Goal: Task Accomplishment & Management: Manage account settings

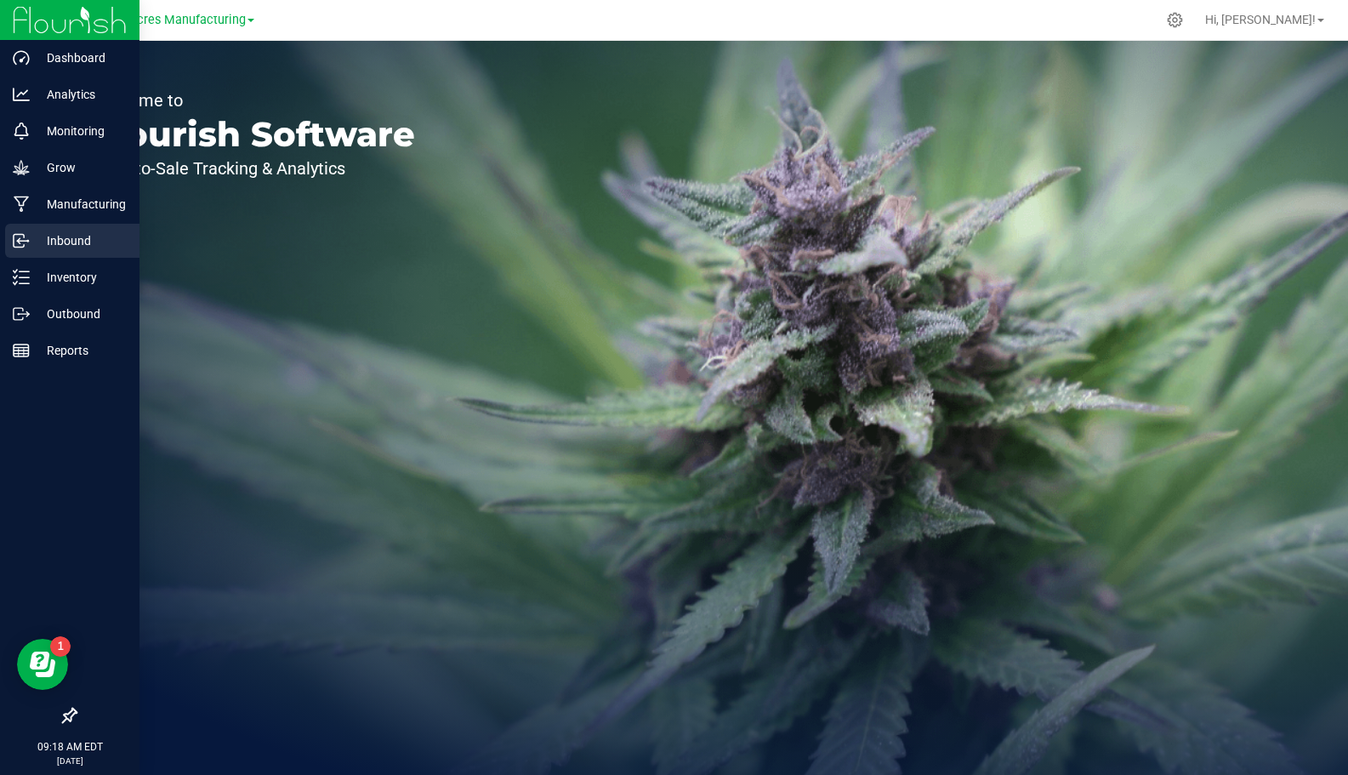
click at [82, 238] on p "Inbound" at bounding box center [81, 240] width 102 height 20
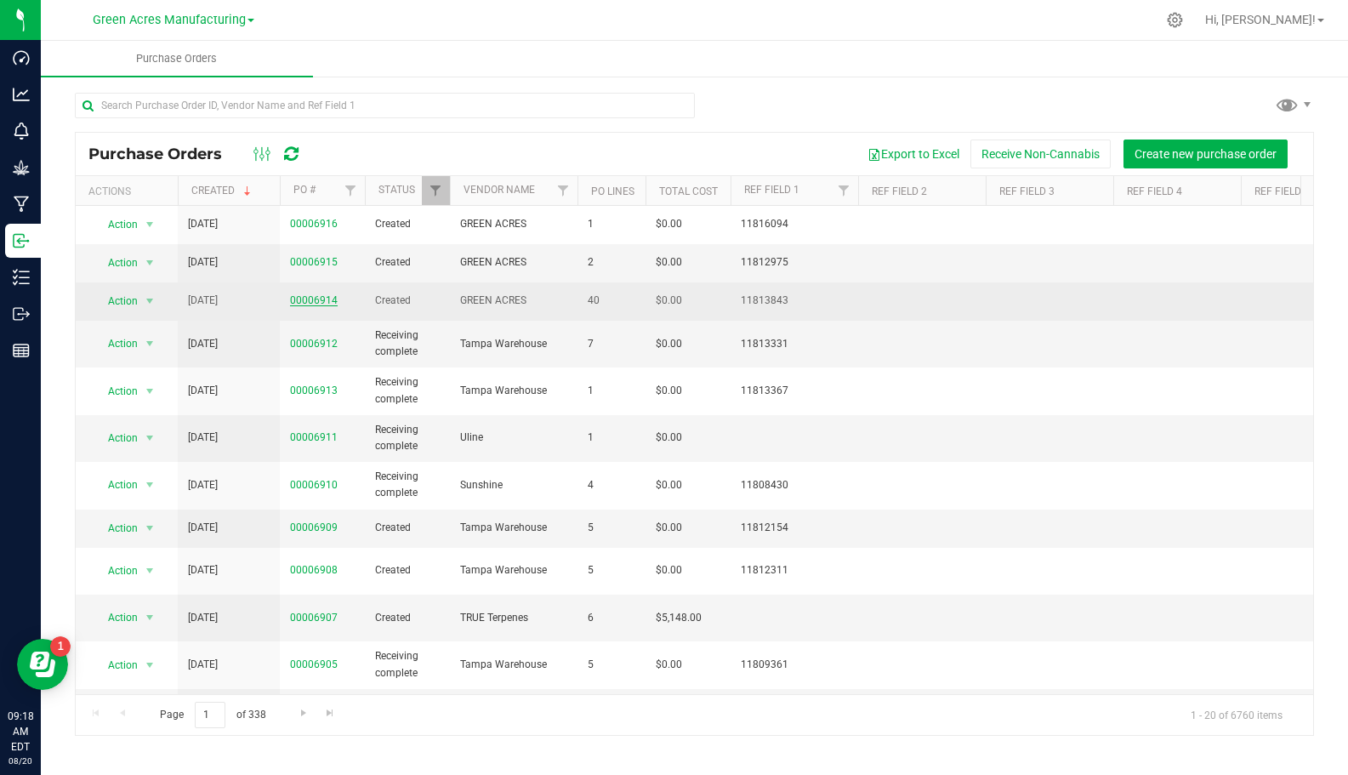
click at [306, 298] on link "00006914" at bounding box center [314, 300] width 48 height 12
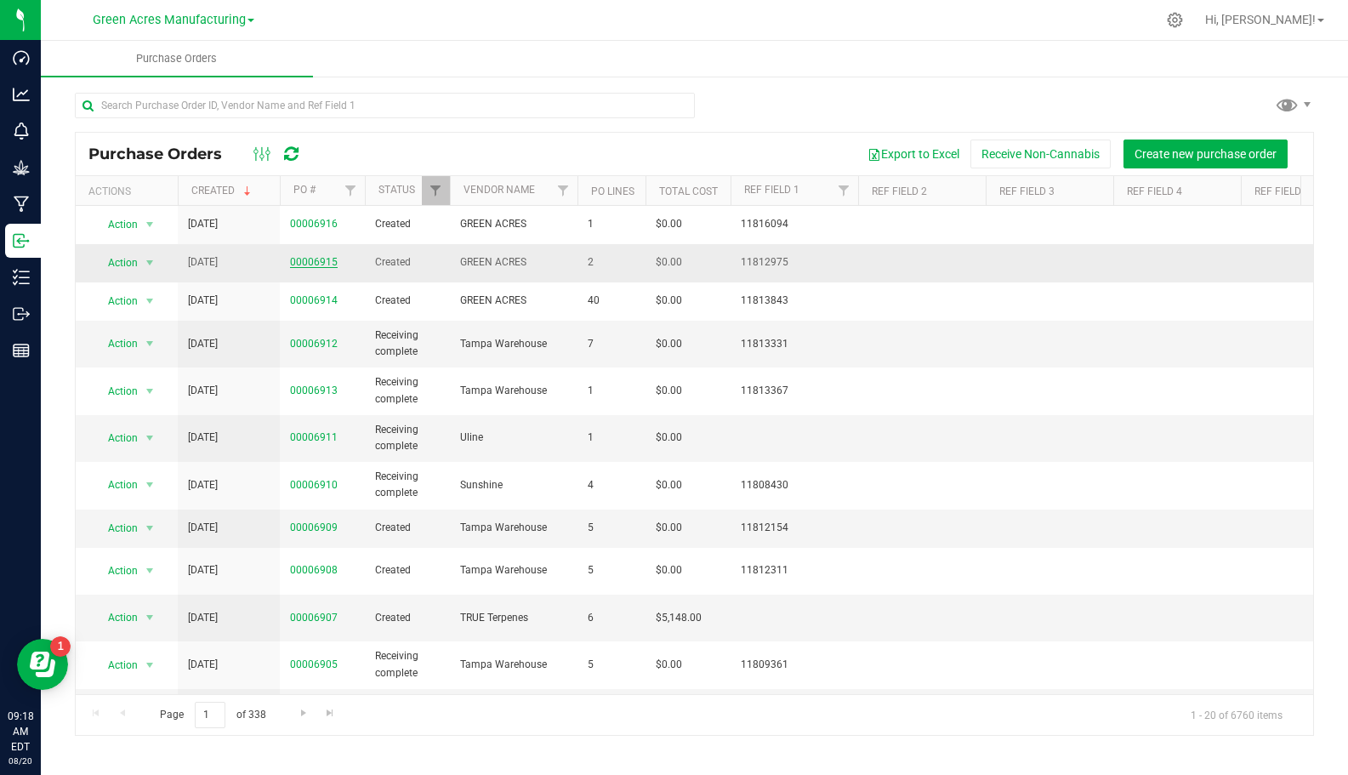
click at [327, 260] on link "00006915" at bounding box center [314, 262] width 48 height 12
click at [321, 526] on link "00006909" at bounding box center [314, 527] width 48 height 12
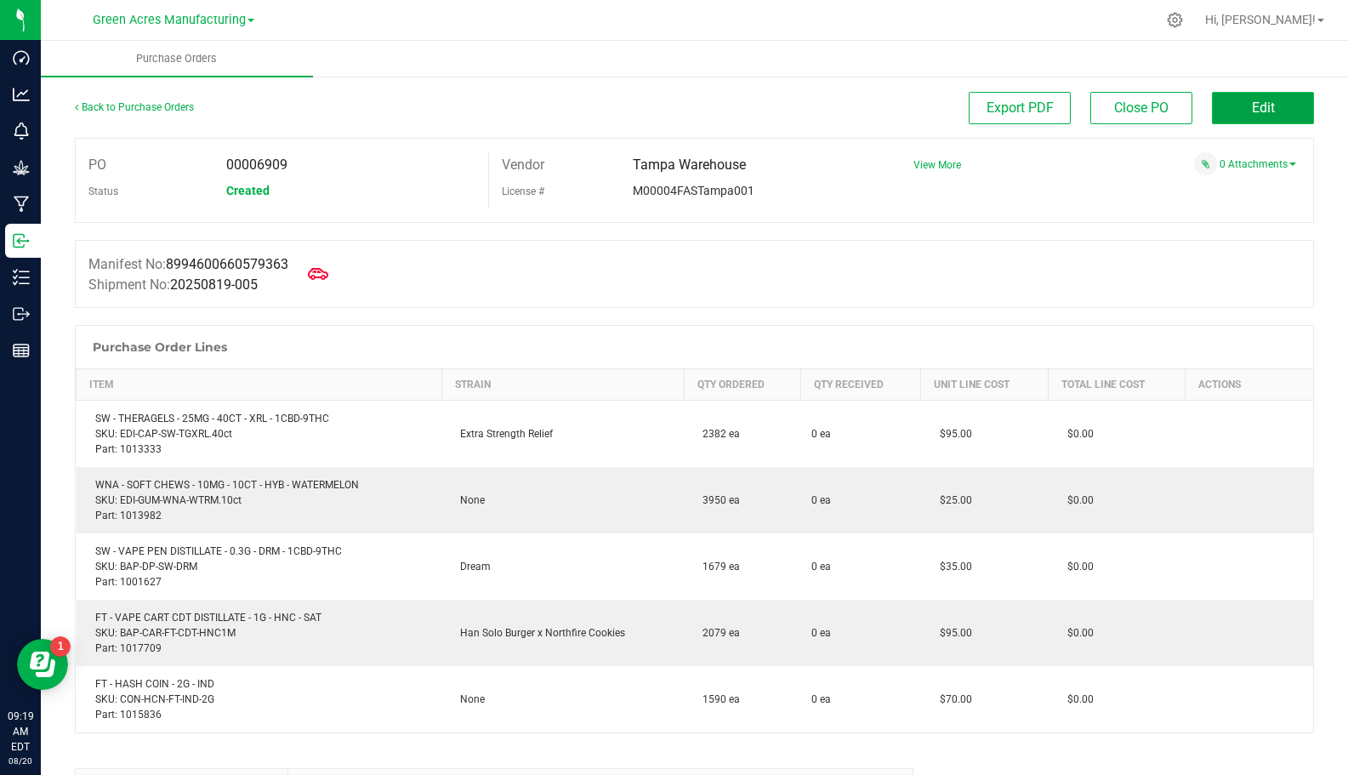
click at [1236, 109] on button "Edit" at bounding box center [1263, 108] width 102 height 32
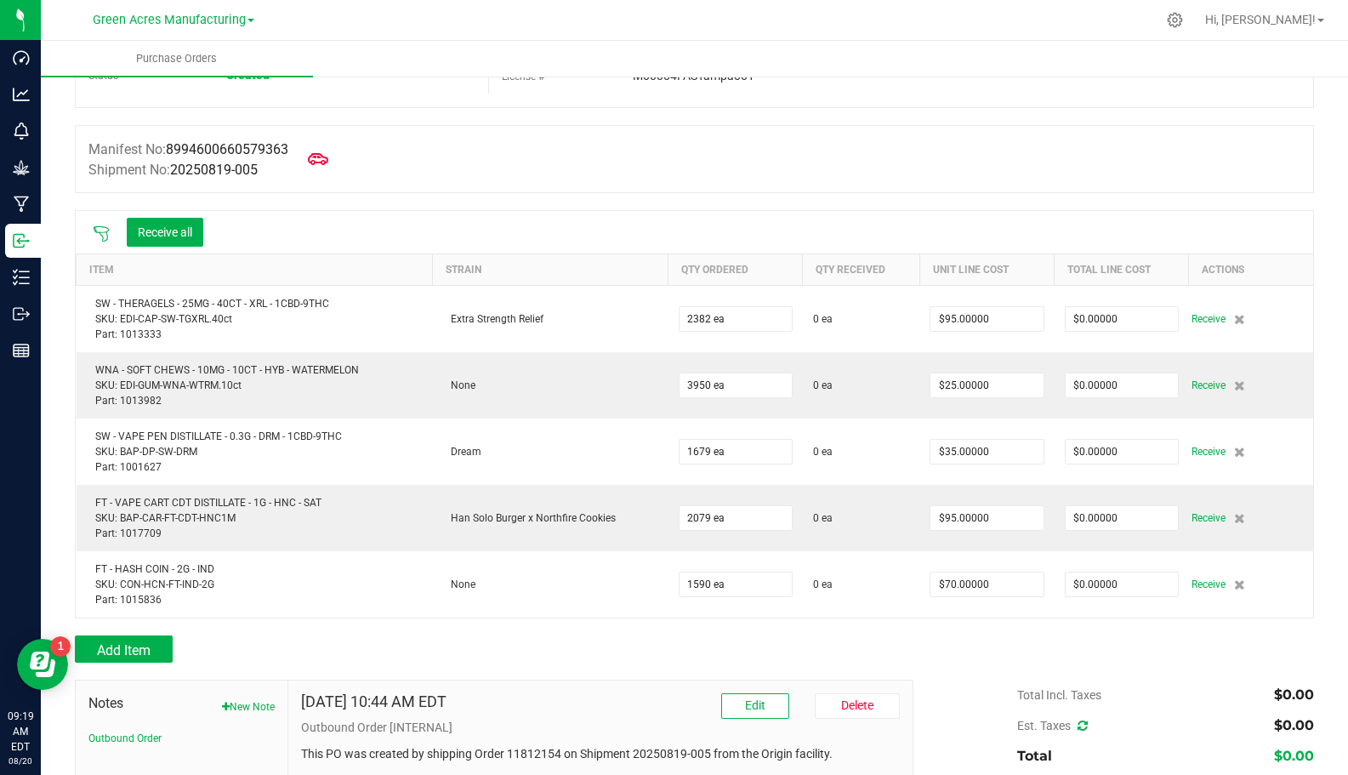
scroll to position [170, 0]
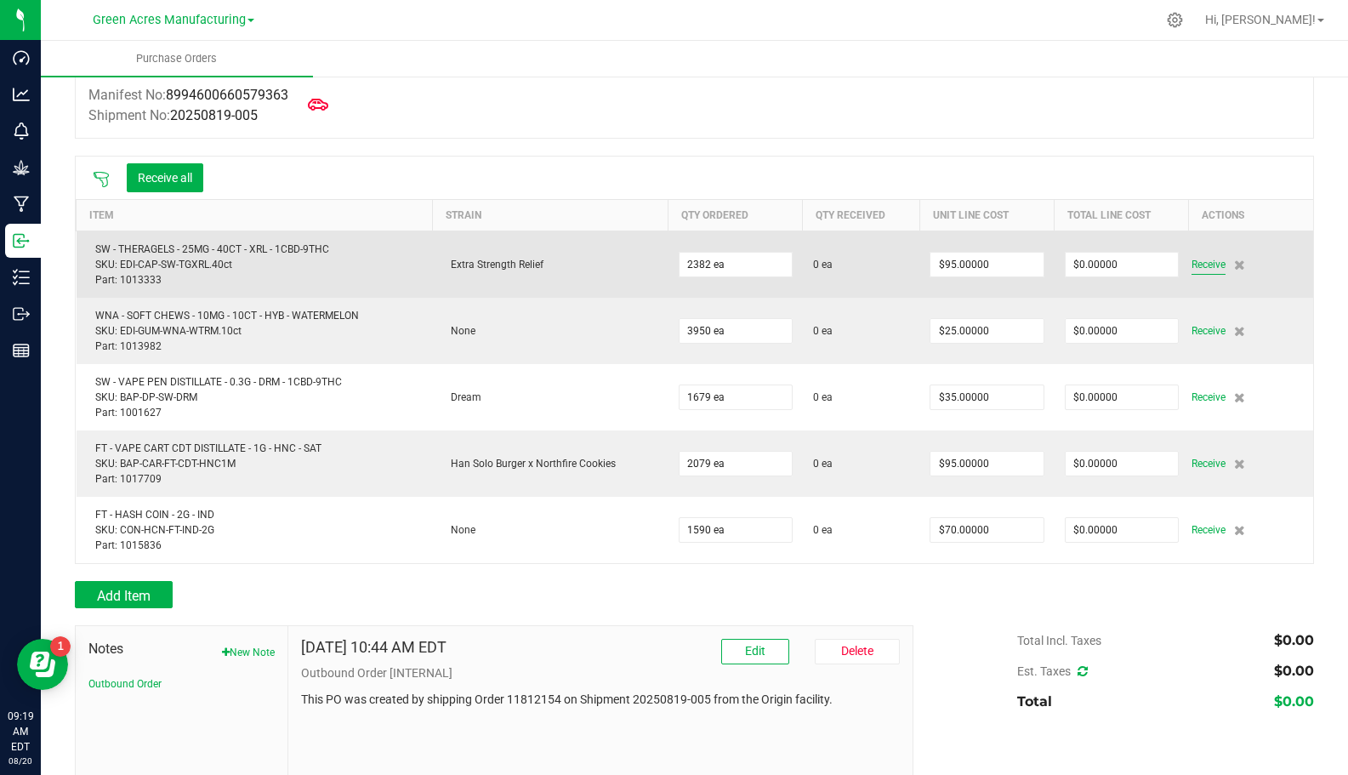
click at [1198, 255] on span "Receive" at bounding box center [1208, 264] width 34 height 20
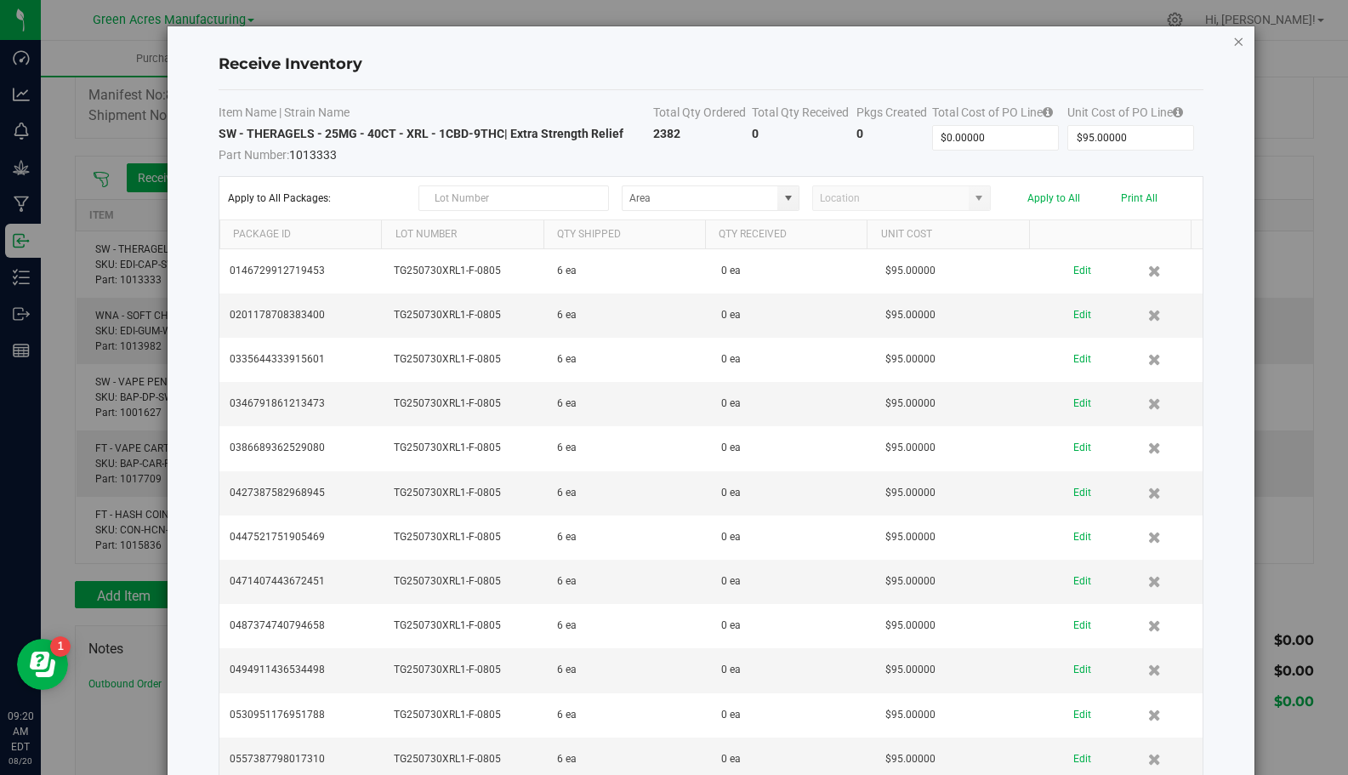
click at [1232, 39] on icon "Close modal" at bounding box center [1238, 41] width 12 height 20
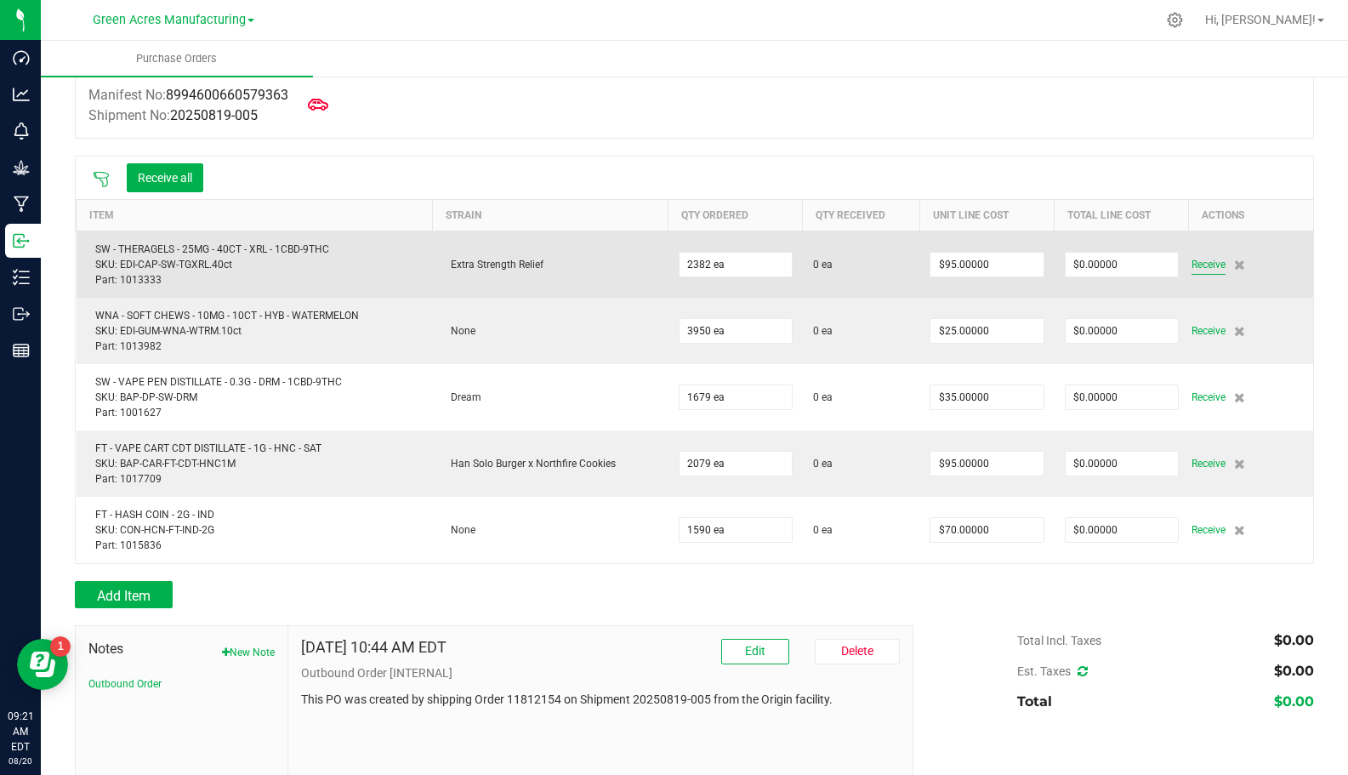
click at [1196, 259] on span "Receive" at bounding box center [1208, 264] width 34 height 20
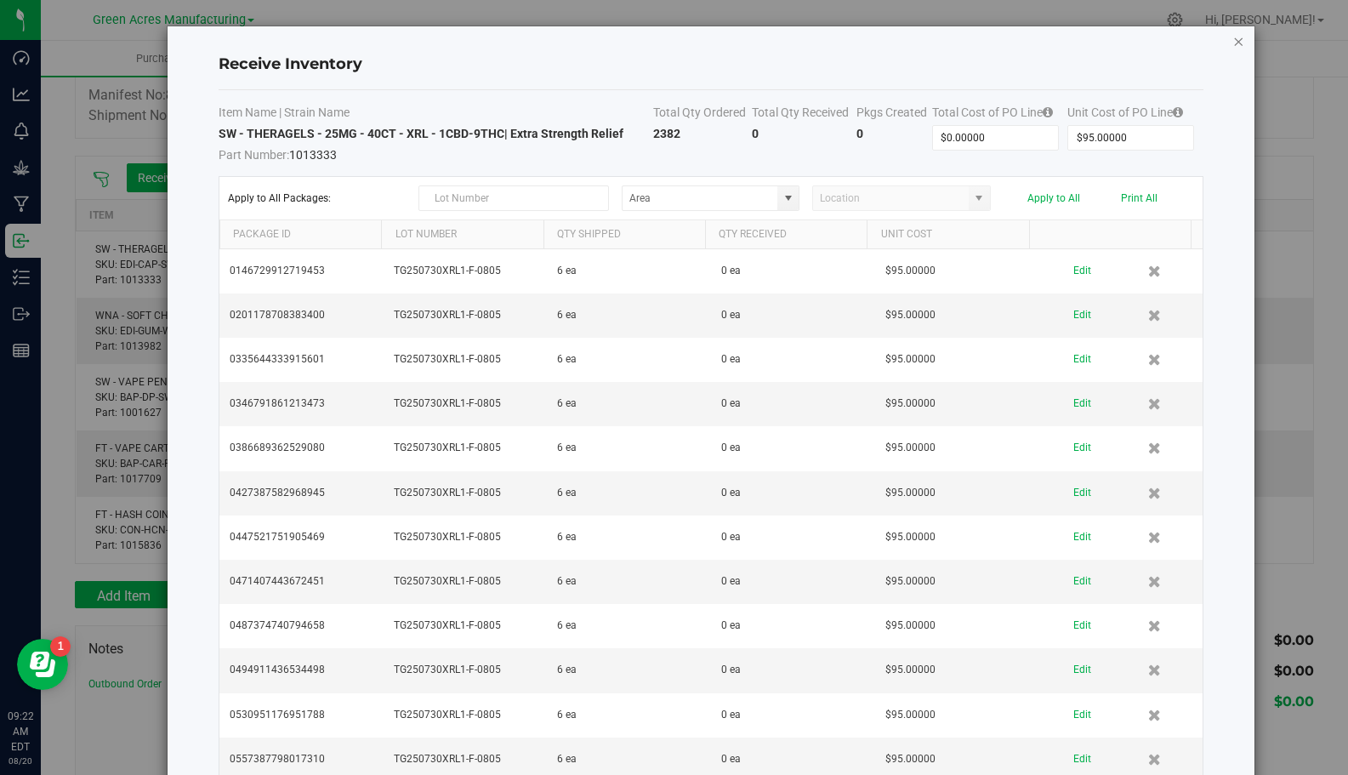
click at [1232, 46] on icon "Close modal" at bounding box center [1238, 41] width 12 height 20
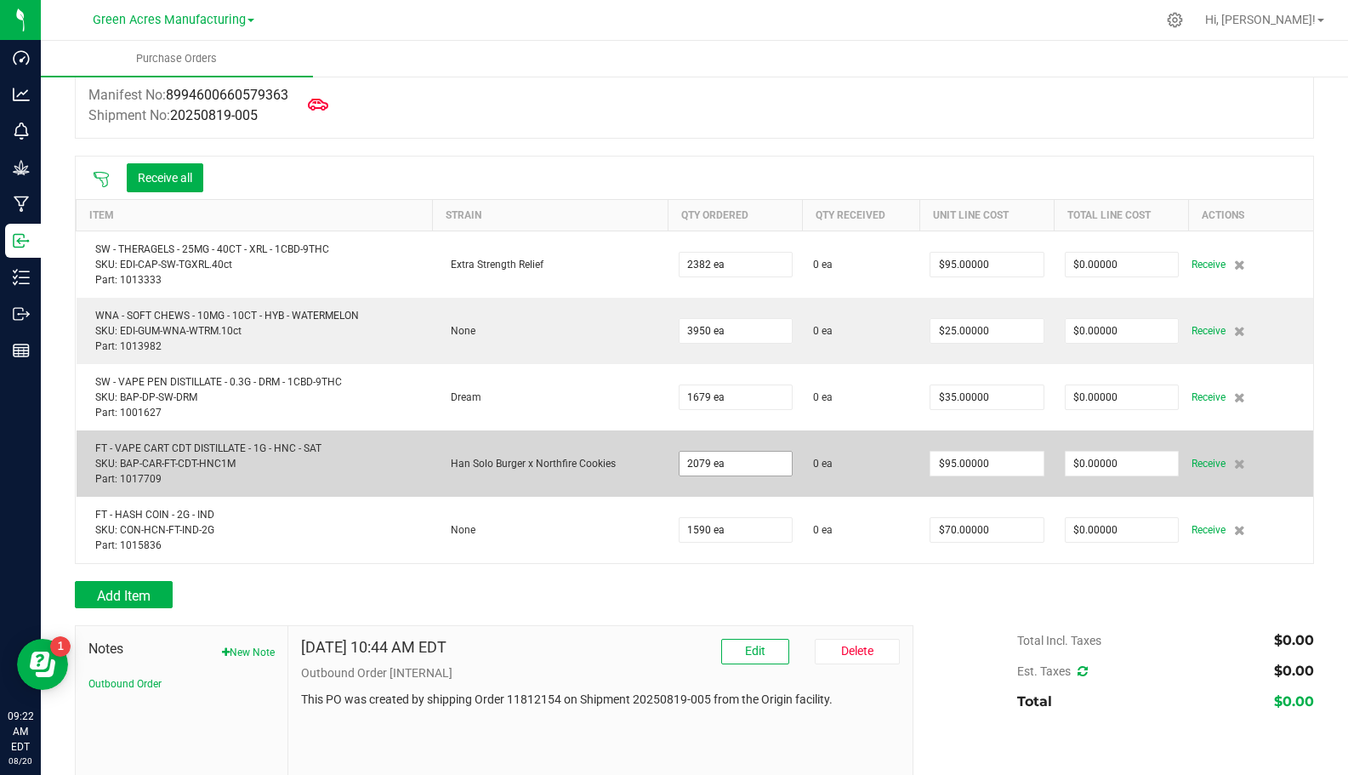
scroll to position [266, 0]
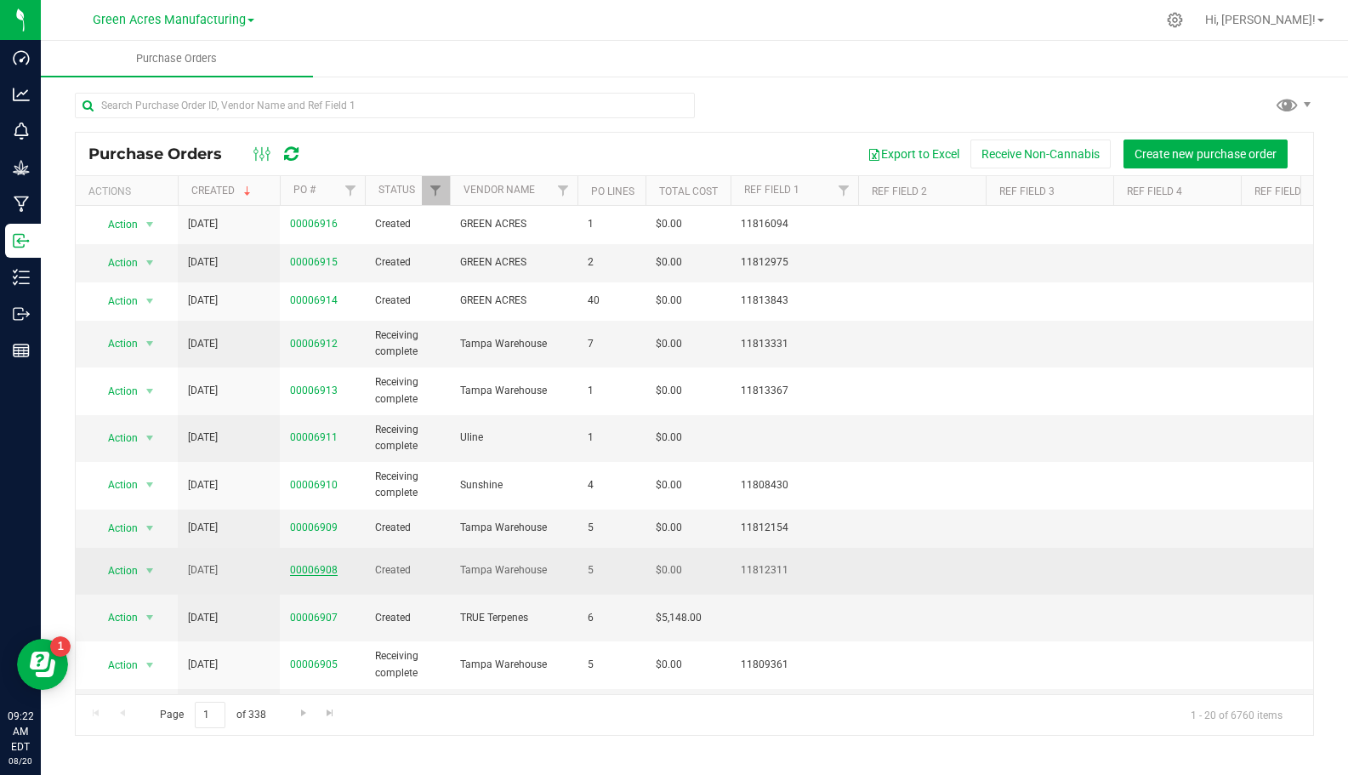
click at [322, 565] on link "00006908" at bounding box center [314, 570] width 48 height 12
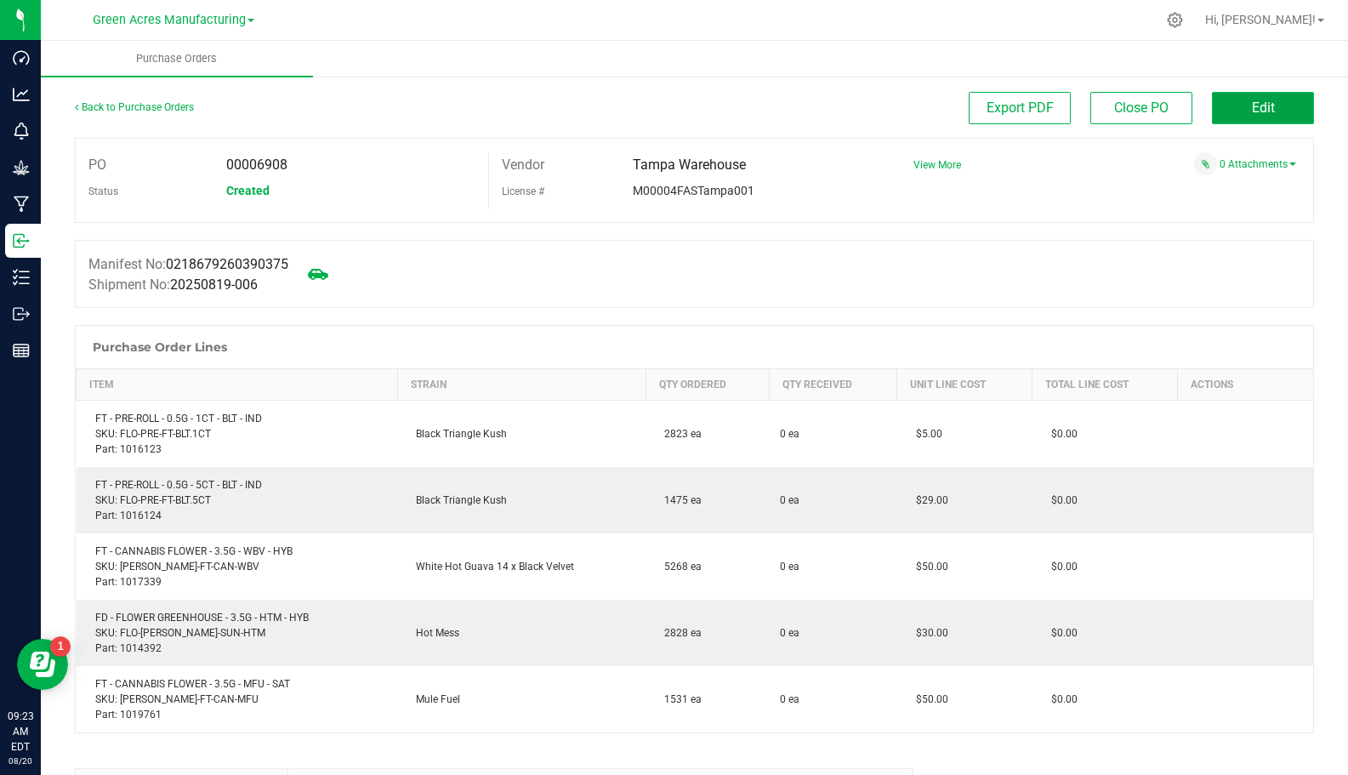
click at [1252, 109] on span "Edit" at bounding box center [1263, 107] width 23 height 16
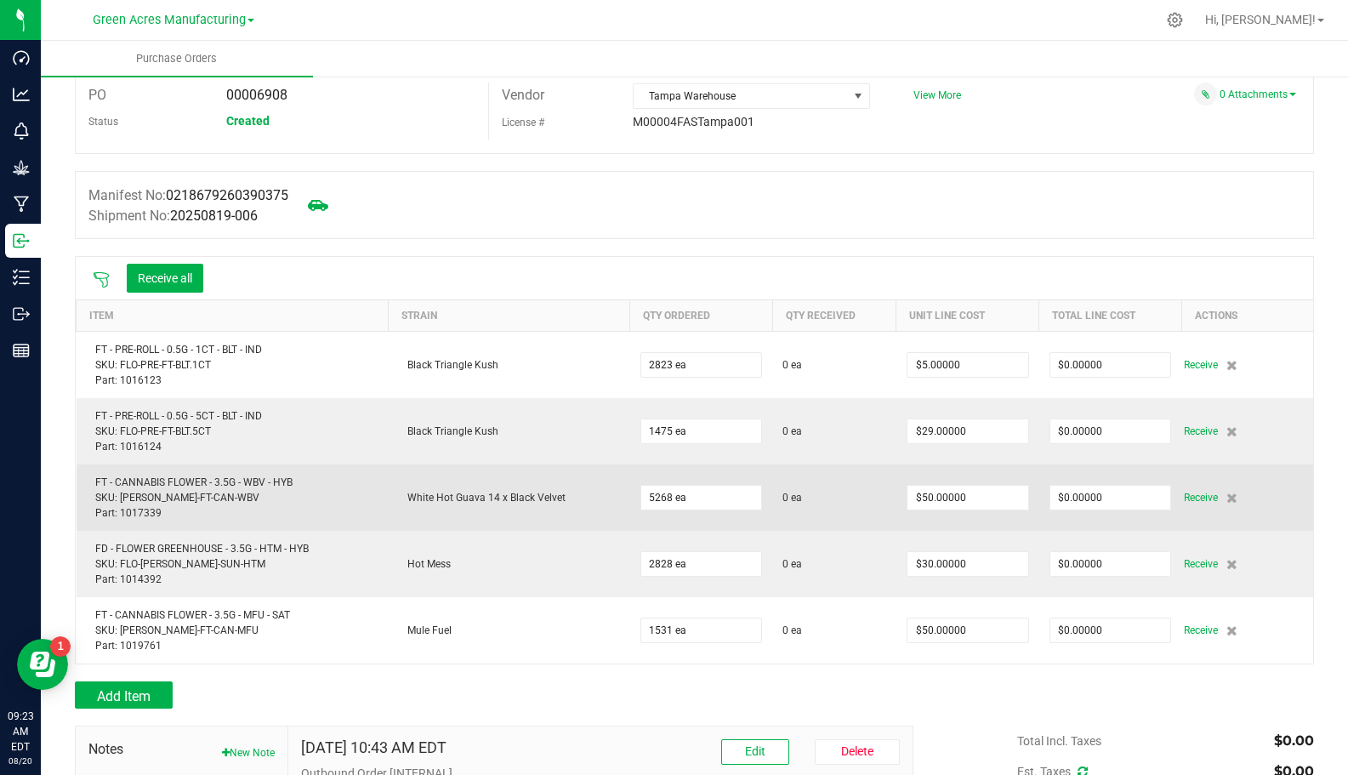
scroll to position [11, 0]
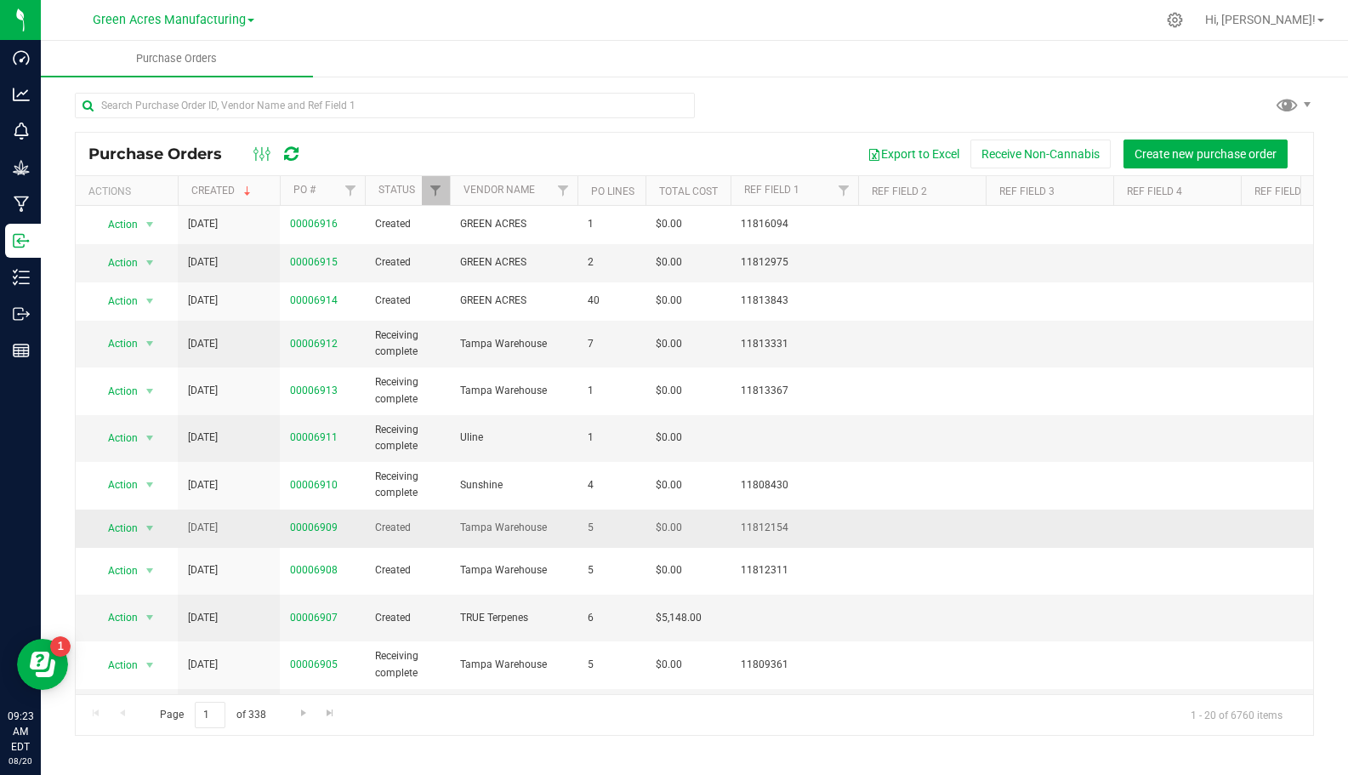
scroll to position [85, 0]
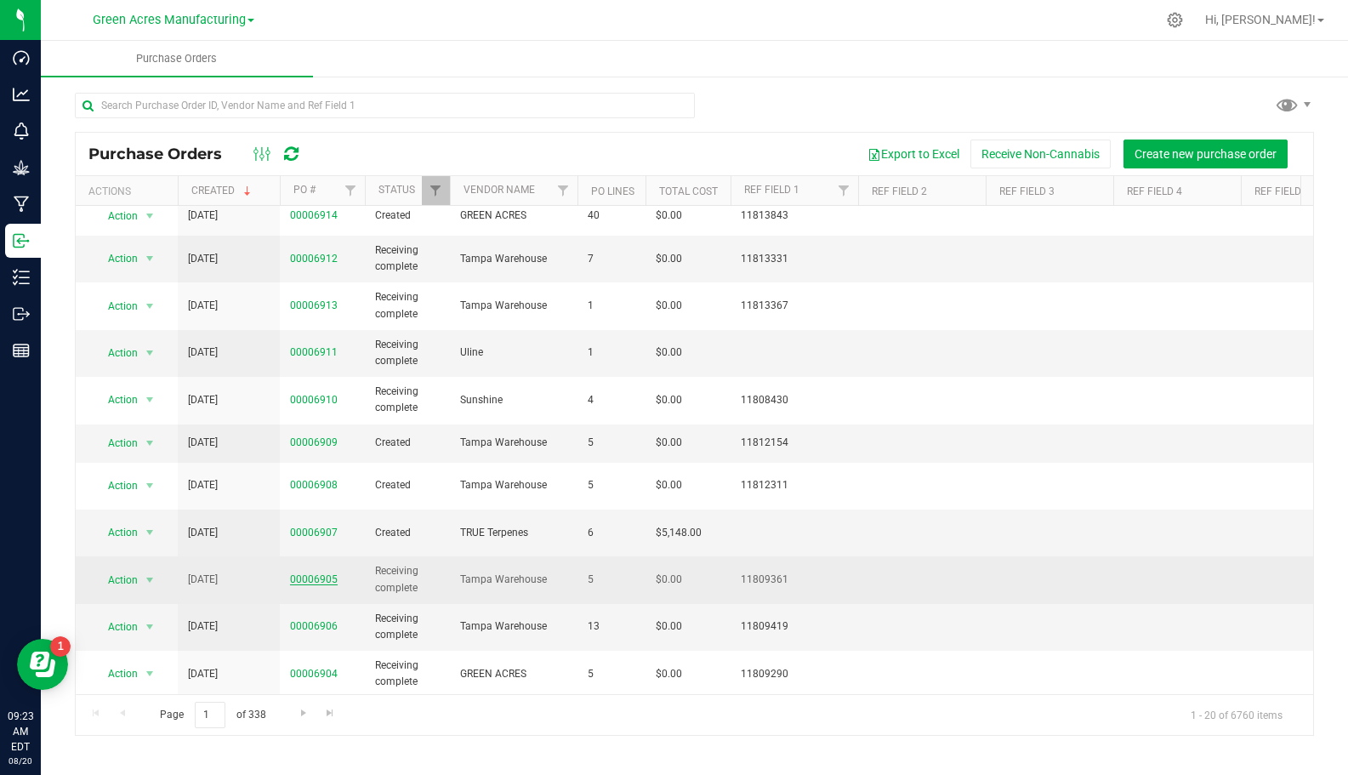
click at [310, 573] on link "00006905" at bounding box center [314, 579] width 48 height 12
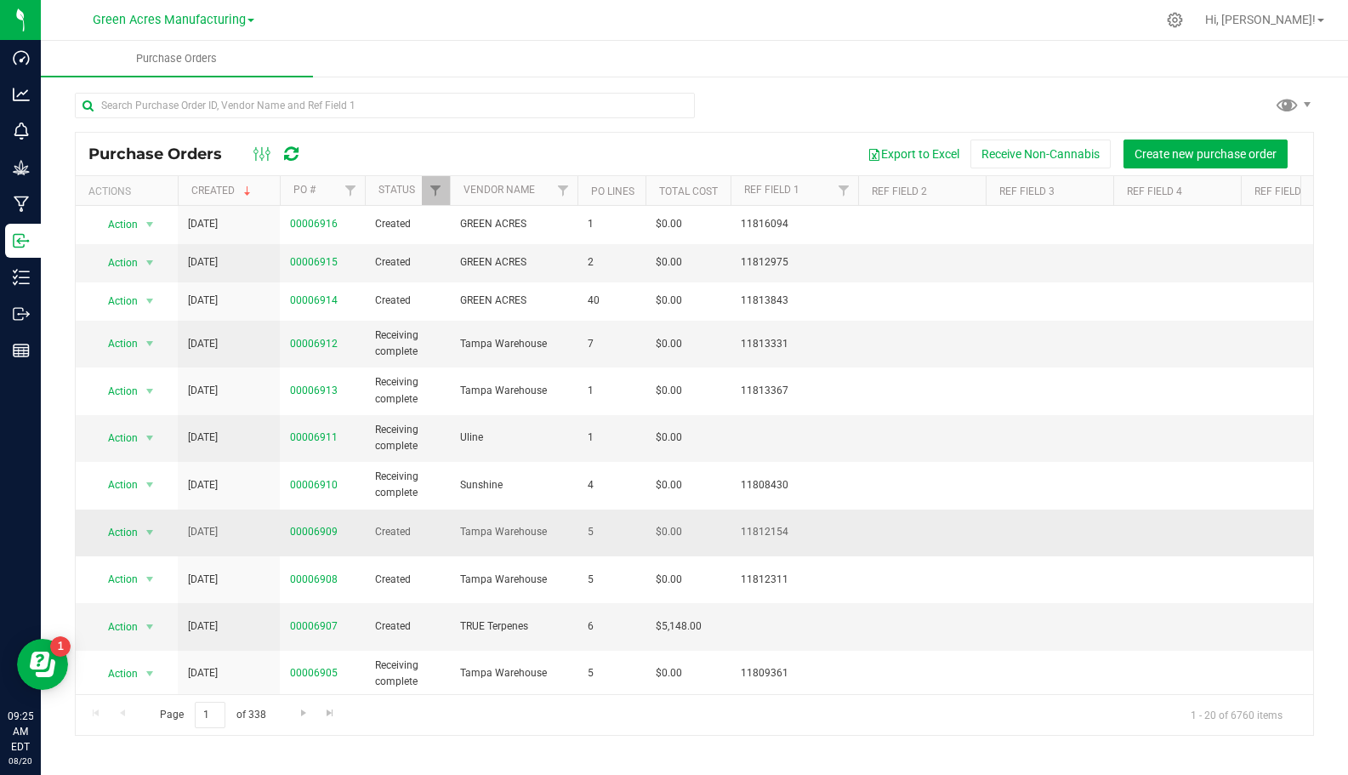
click at [396, 525] on span "Created" at bounding box center [407, 532] width 65 height 16
click at [315, 526] on link "00006909" at bounding box center [314, 532] width 48 height 12
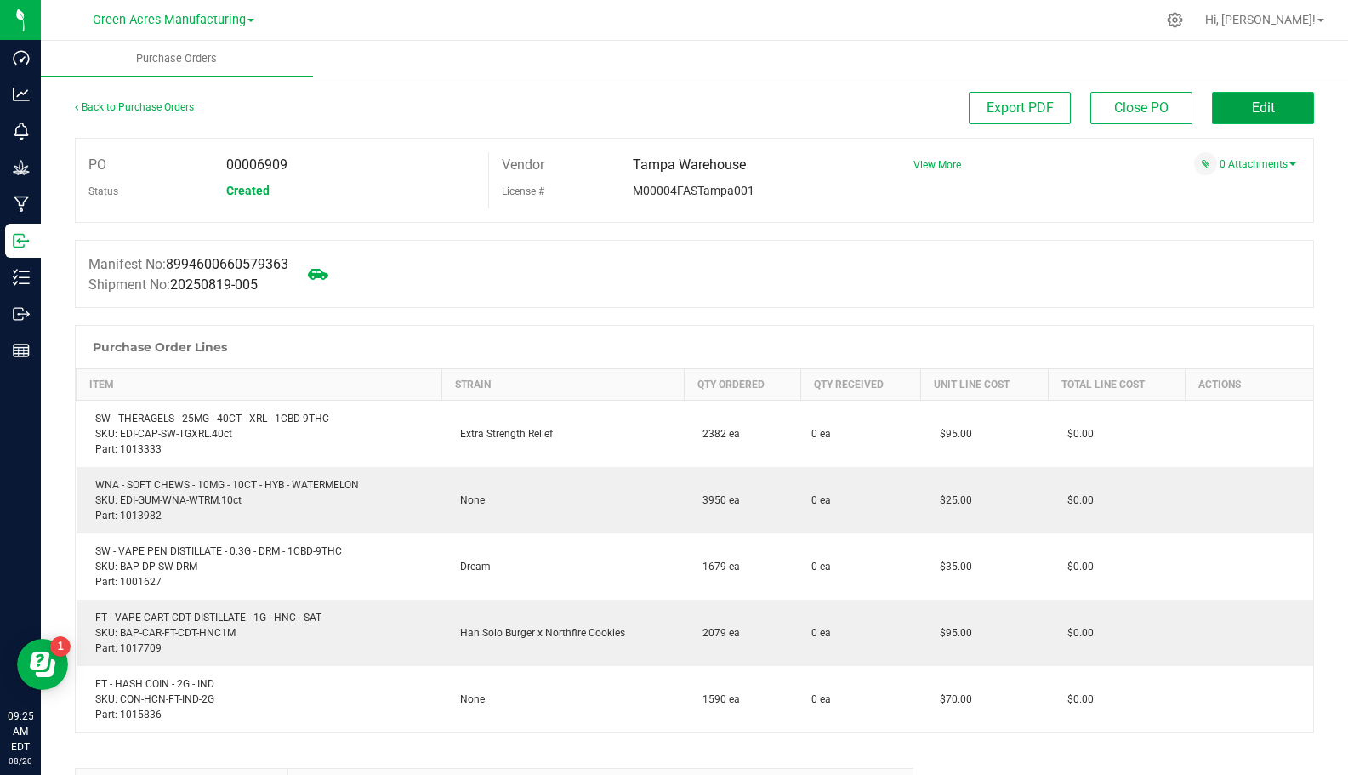
click at [1233, 106] on button "Edit" at bounding box center [1263, 108] width 102 height 32
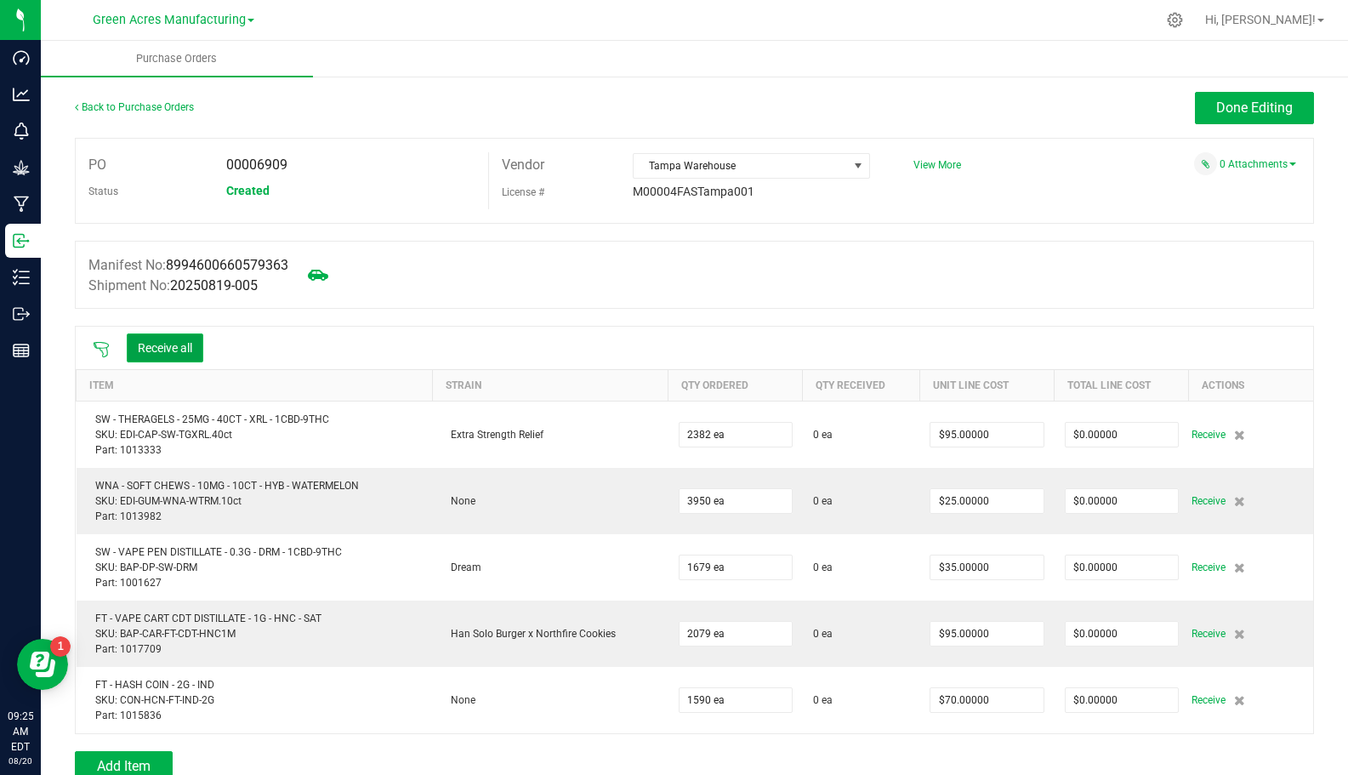
click at [166, 346] on button "Receive all" at bounding box center [165, 347] width 77 height 29
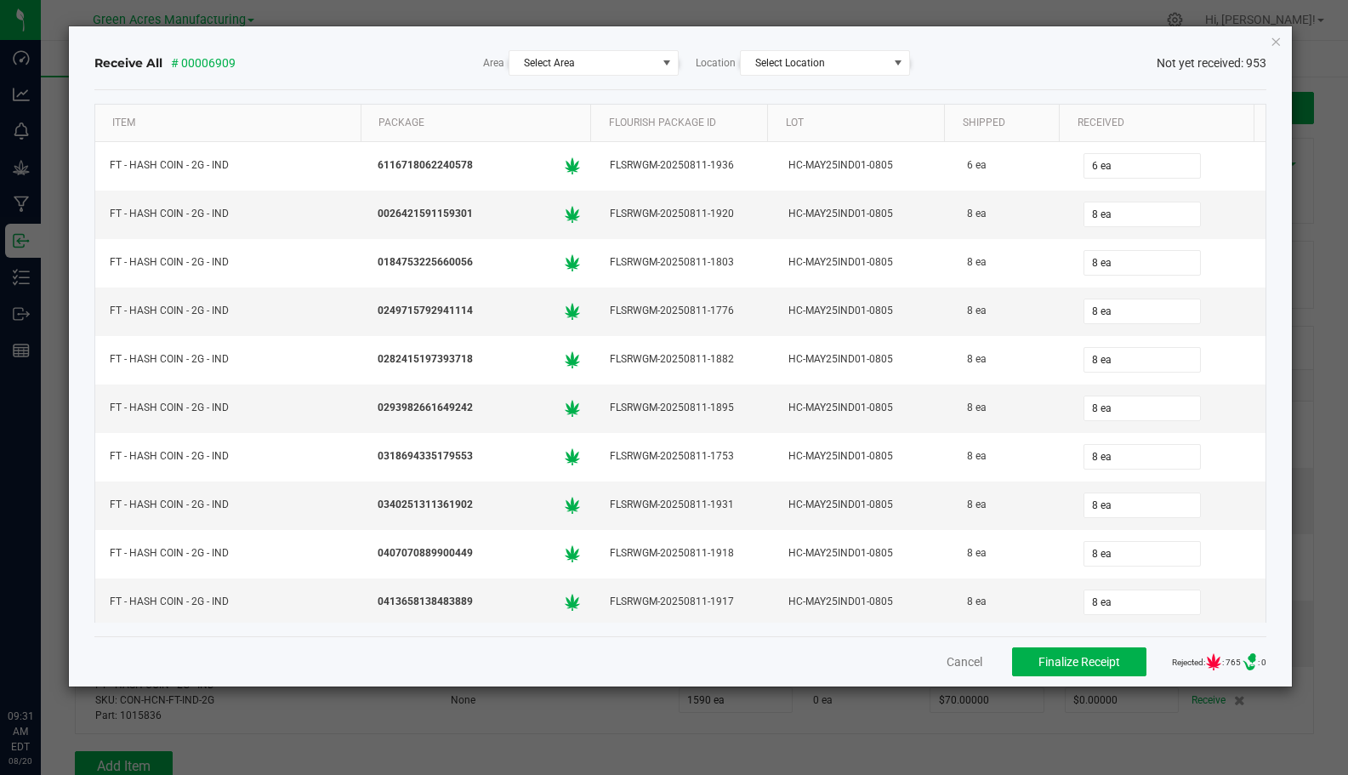
type input "8"
type input "08"
type input "8 ea"
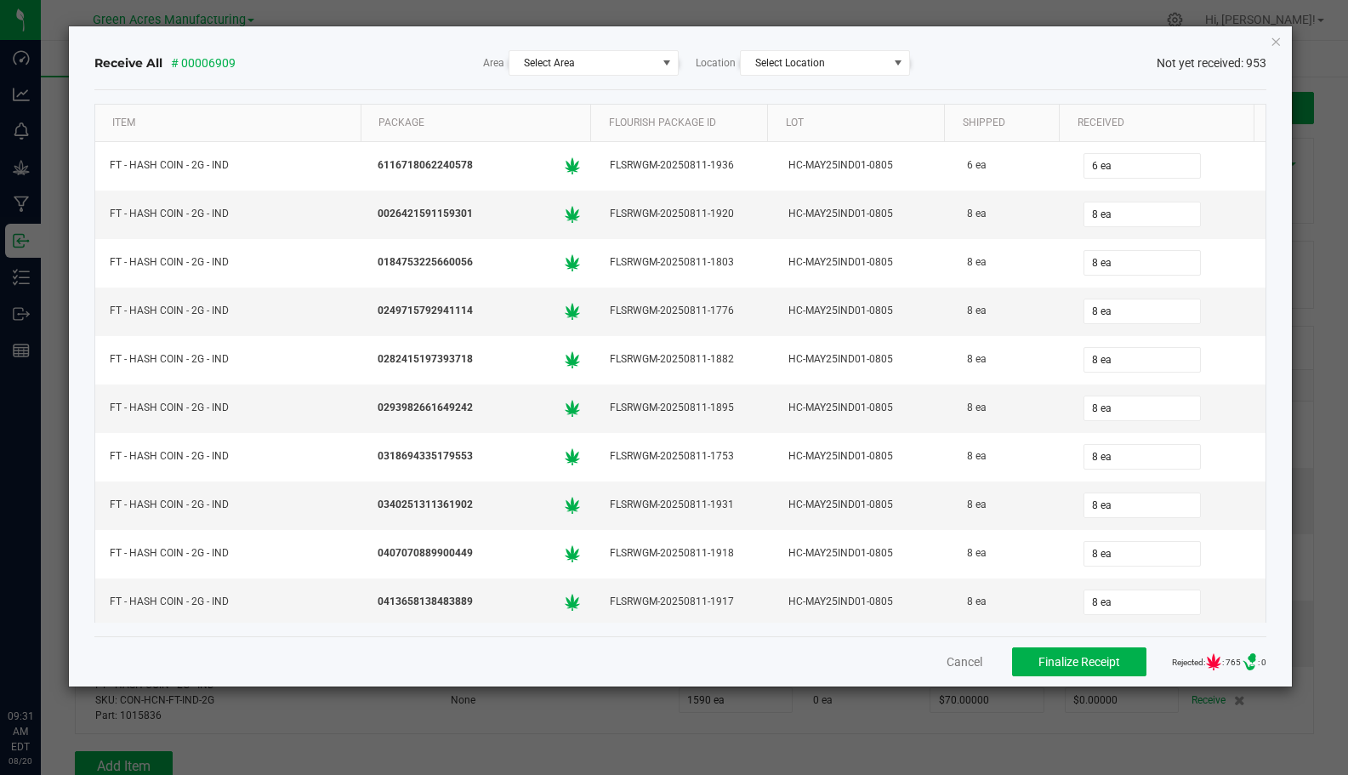
type input "08"
type input "0"
type input "8 ea"
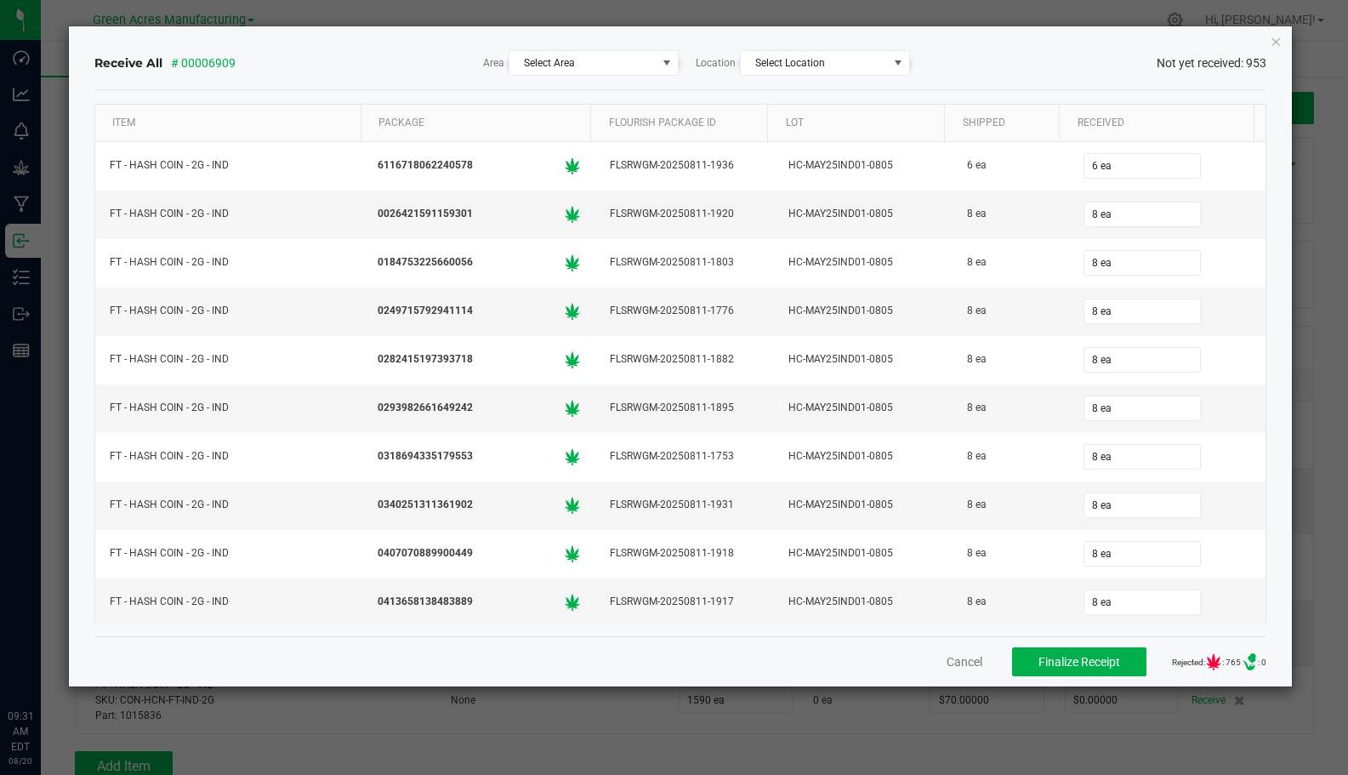
type input "08"
type input "0"
type input "8 ea"
type input "08"
type input "0"
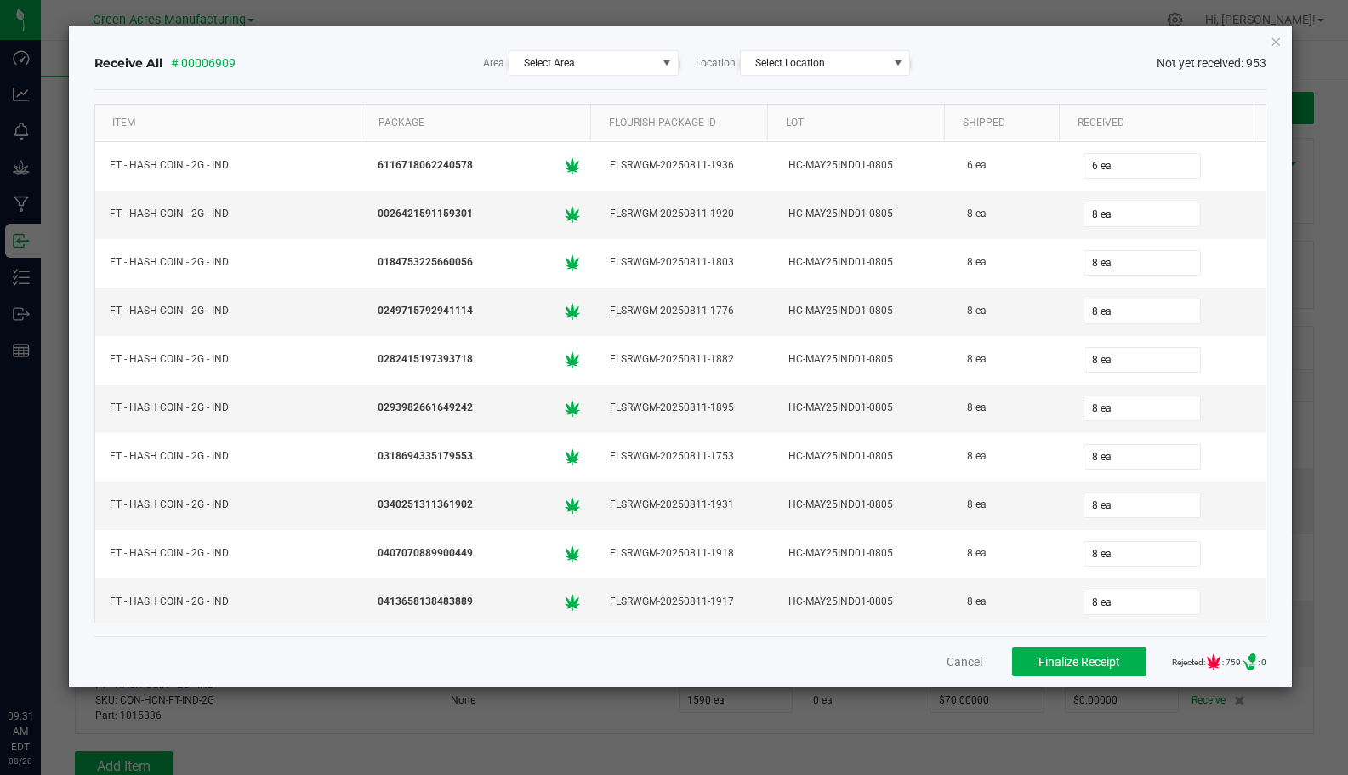
type input "8 ea"
type input "08"
type input "8 ea"
type input "08"
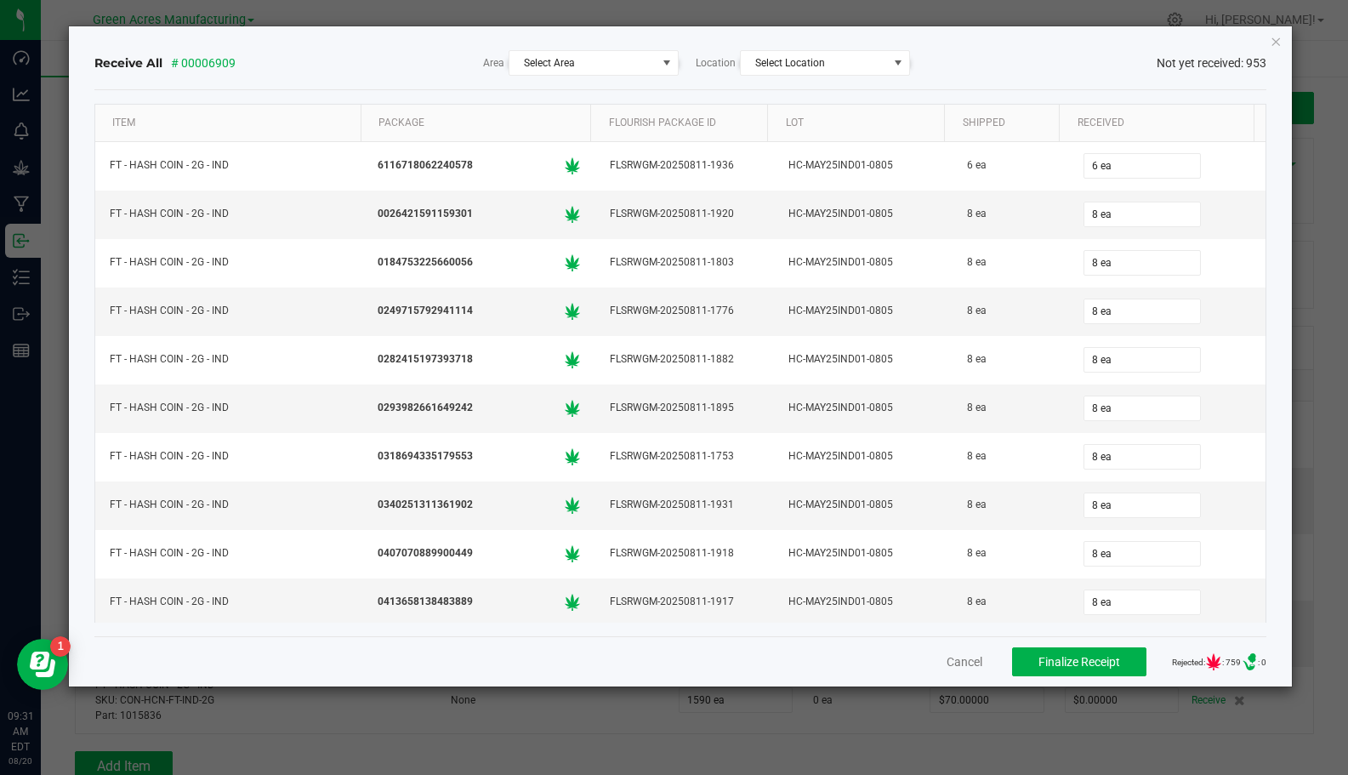
type input "08"
type input "8 ea"
type input "08"
type input "0"
type input "8 ea"
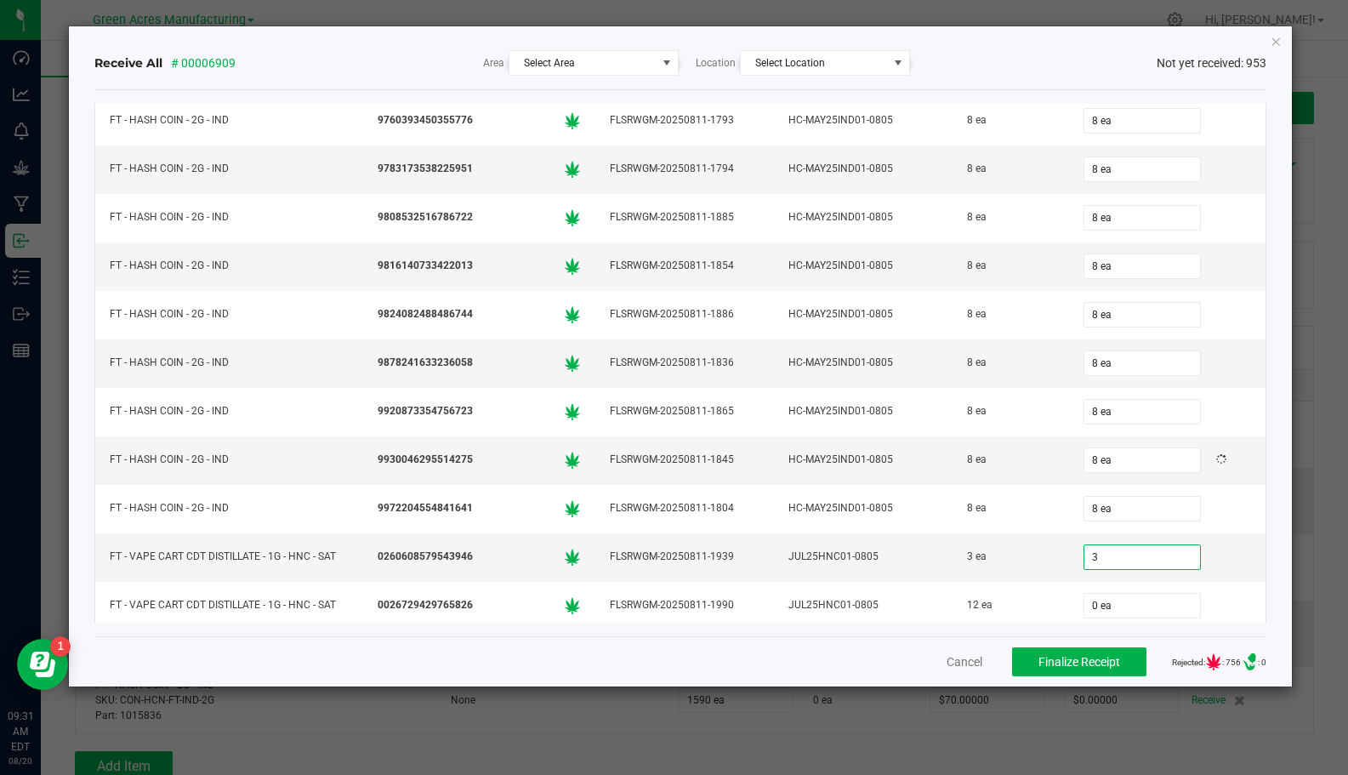
type input "3"
type input "0"
type input "3 ea"
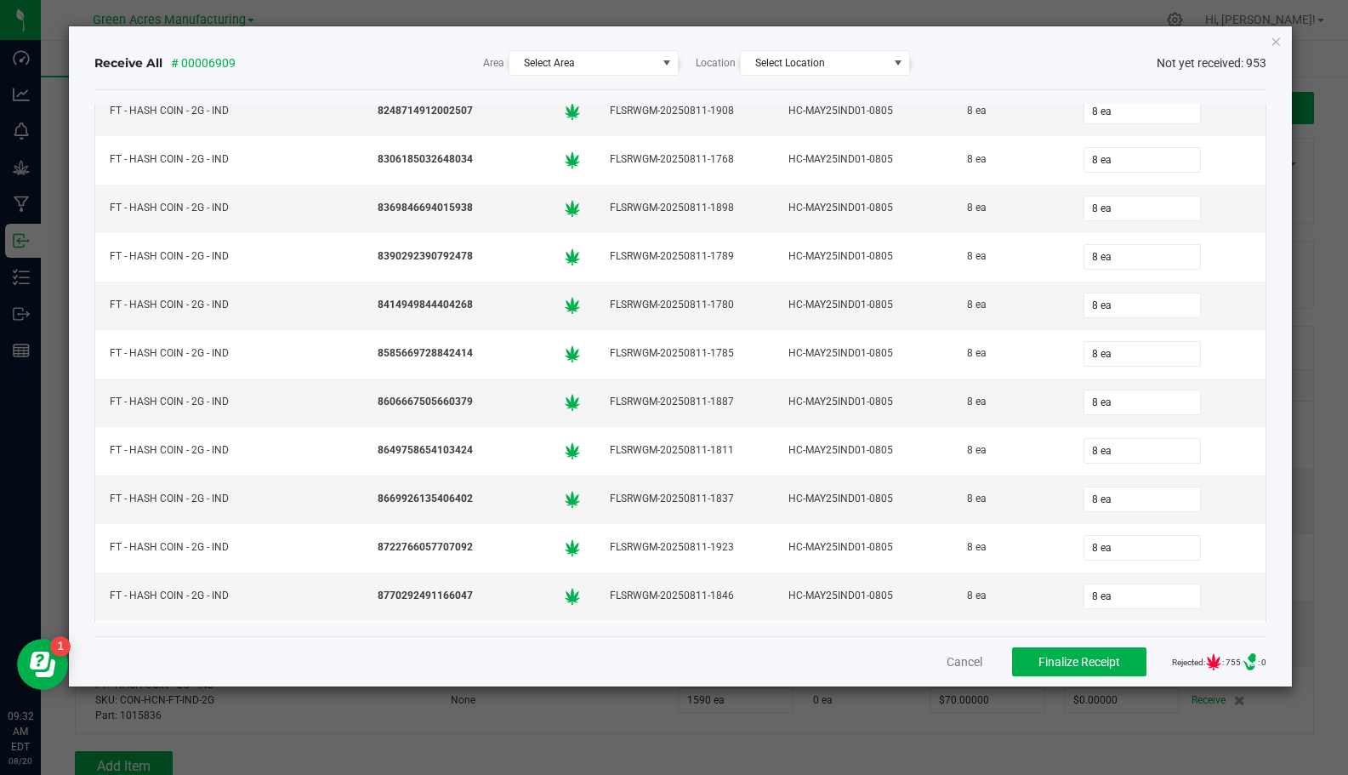
scroll to position [6958, 0]
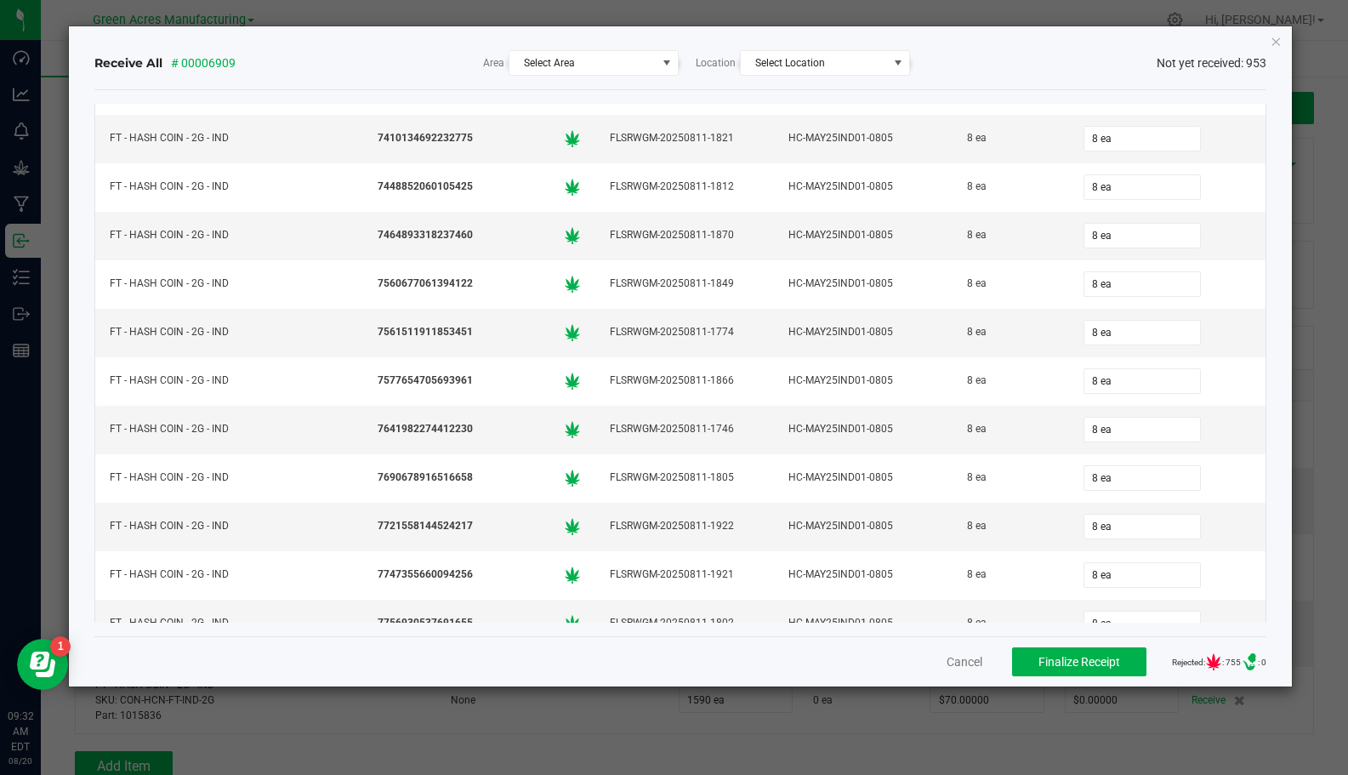
type input "12 ea"
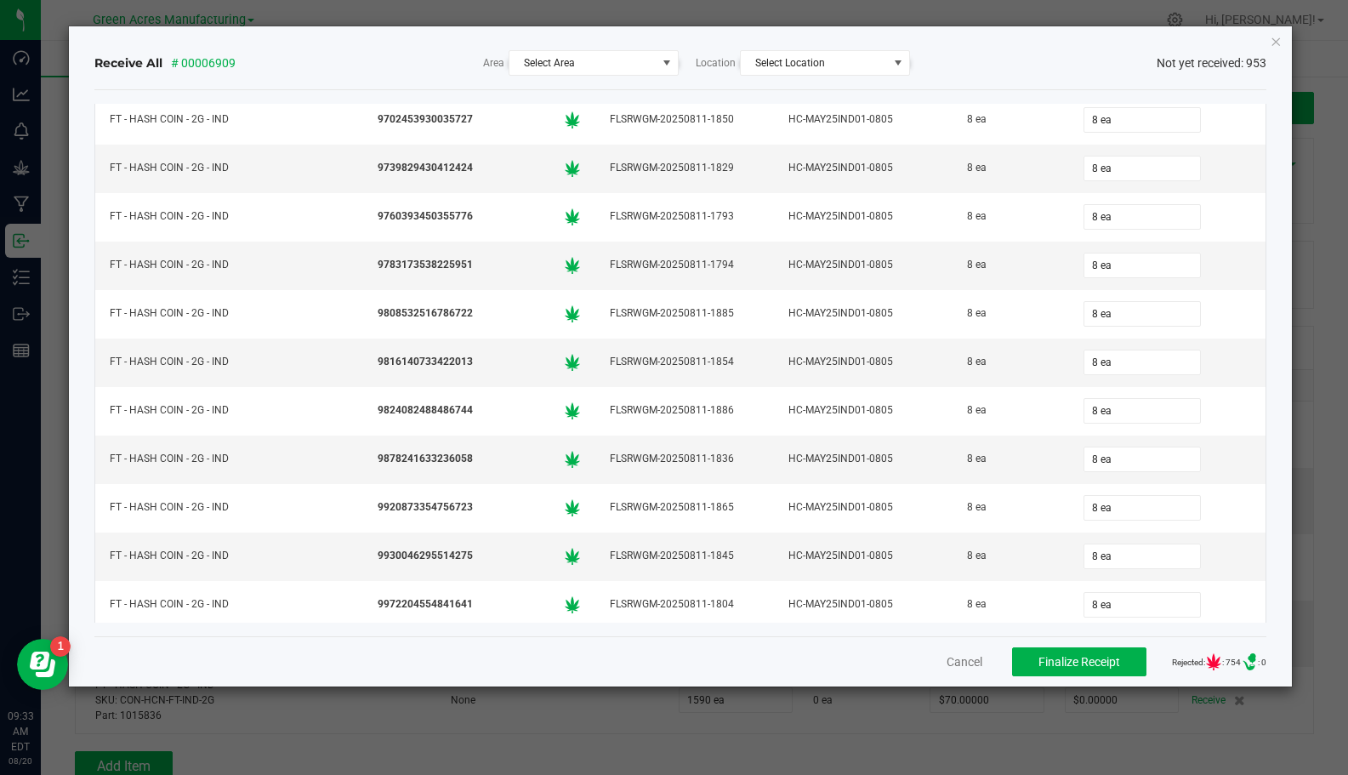
scroll to position [9571, 0]
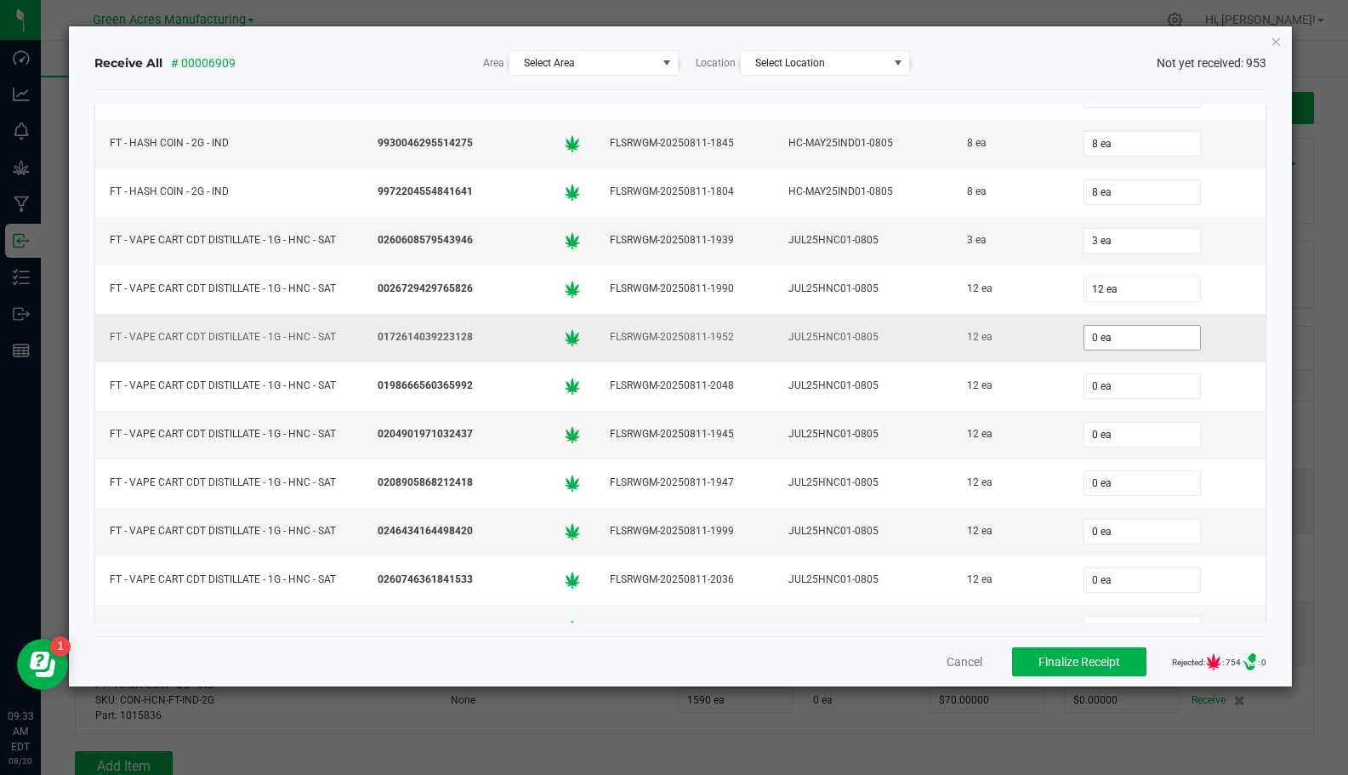
click at [1085, 337] on input "0 ea" at bounding box center [1142, 338] width 116 height 24
type input "12"
type input "0"
type input "12 ea"
type input "0"
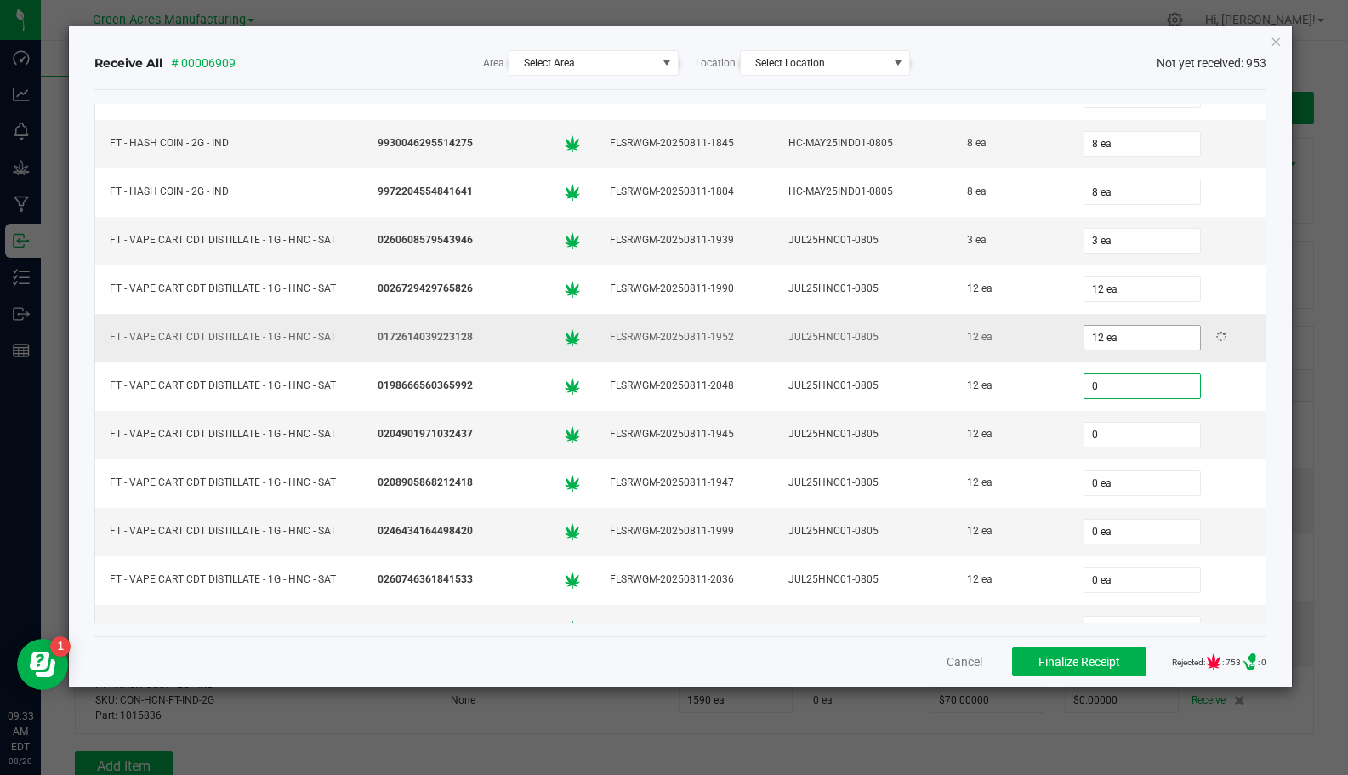
type input "0 ea"
type input "1"
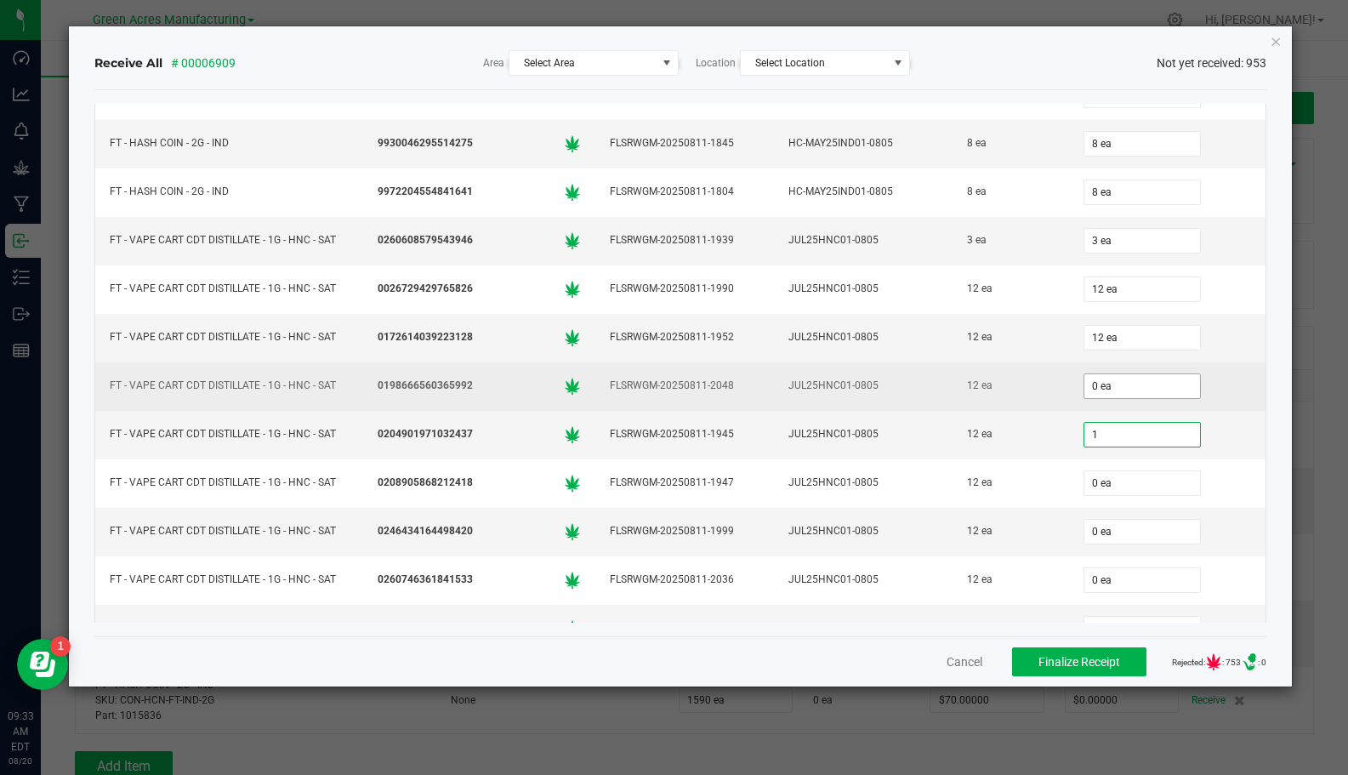
click at [1084, 381] on input "0 ea" at bounding box center [1142, 386] width 116 height 24
type input "0"
type input "1 ea"
type input "12"
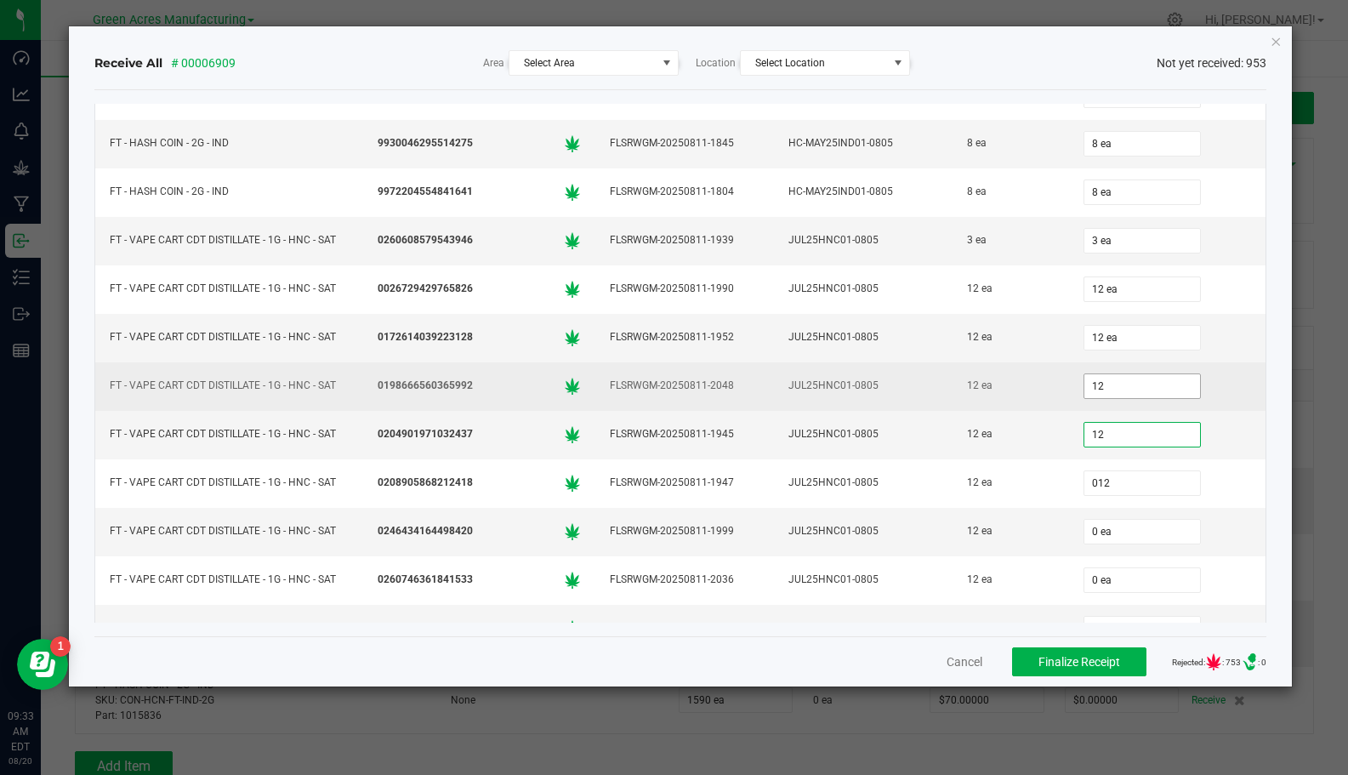
type input "012"
type input "01"
type input "12 ea"
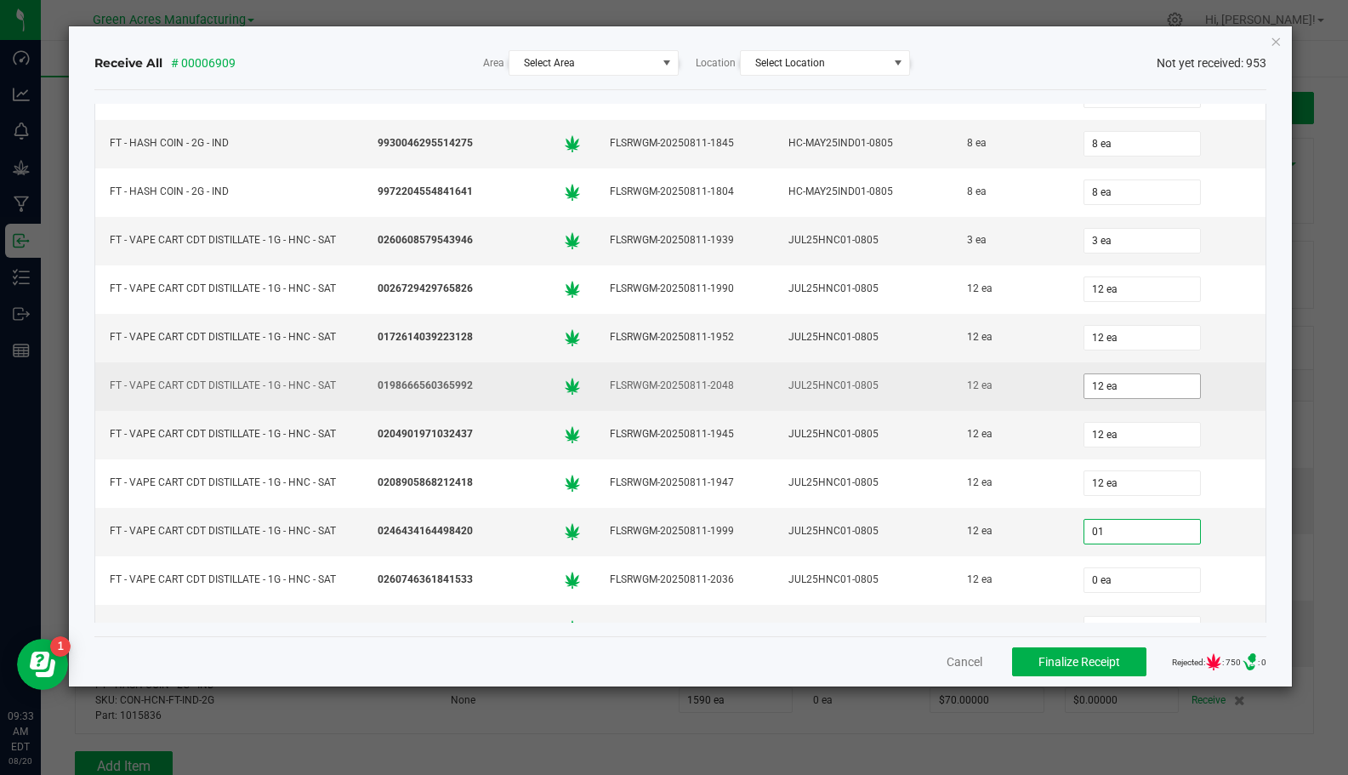
type input "2"
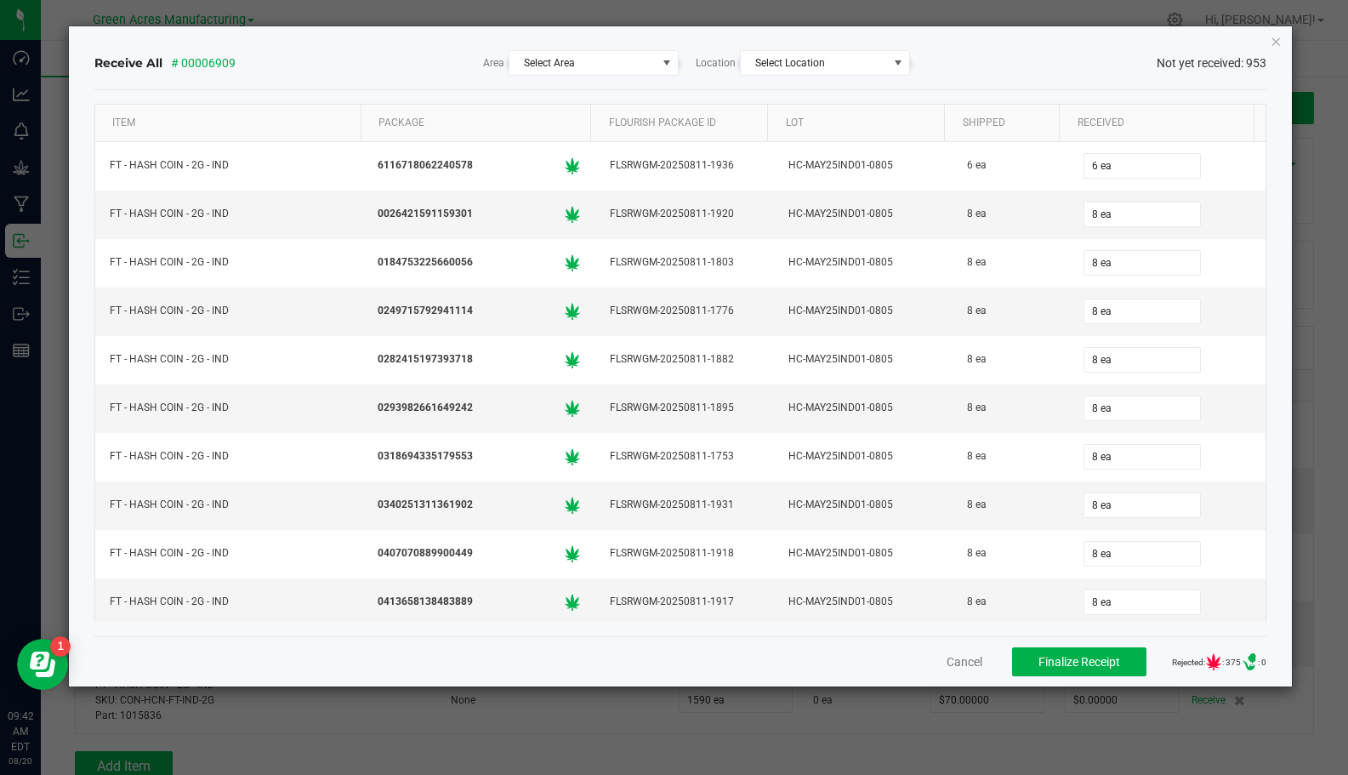
type input "6"
type input "0"
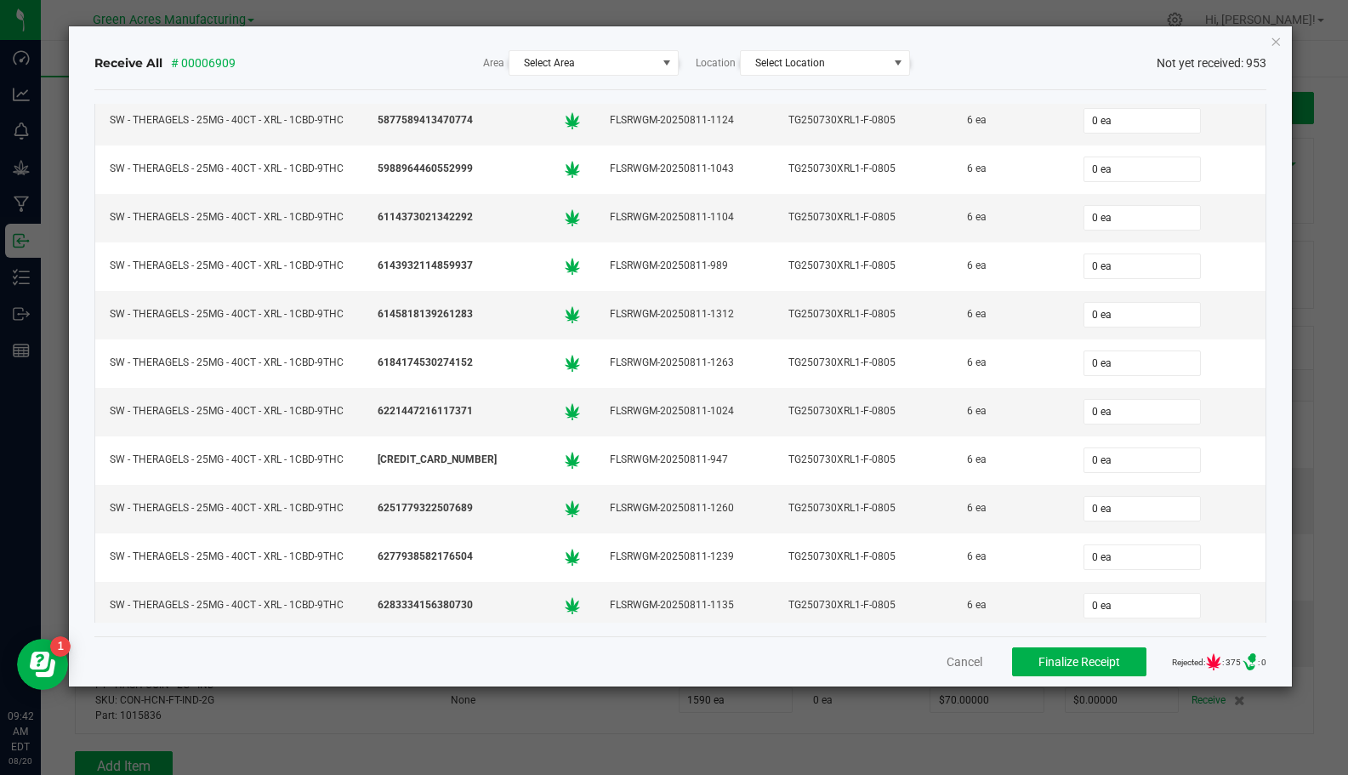
type input "6 ea"
type input "6"
type input "06"
type input "0"
type input "6 ea"
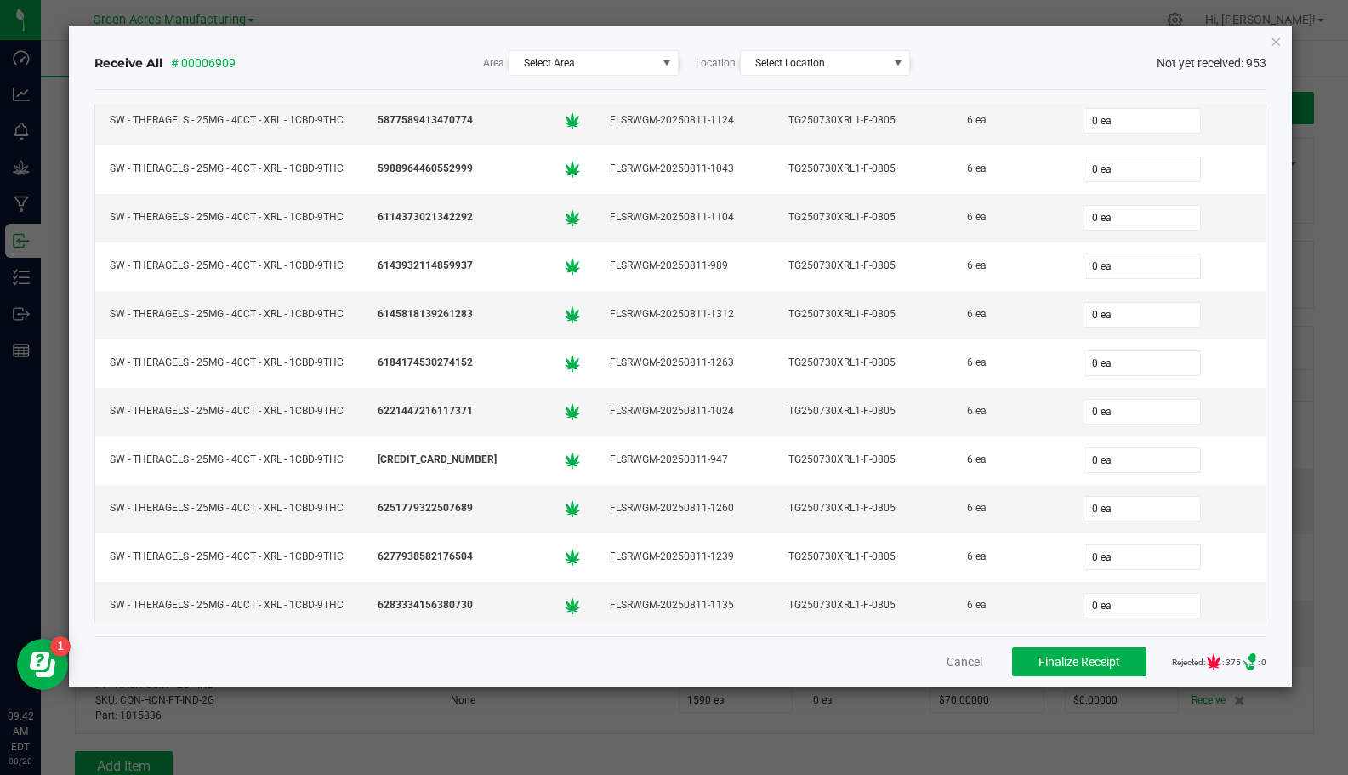
type input "6 ea"
type input "06"
type input "6 ea"
type input "06"
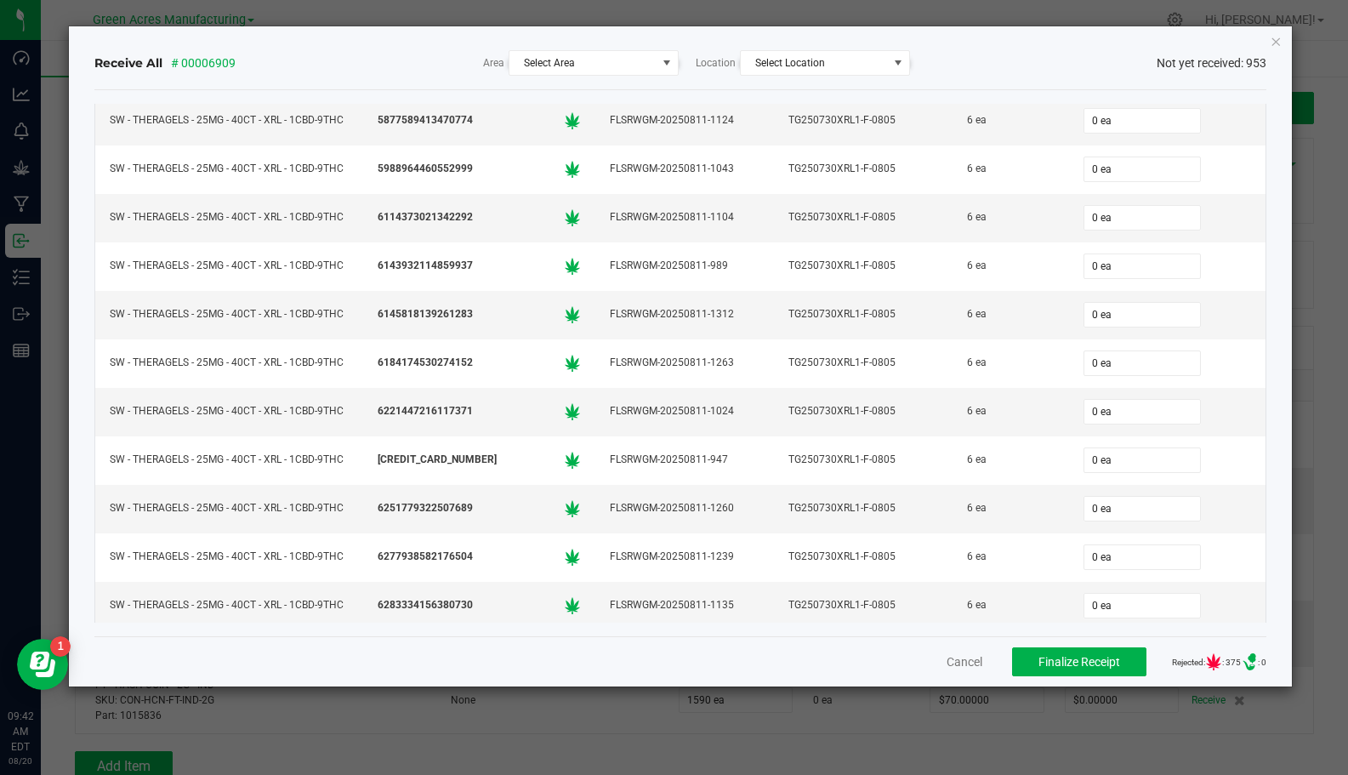
scroll to position [29453, 0]
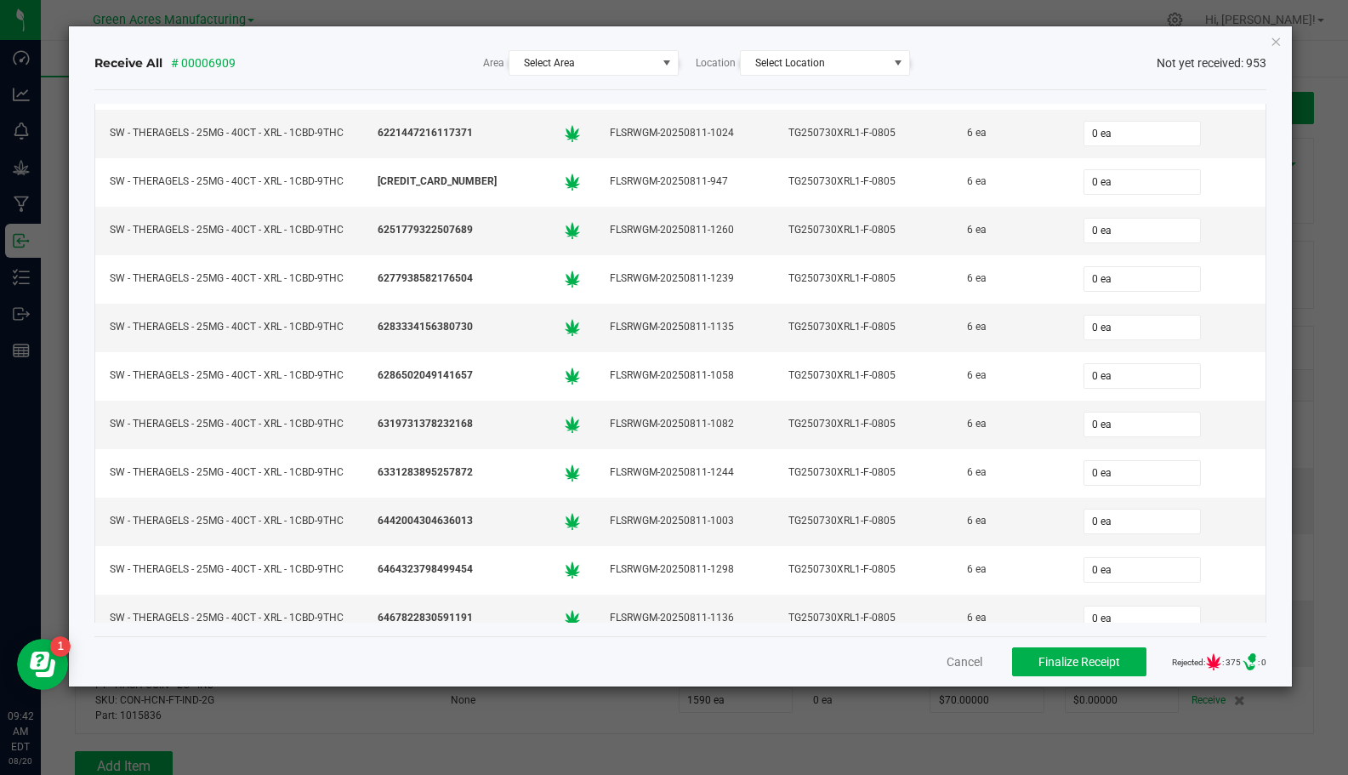
type input "06"
type input "6 ea"
type input "06"
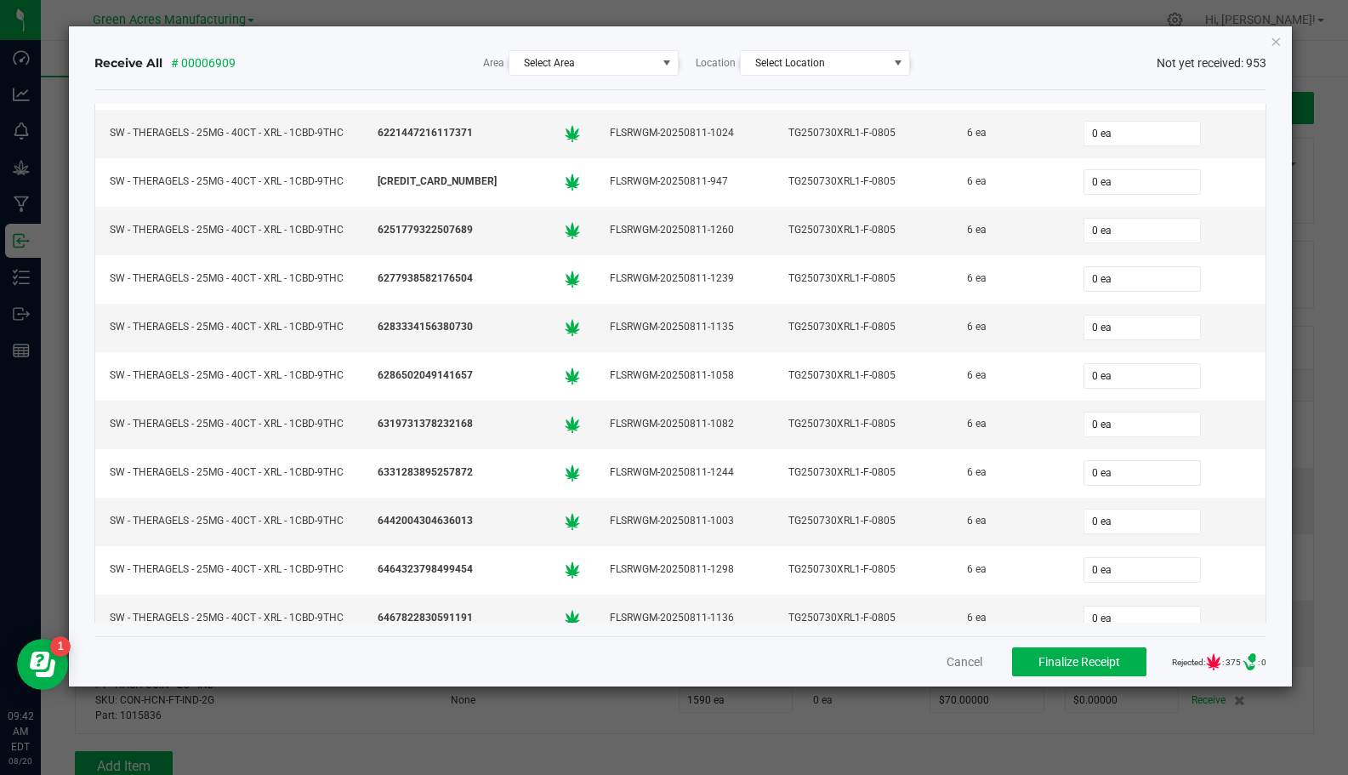
type input "06"
type input "6 ea"
type input "06"
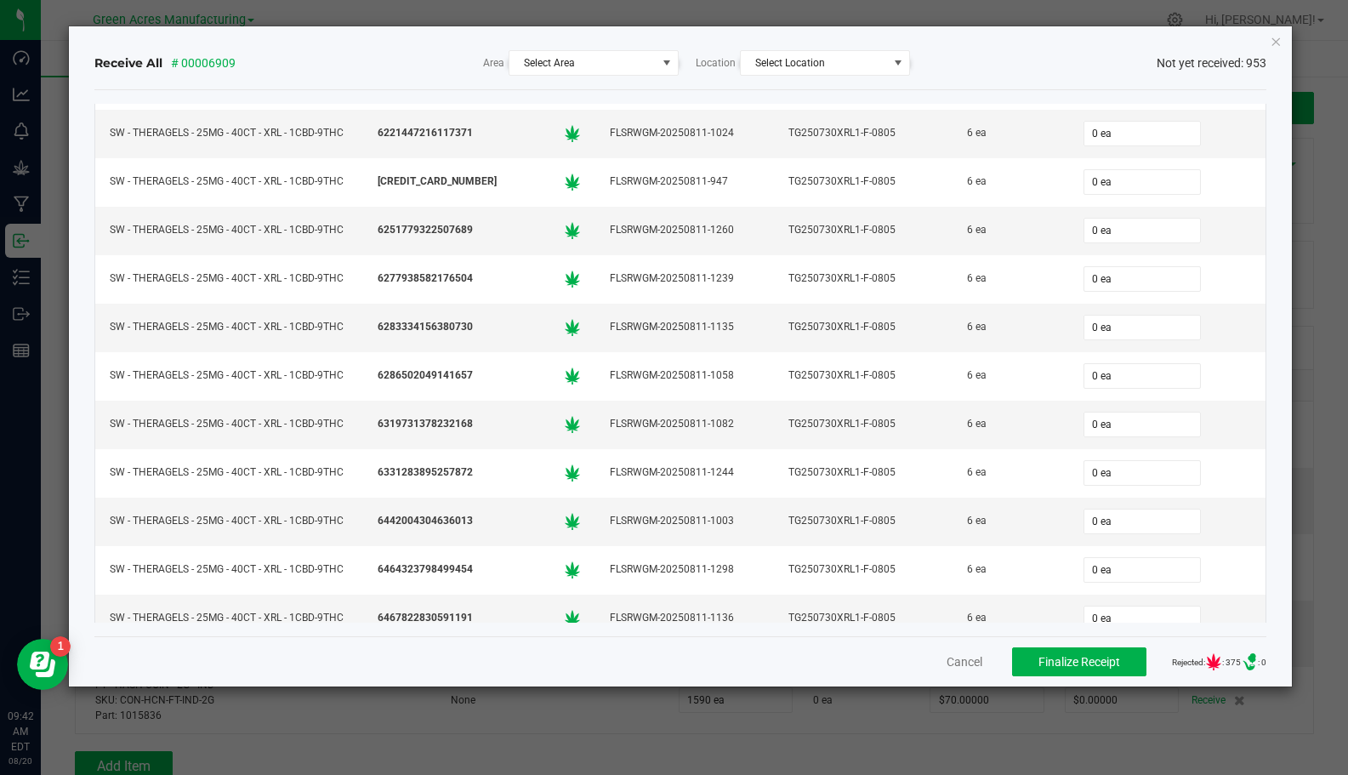
type input "06"
type input "6 ea"
type input "06"
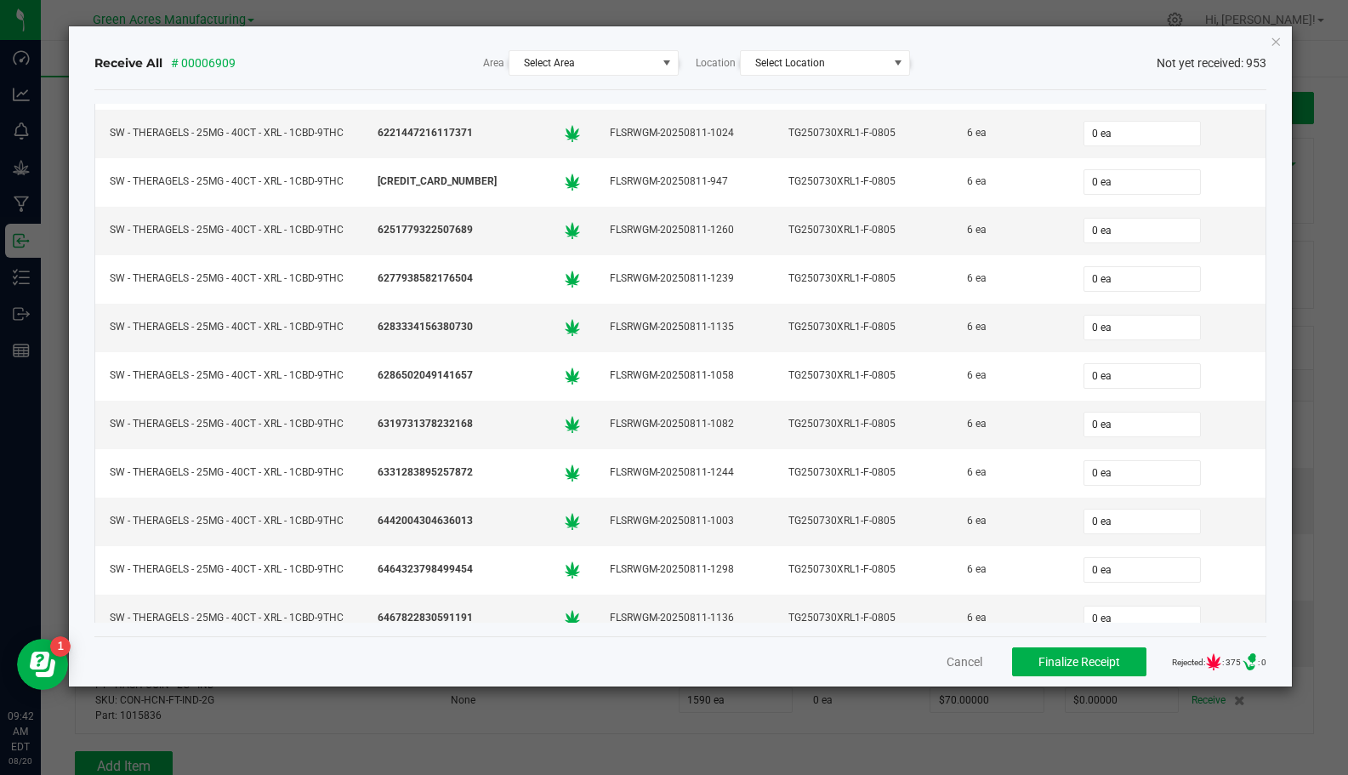
type input "06"
type input "6 ea"
type input "06"
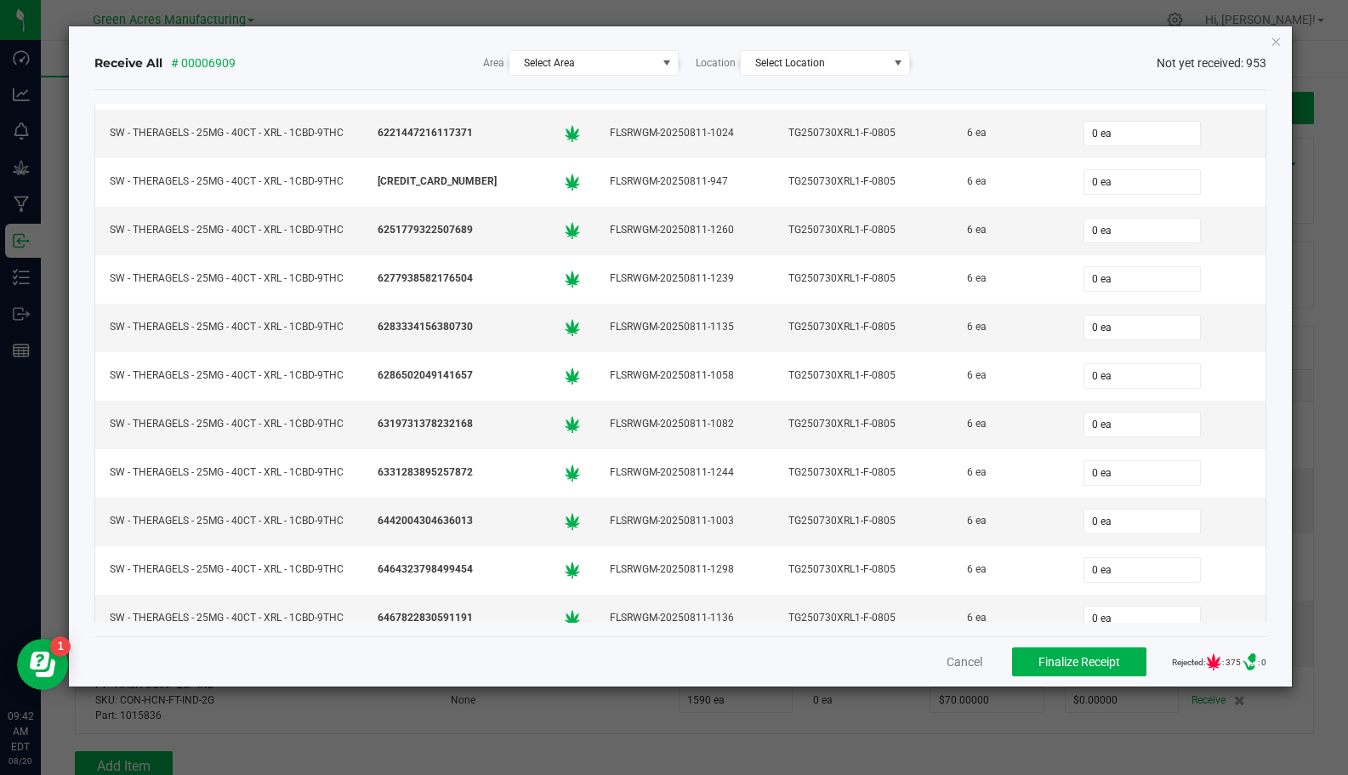
type input "06"
type input "0"
type input "6 ea"
type input "06"
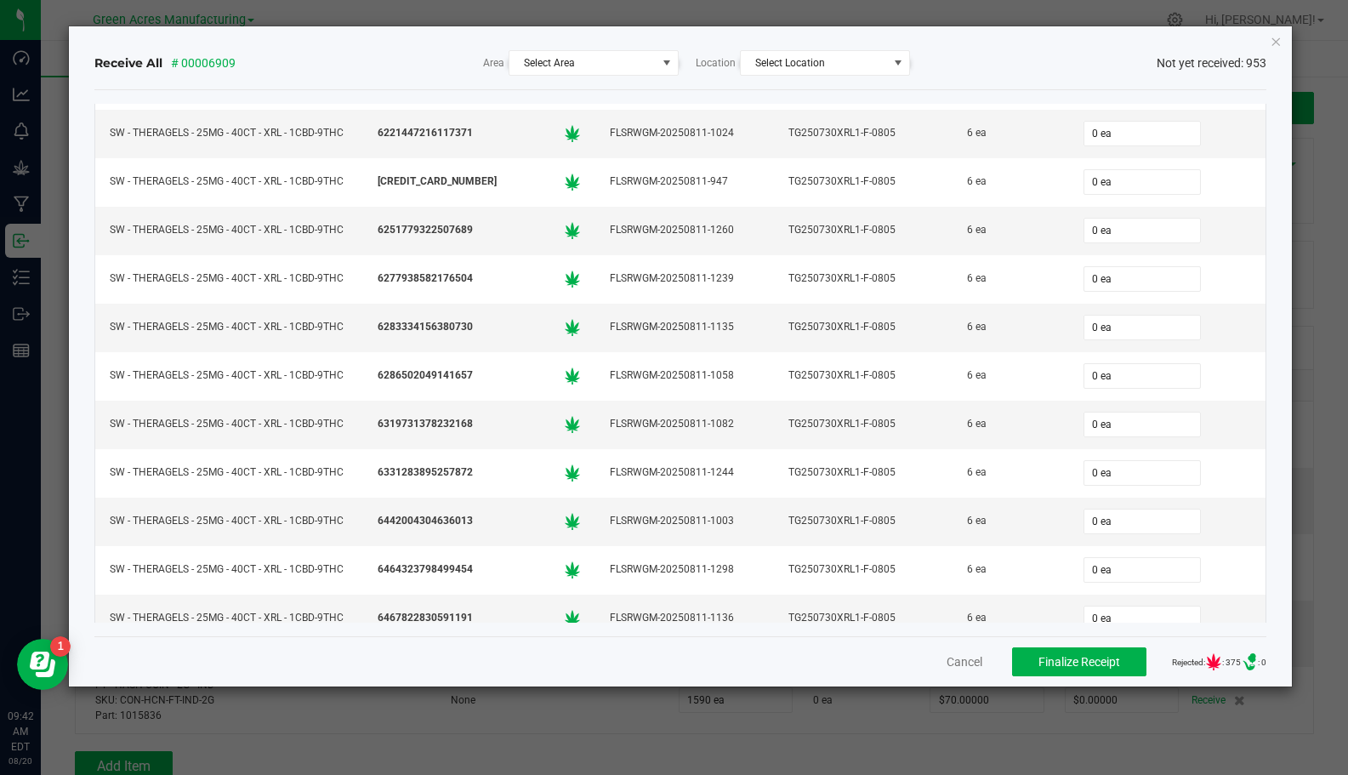
scroll to position [30009, 0]
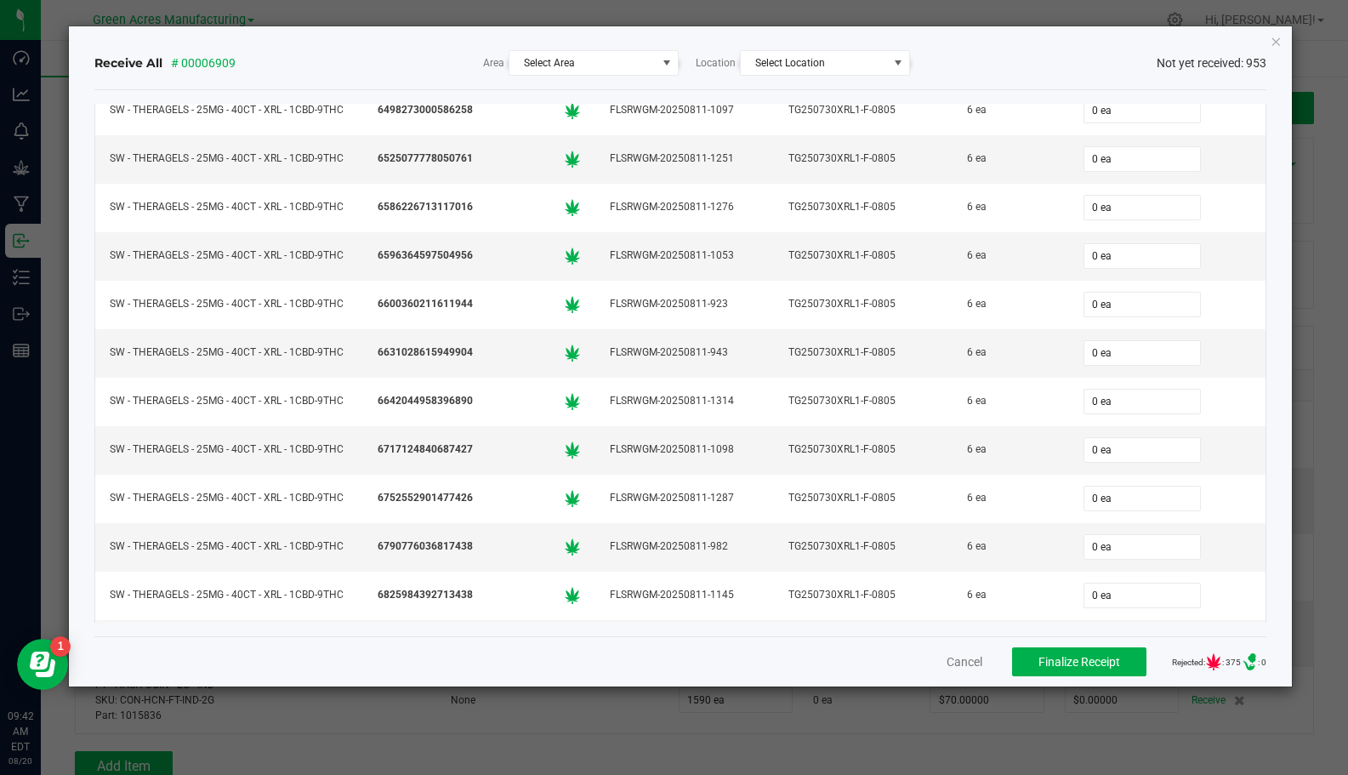
type input "06"
type input "6 ea"
type input "06"
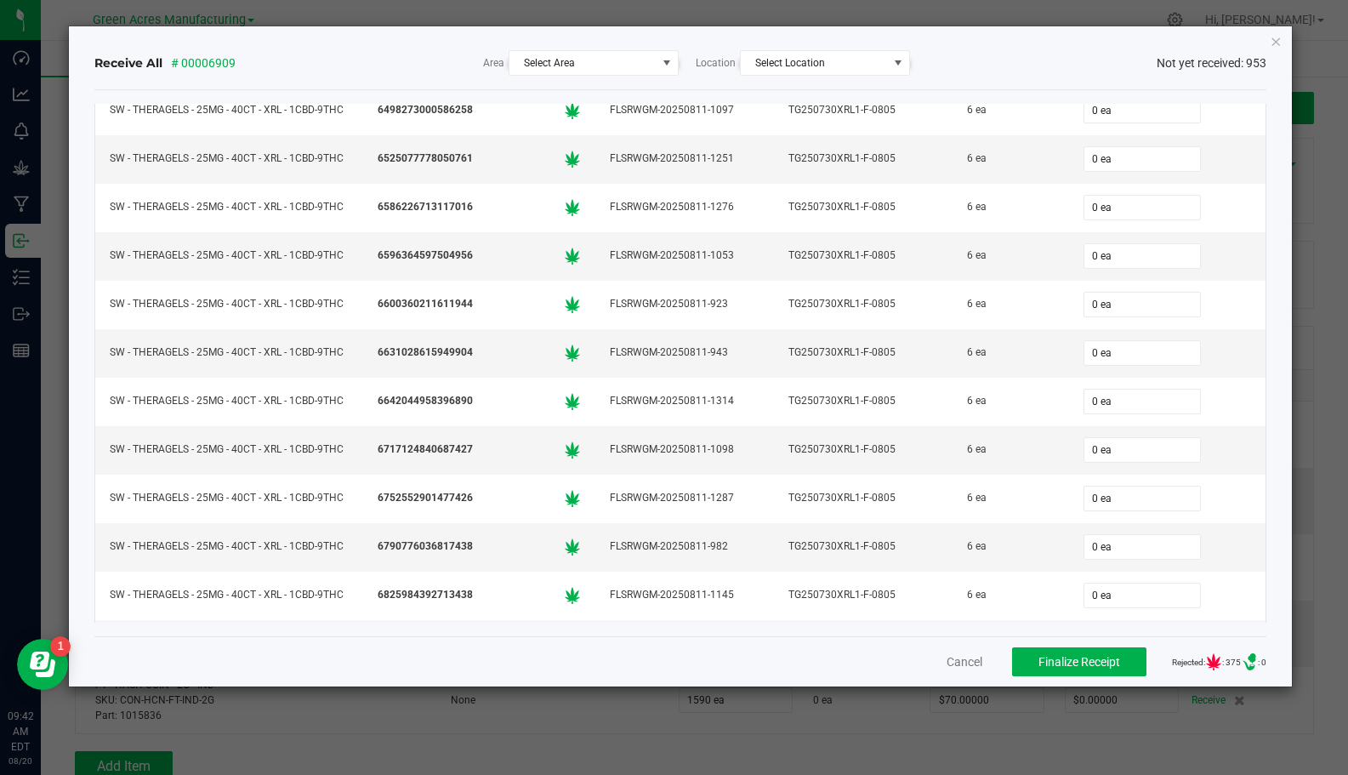
type input "06"
type input "6 ea"
type input "06"
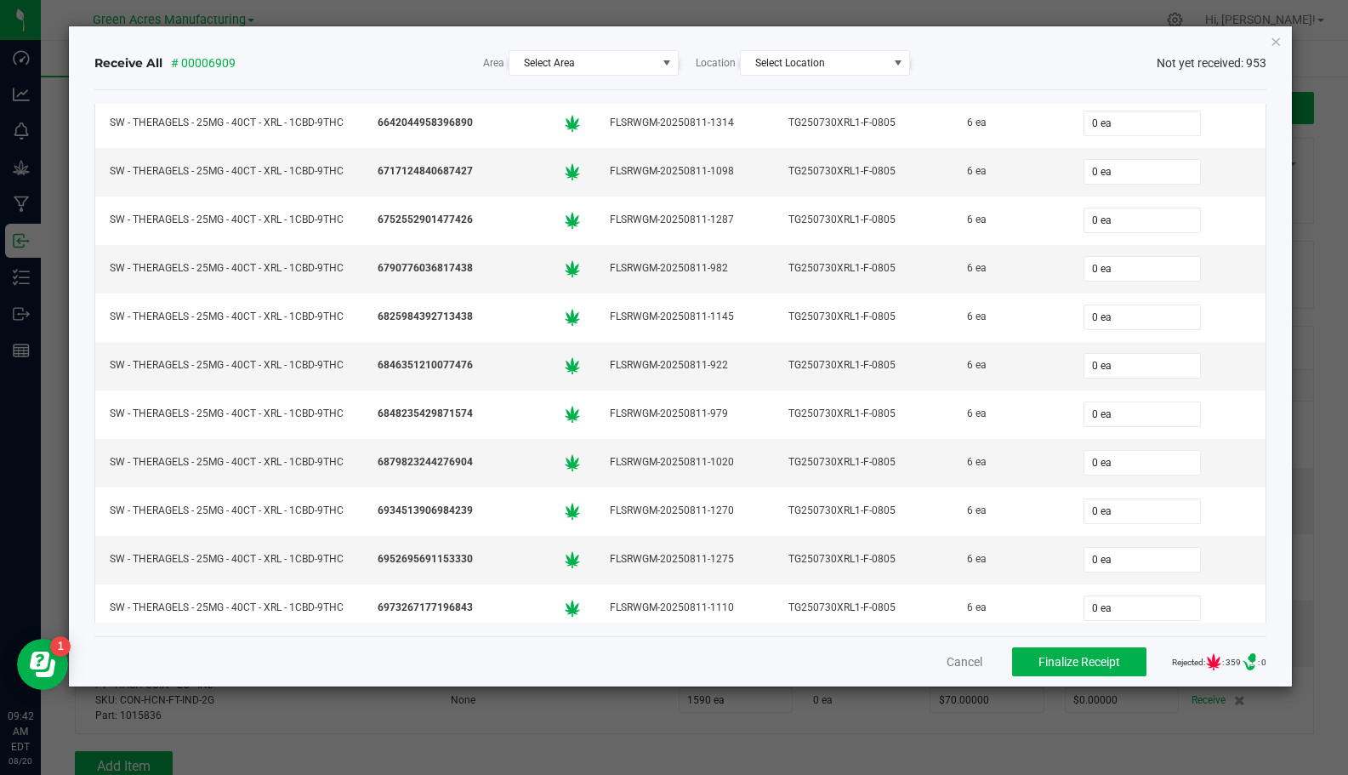
type input "6 ea"
type input "06"
type input "6 ea"
type input "06"
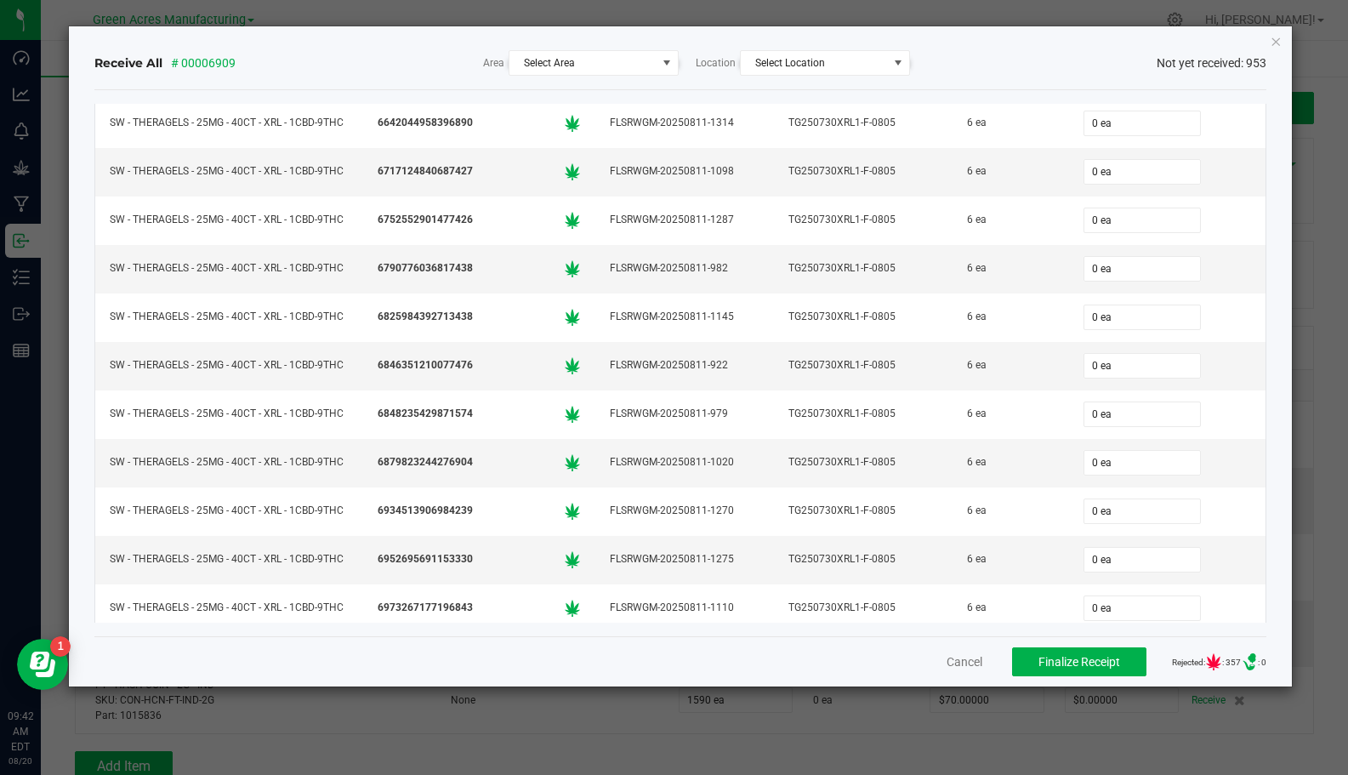
type input "06"
type input "6 ea"
type input "06"
type input "6 ea"
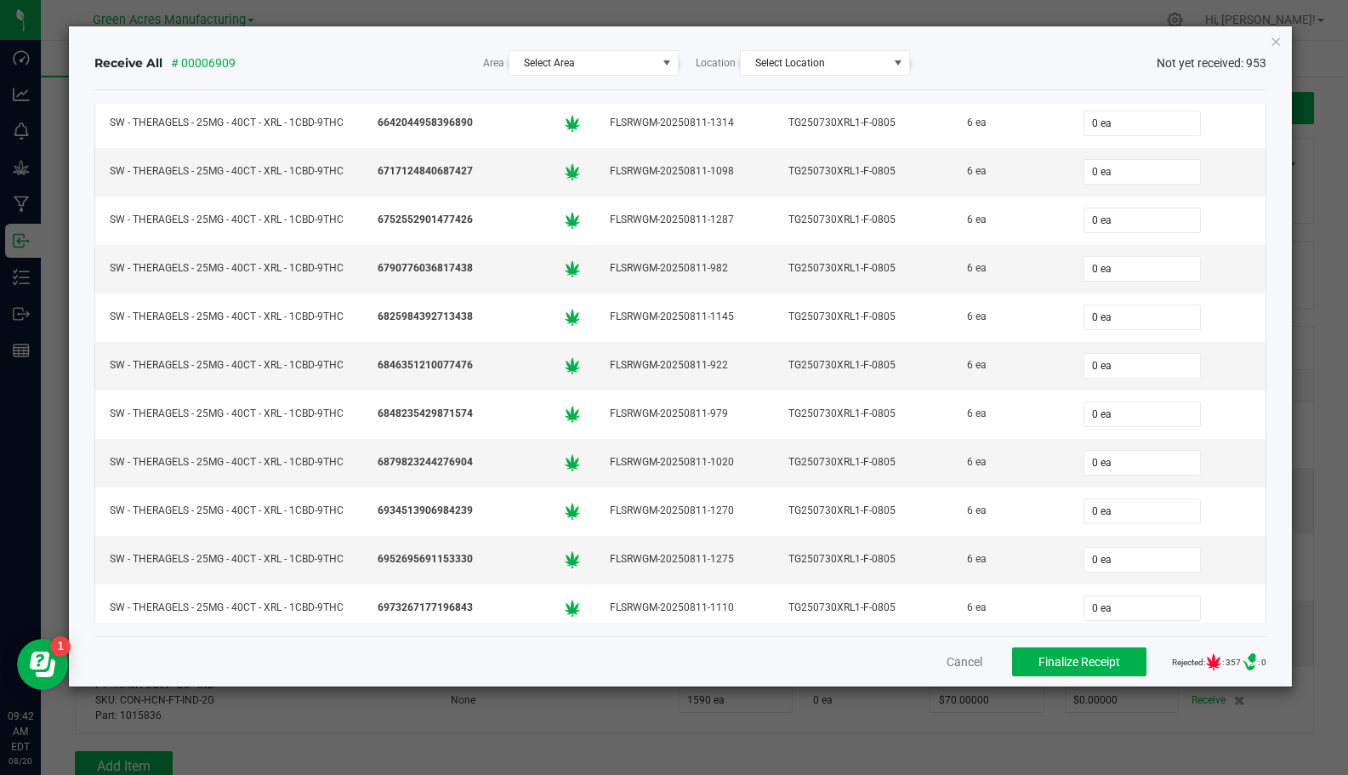
type input "06"
type input "6 ea"
type input "06"
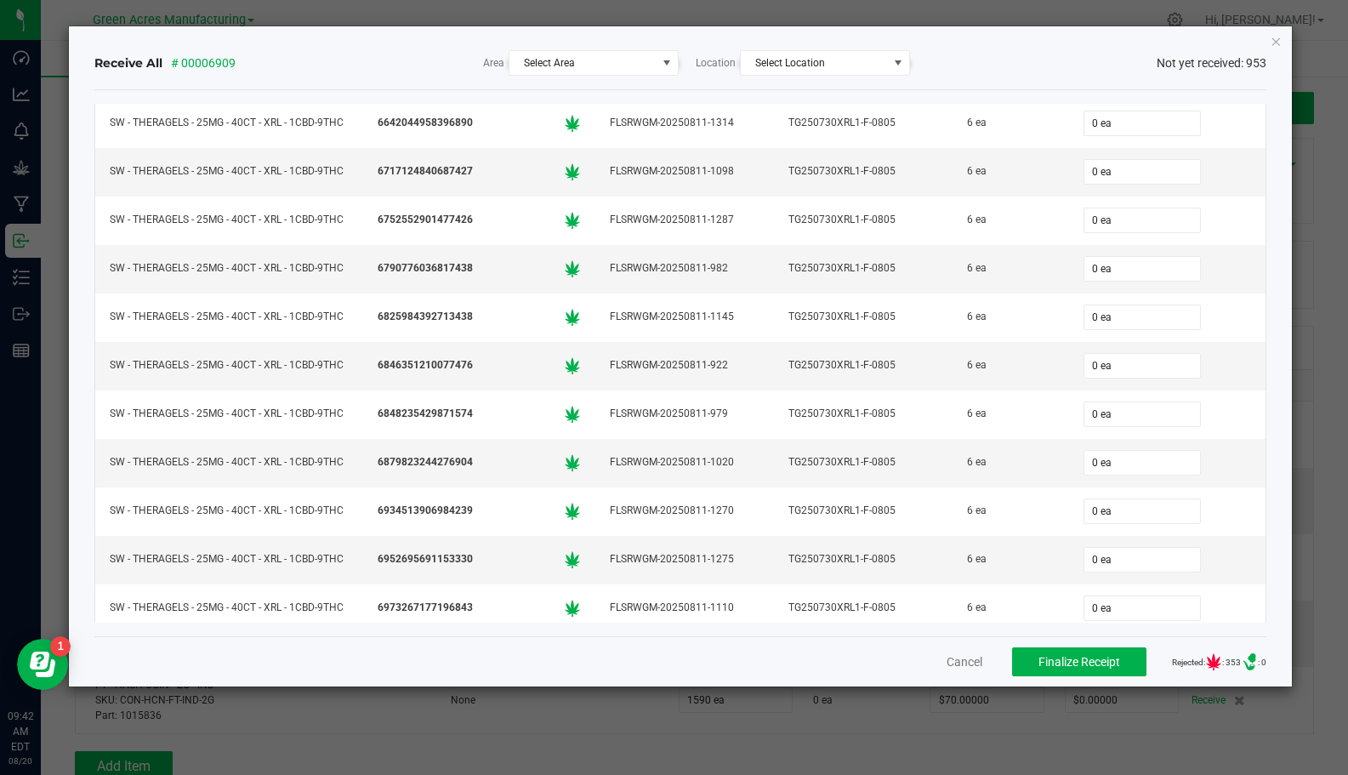
type input "6 ea"
type input "06"
type input "6 ea"
type input "06"
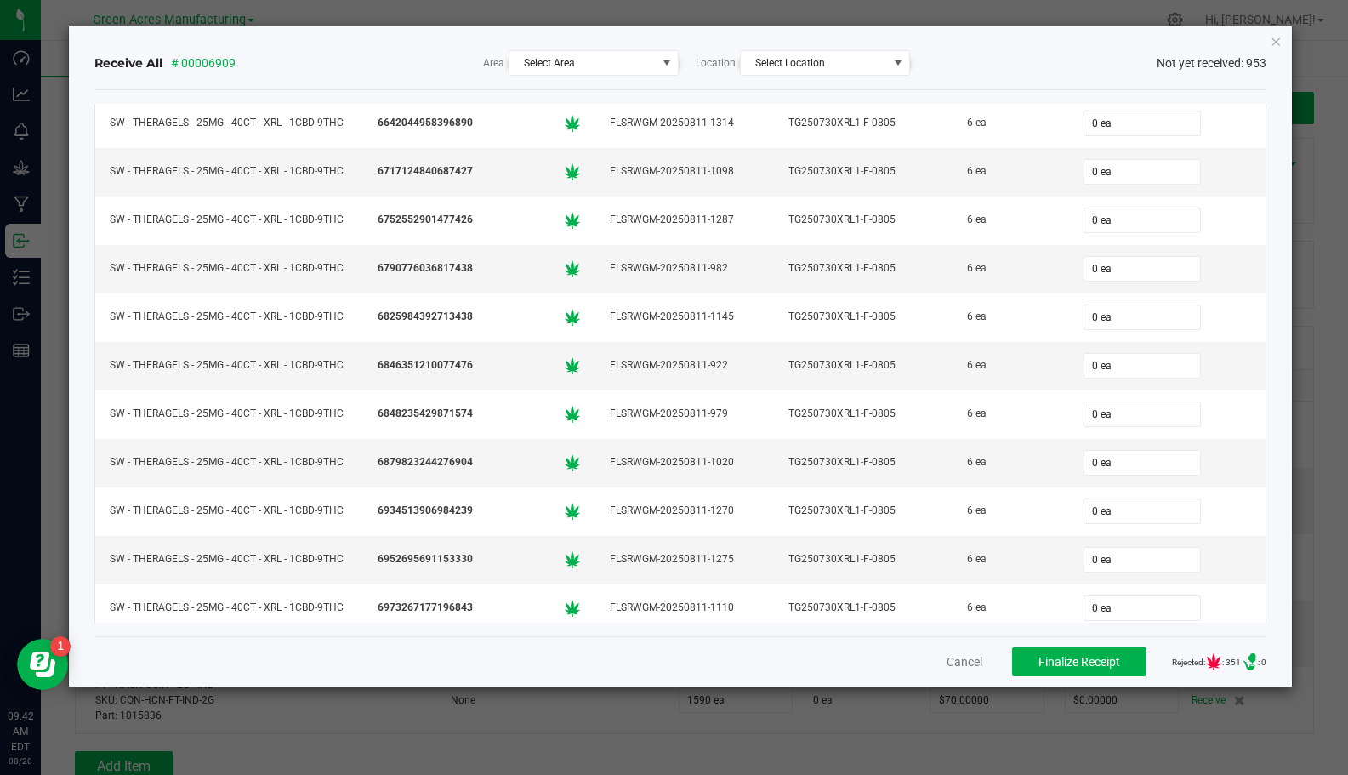
type input "06"
type input "6 ea"
type input "06"
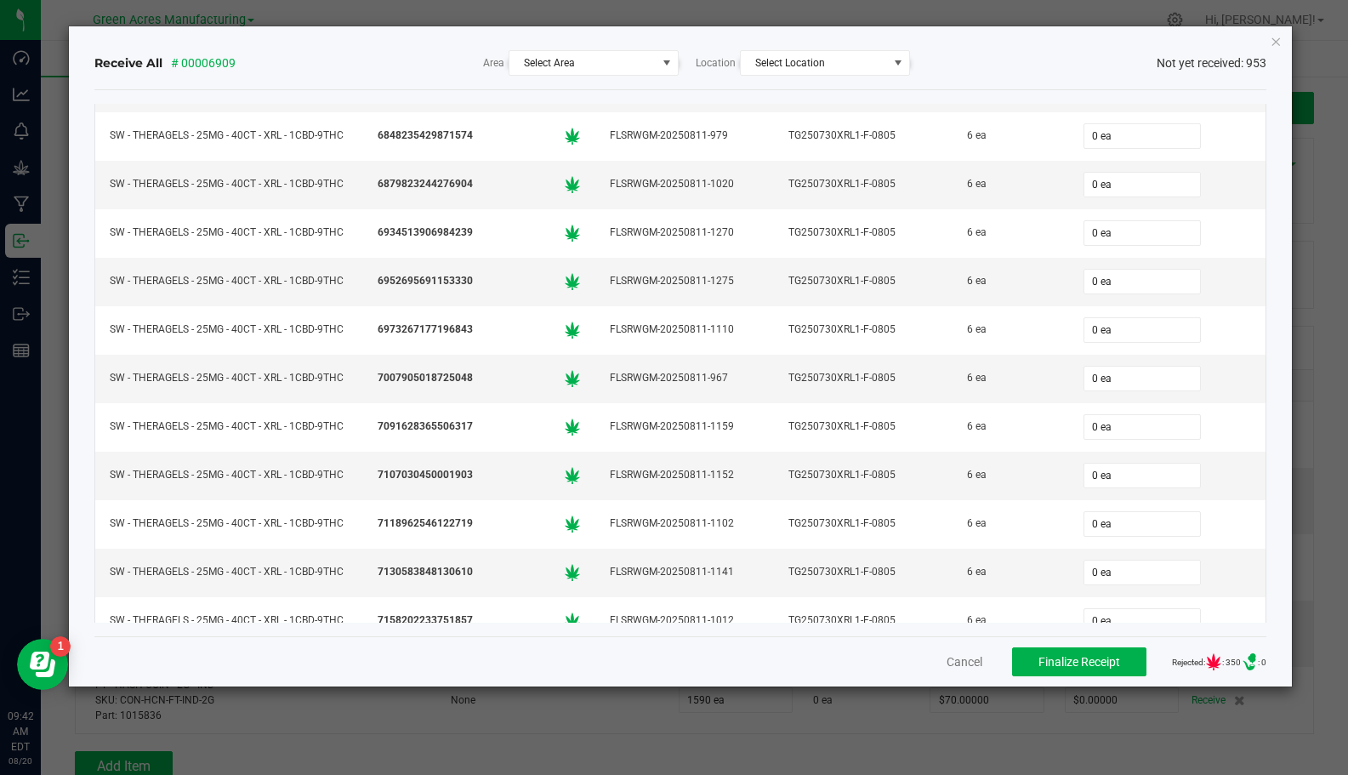
type input "6 ea"
type input "06"
type input "6 ea"
type input "06"
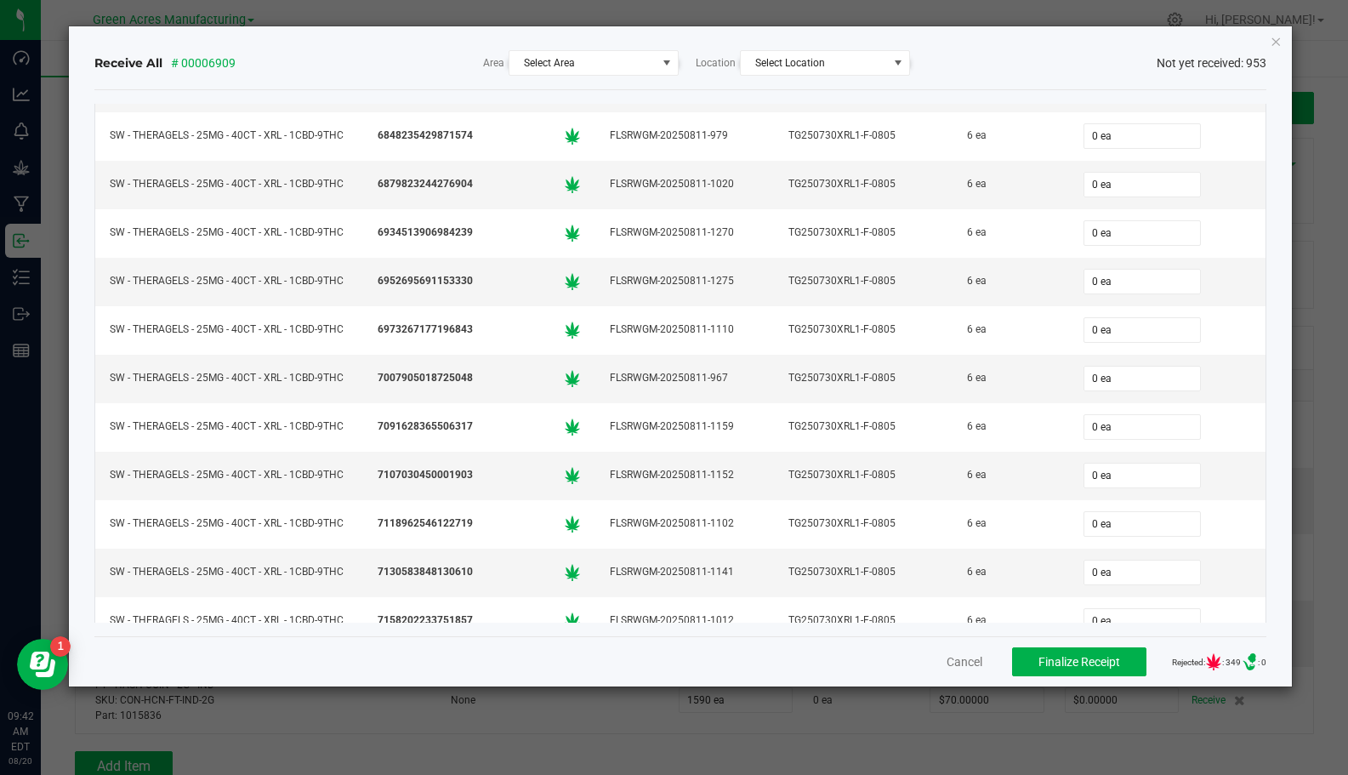
type input "06"
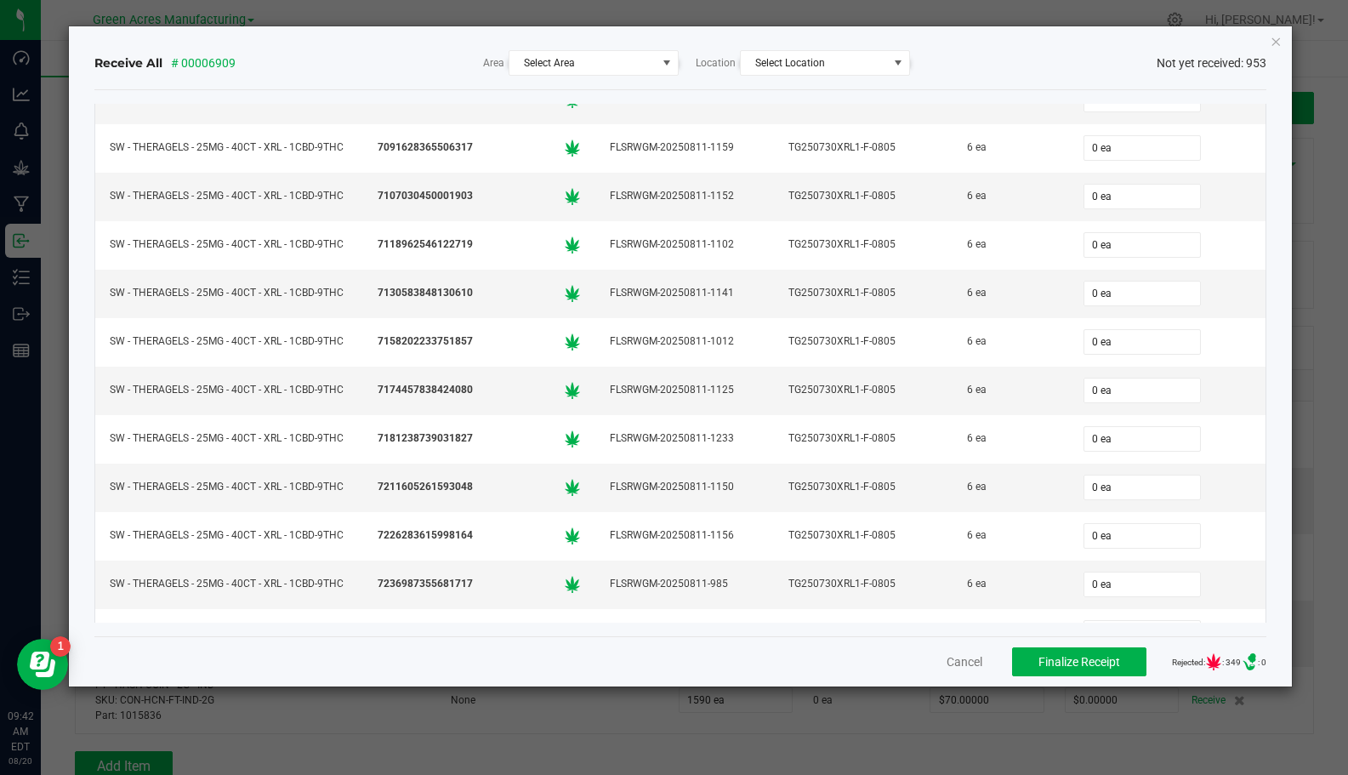
type input "6 ea"
type input "06"
type input "6 ea"
type input "06"
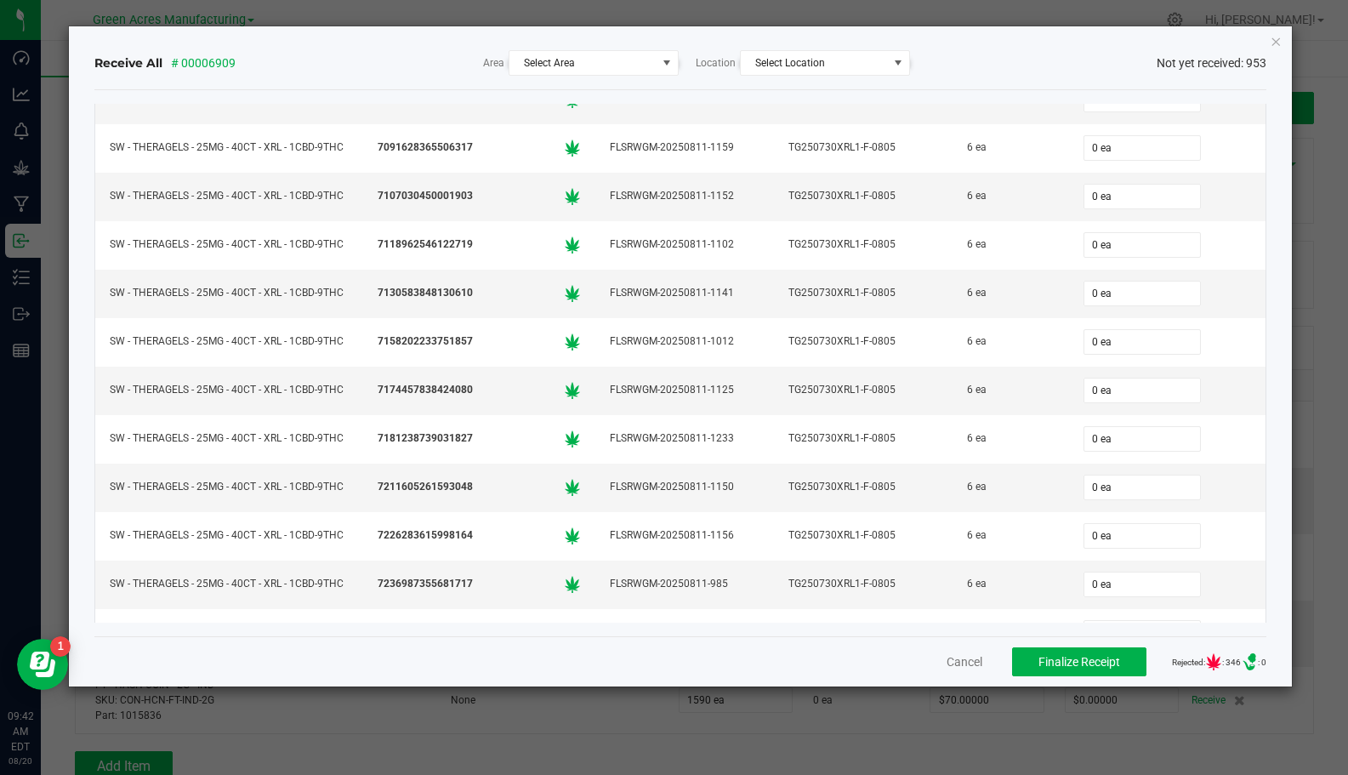
type input "06"
type input "6 ea"
type input "06"
type input "6 ea"
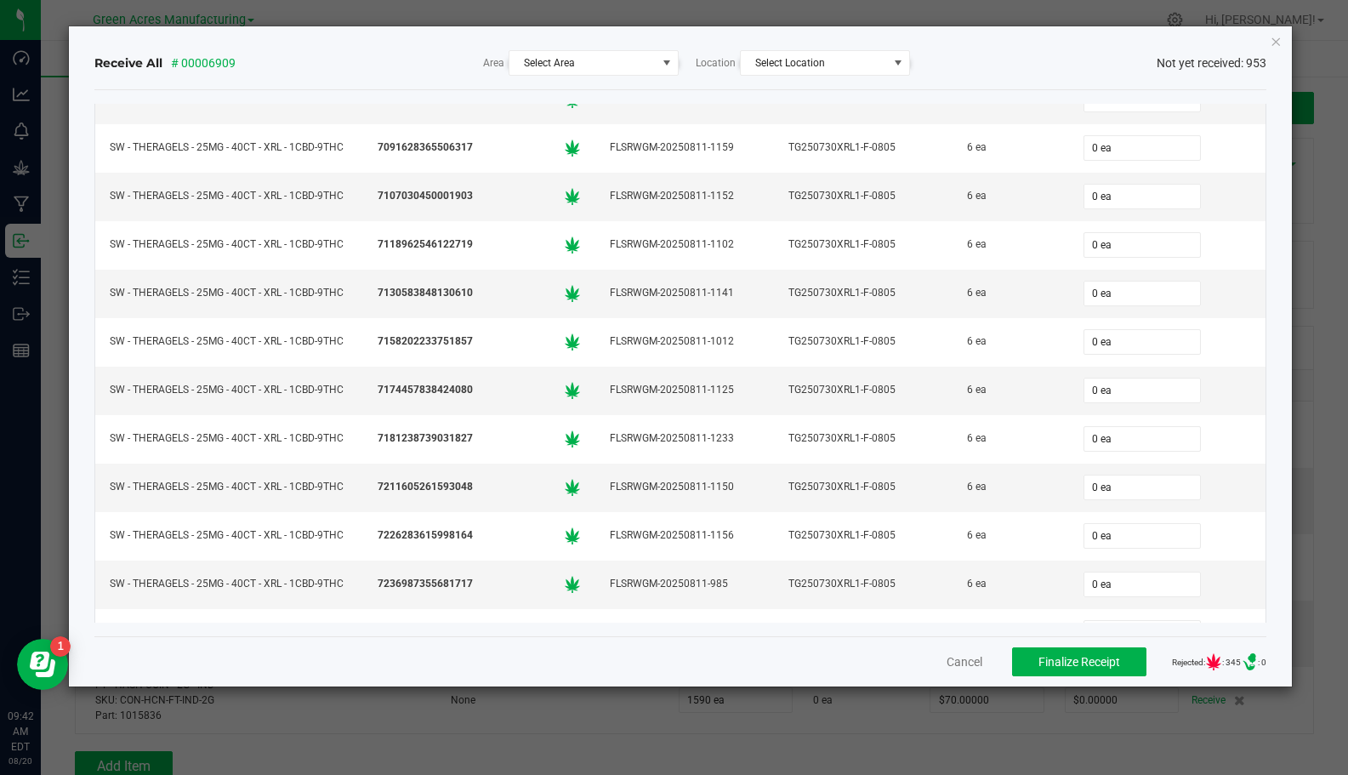
type input "06"
type input "0"
type input "6 ea"
type input "6"
type input "06"
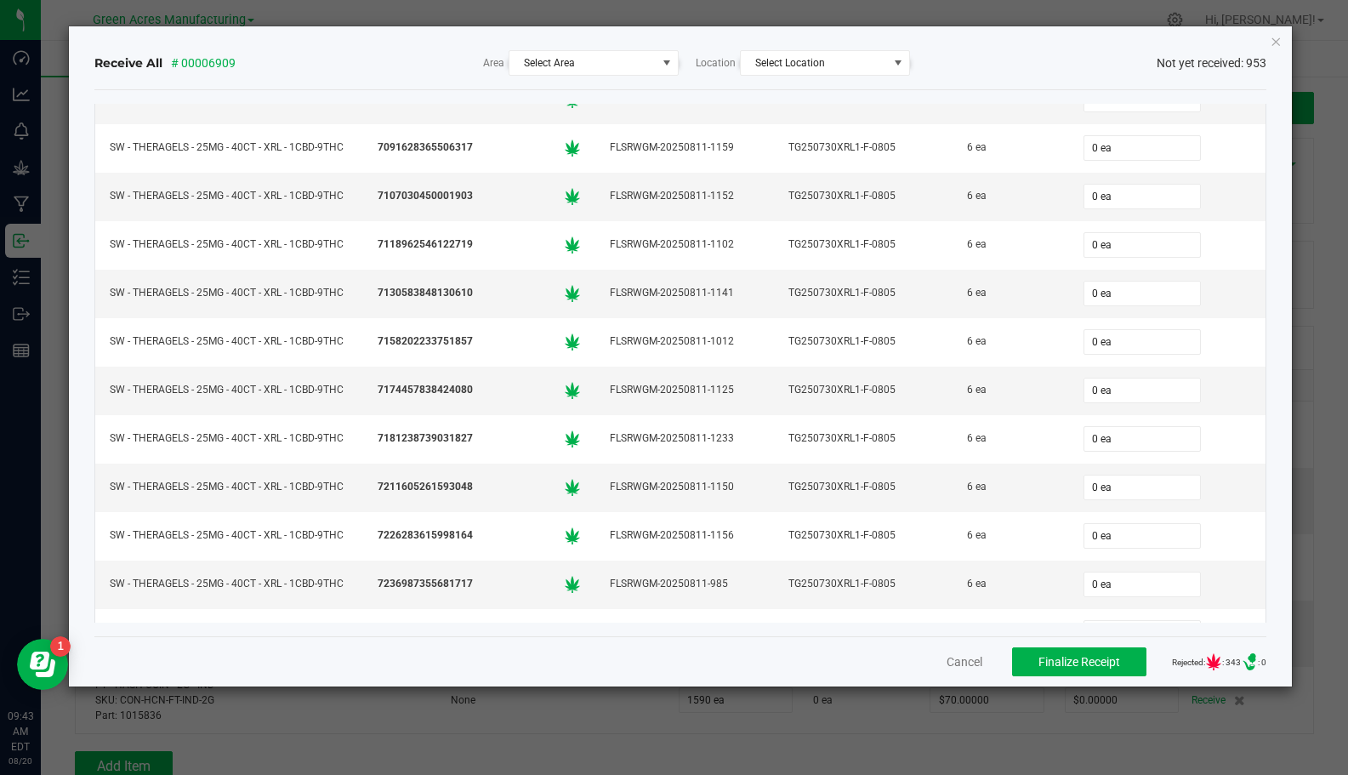
type input "6 ea"
type input "06"
type input "6 ea"
type input "06"
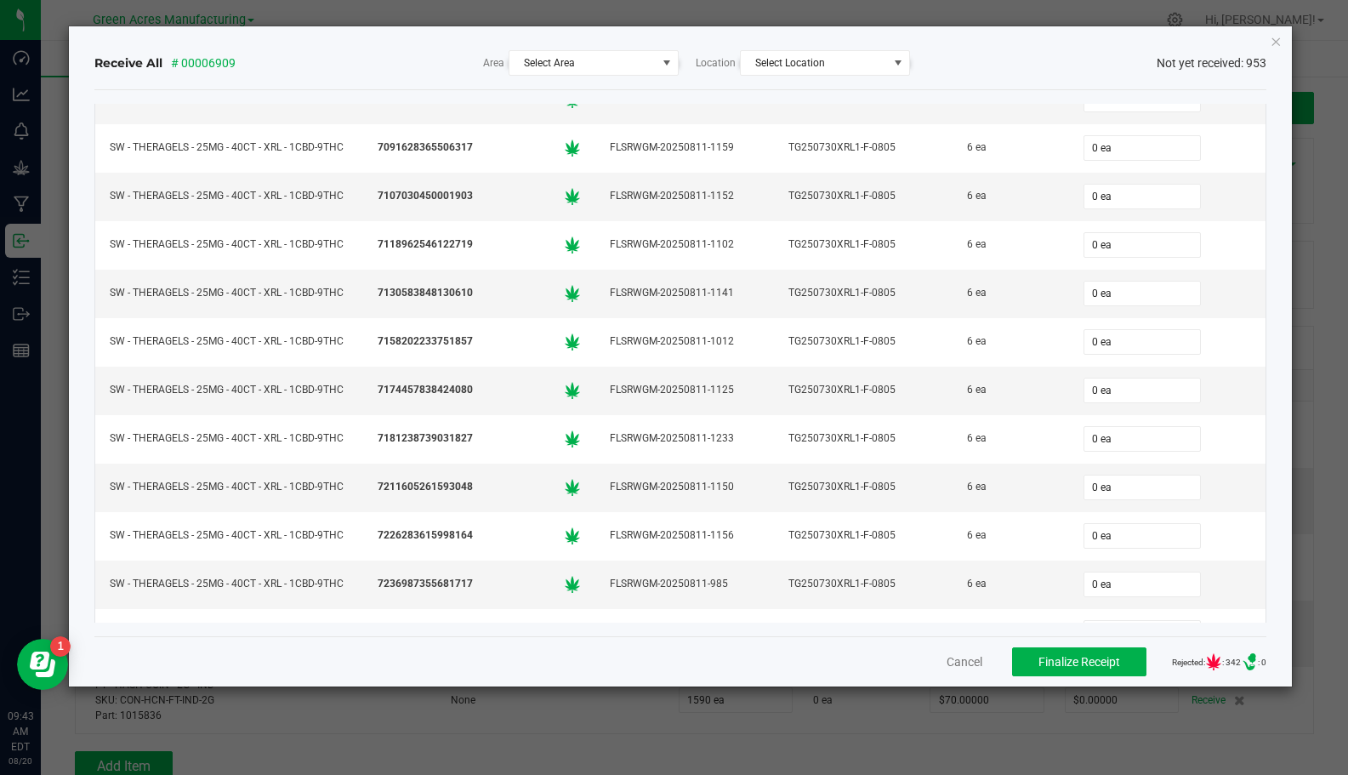
scroll to position [31122, 0]
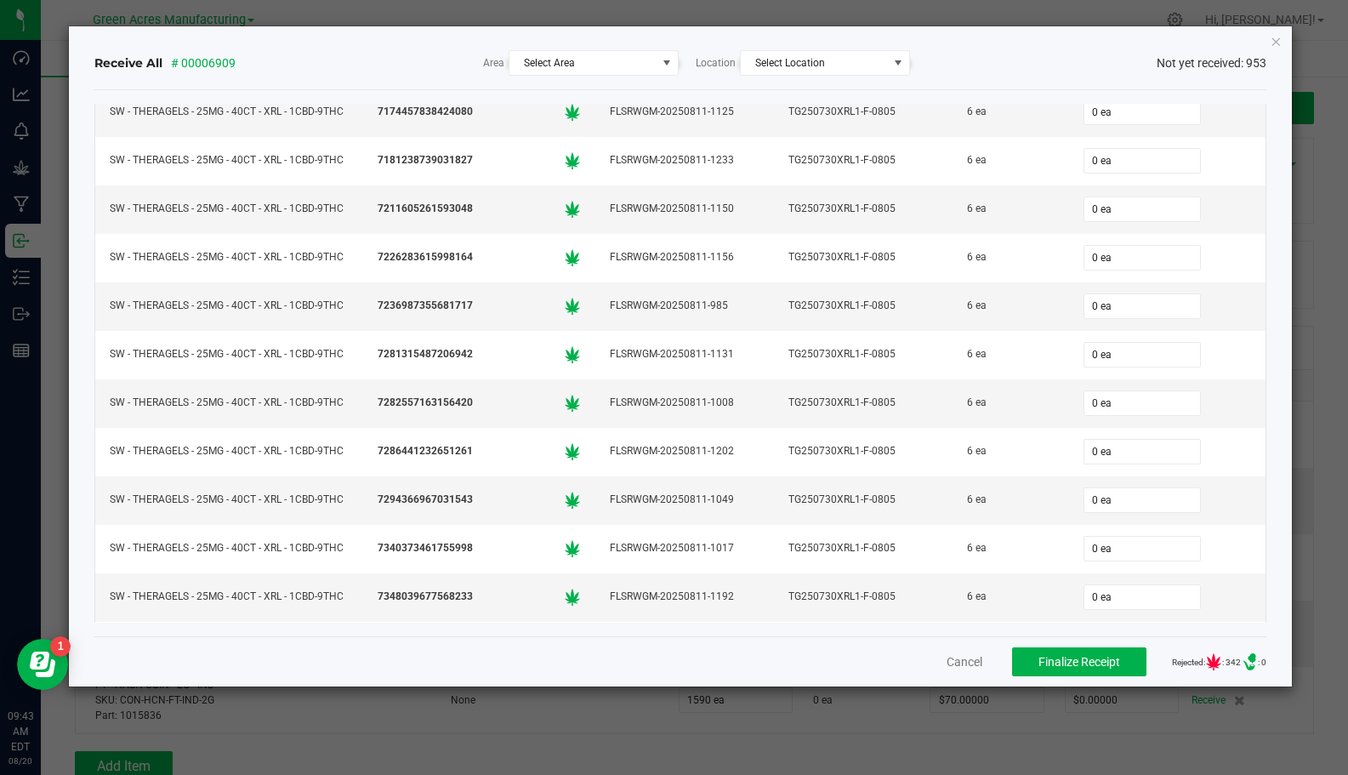
type input "06"
type input "6 ea"
type input "06"
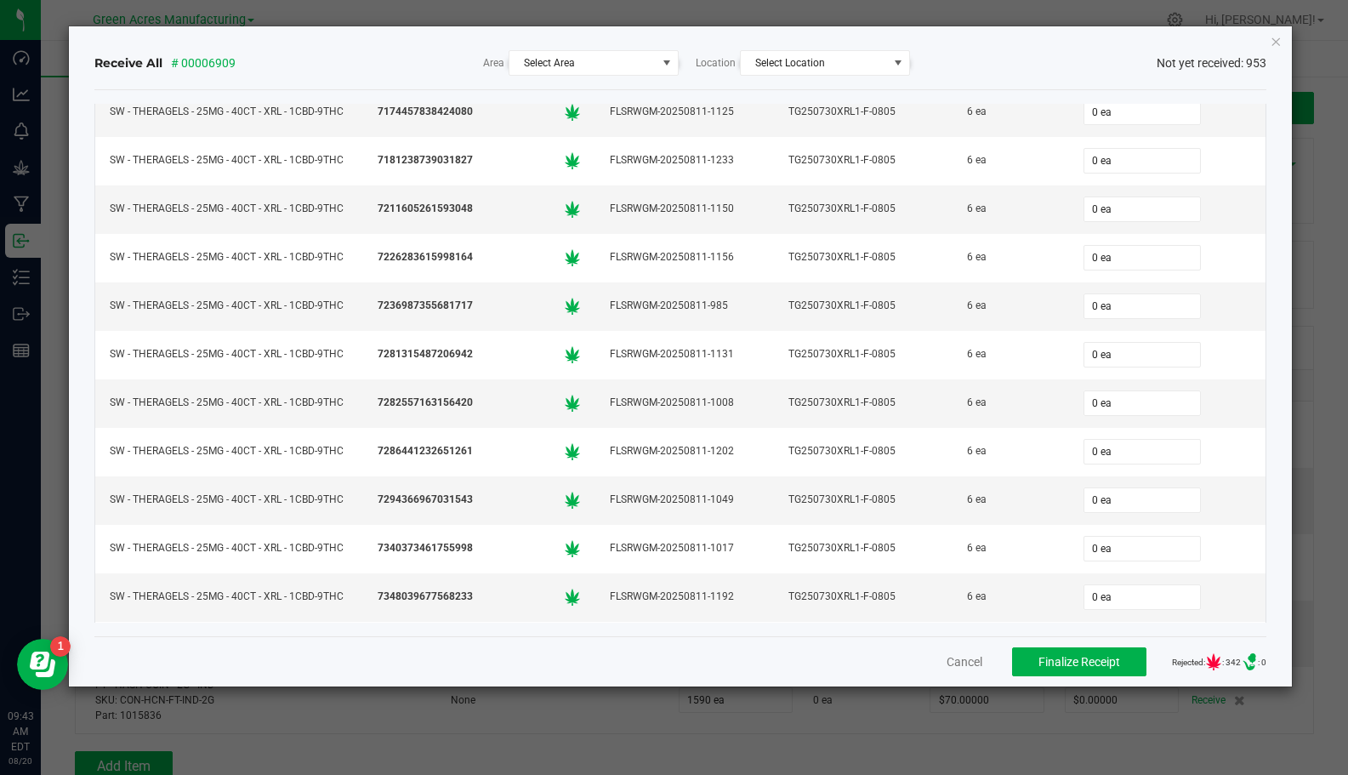
type input "06"
type input "6 ea"
type input "06"
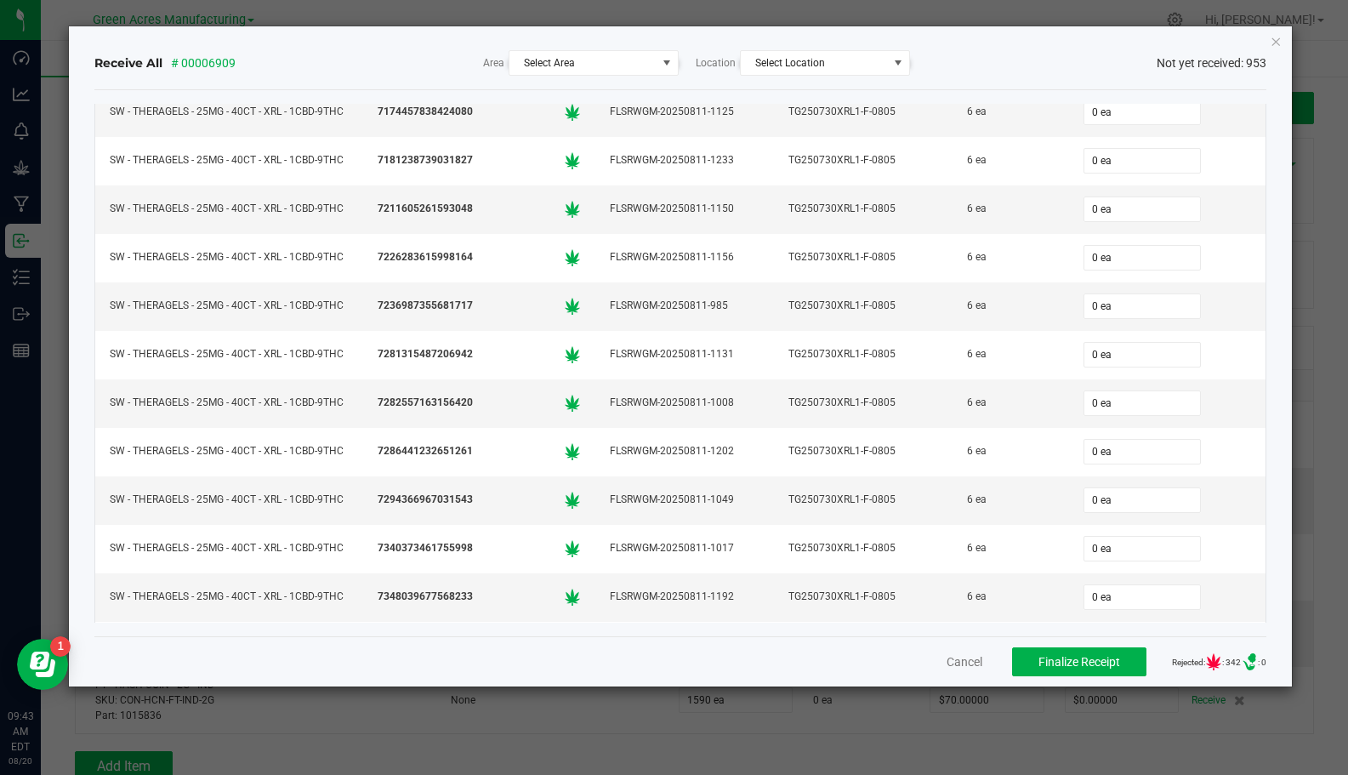
type input "6 ea"
type input "06"
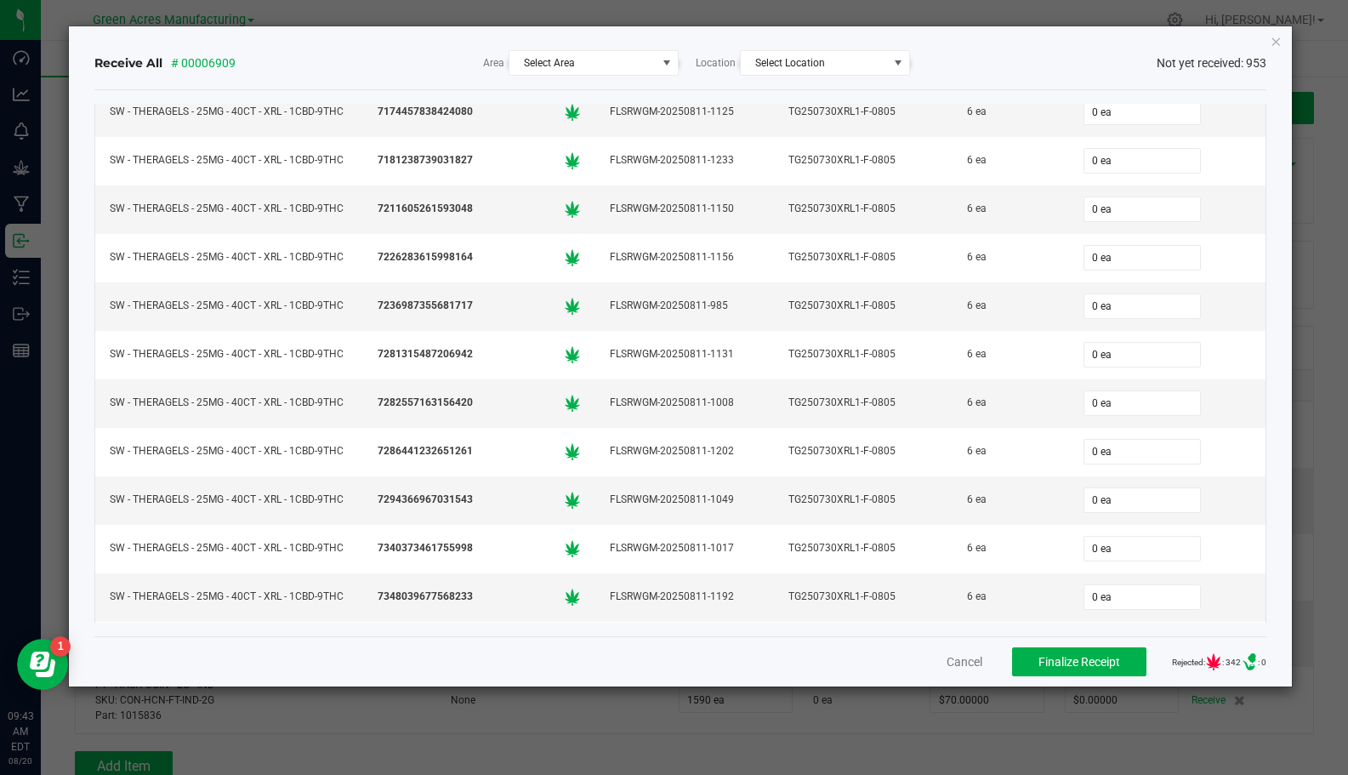
type input "6 ea"
type input "06"
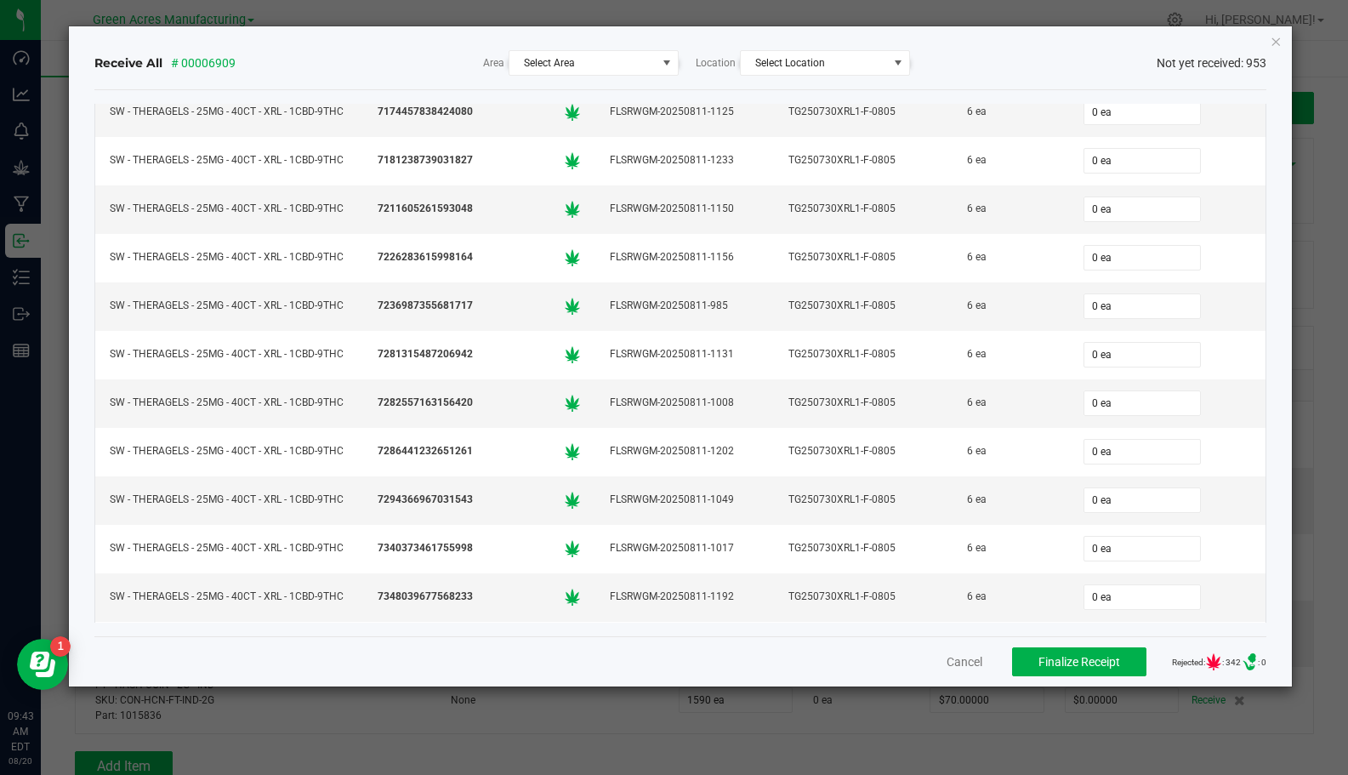
type input "6 ea"
type input "06"
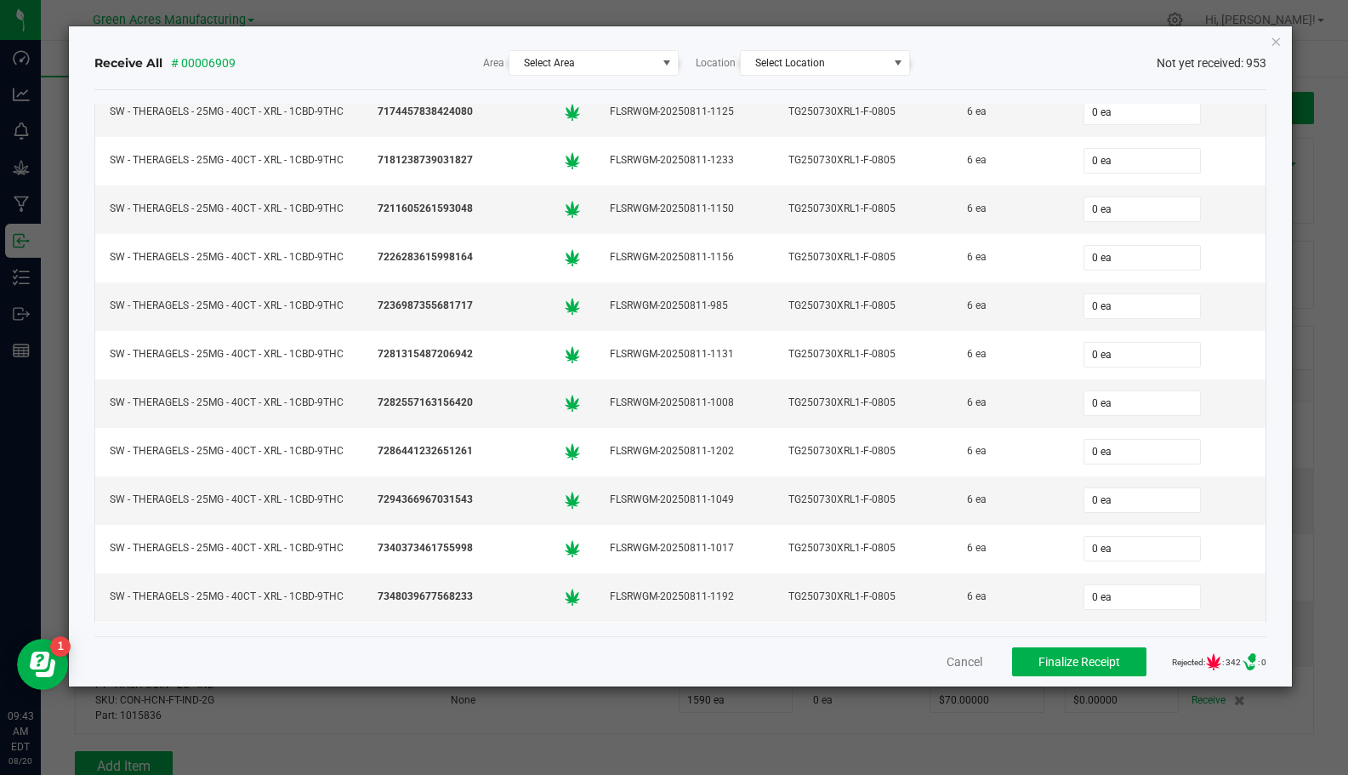
type input "06"
type input "6 ea"
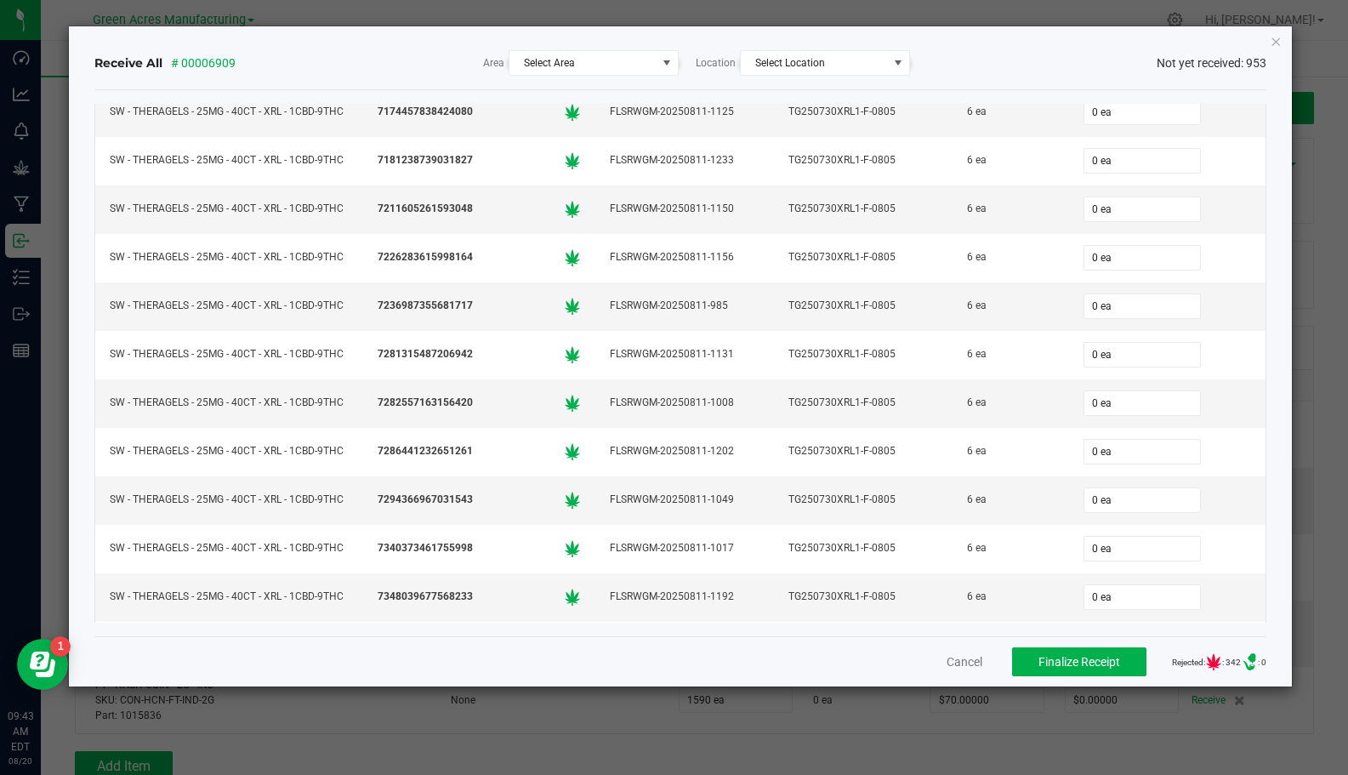
type input "6 ea"
type input "06"
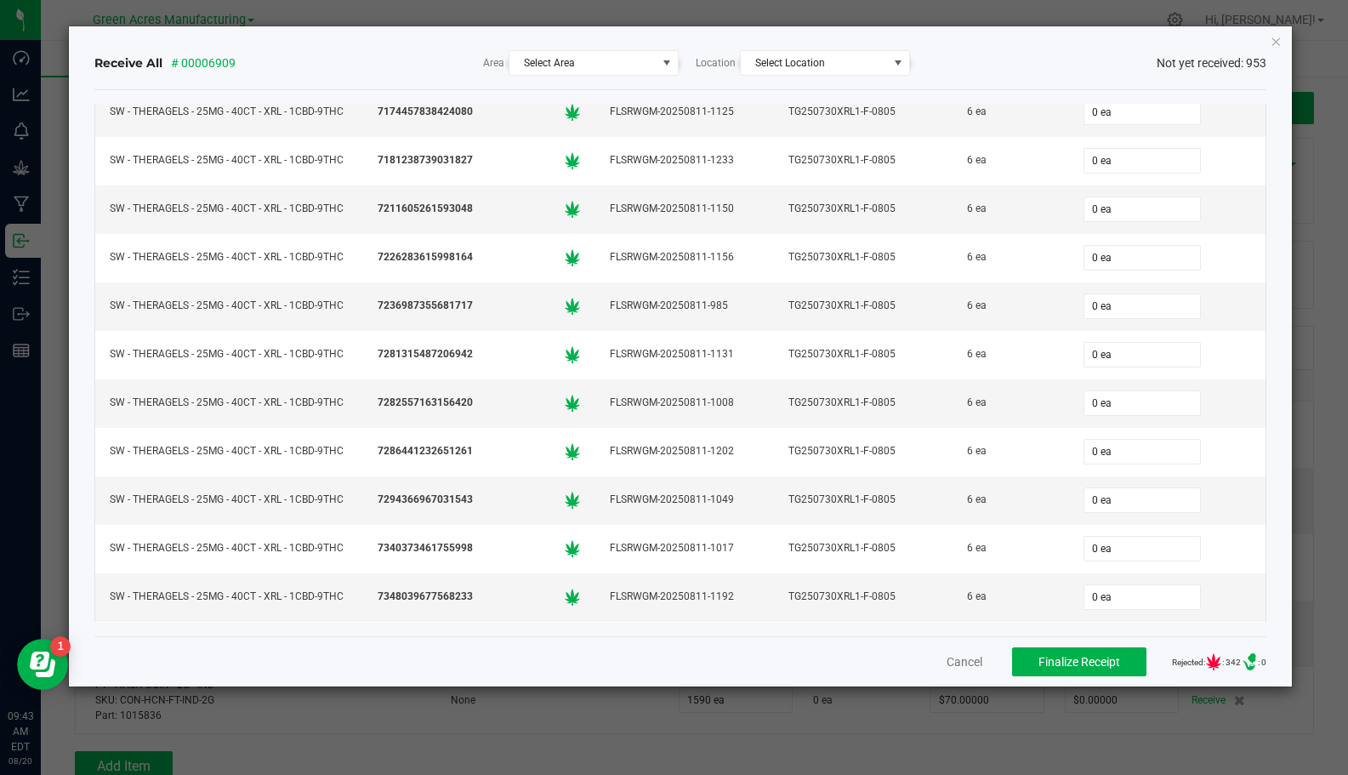
type input "06"
type input "6 ea"
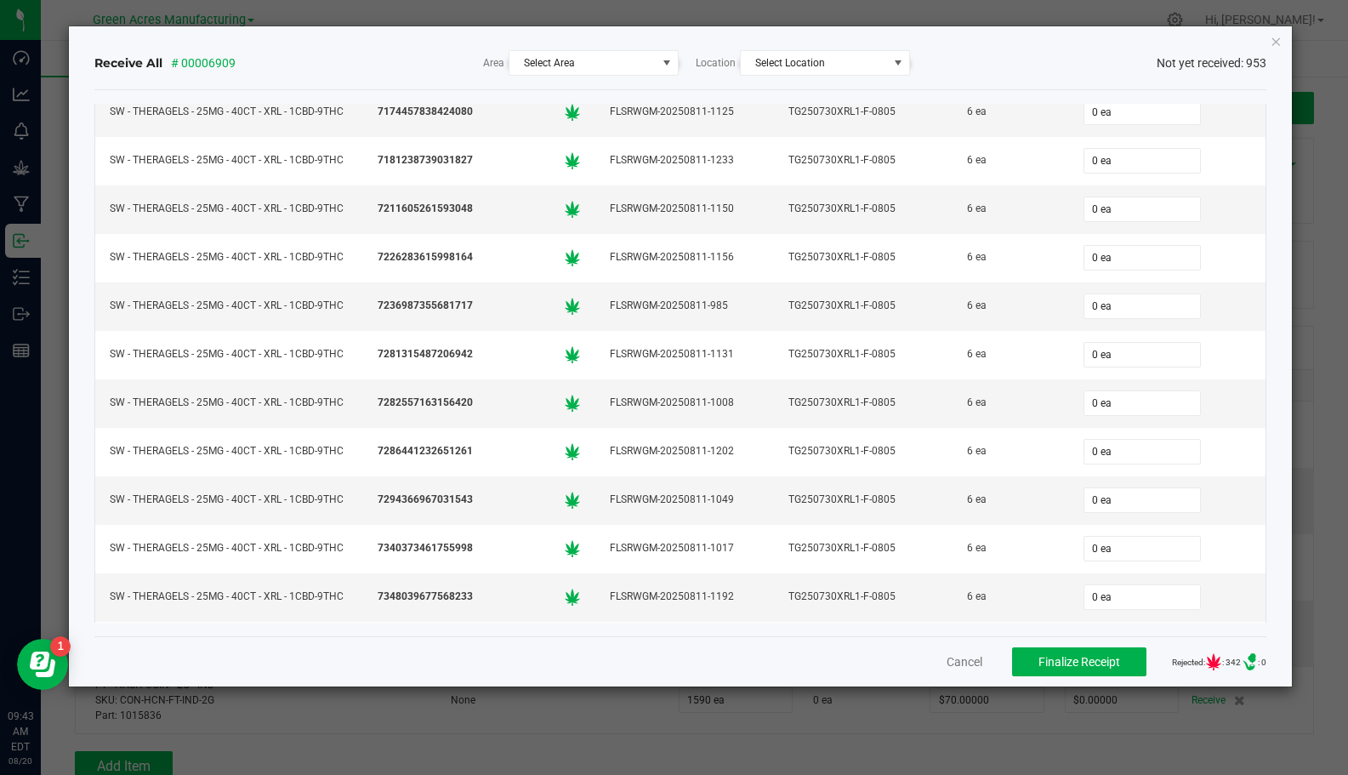
type input "6 ea"
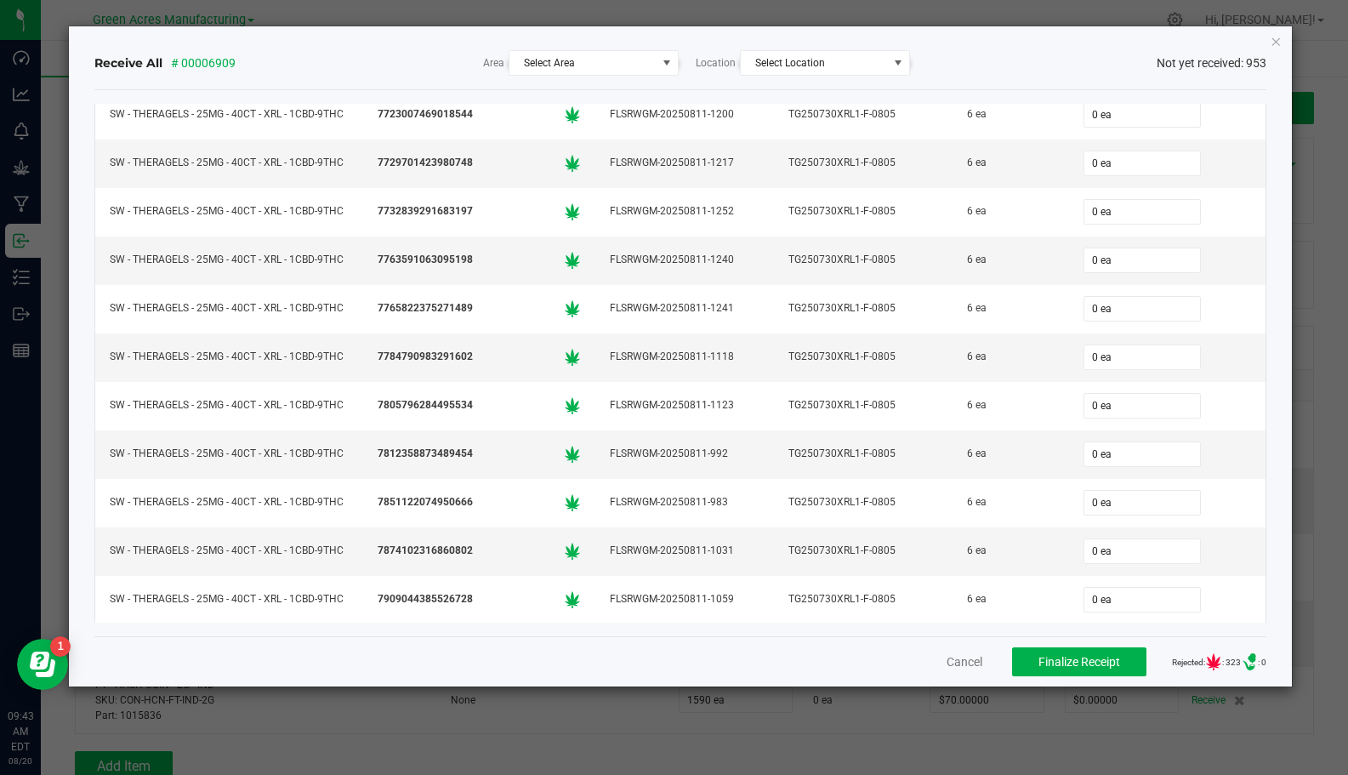
type input "06"
type input "6 ea"
type input "06"
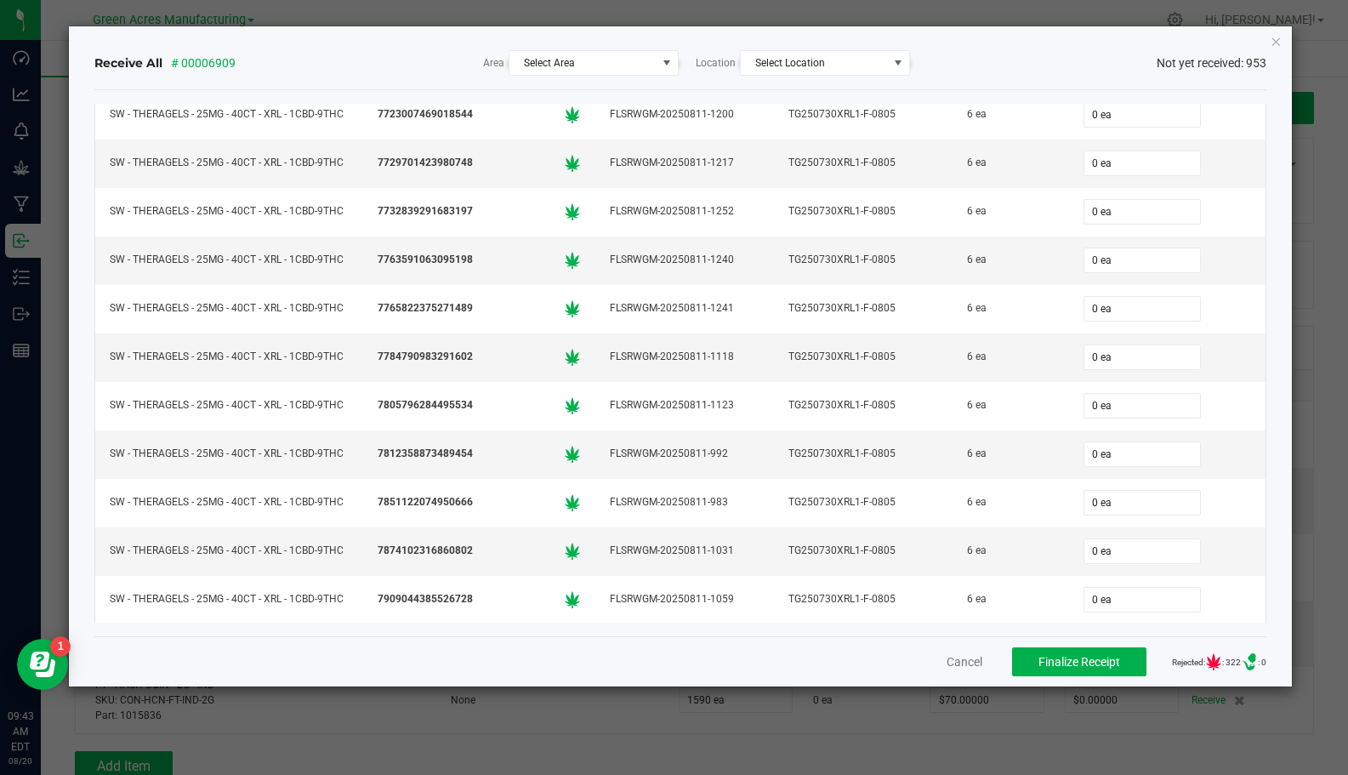
type input "6 ea"
type input "06"
type input "6 ea"
type input "06"
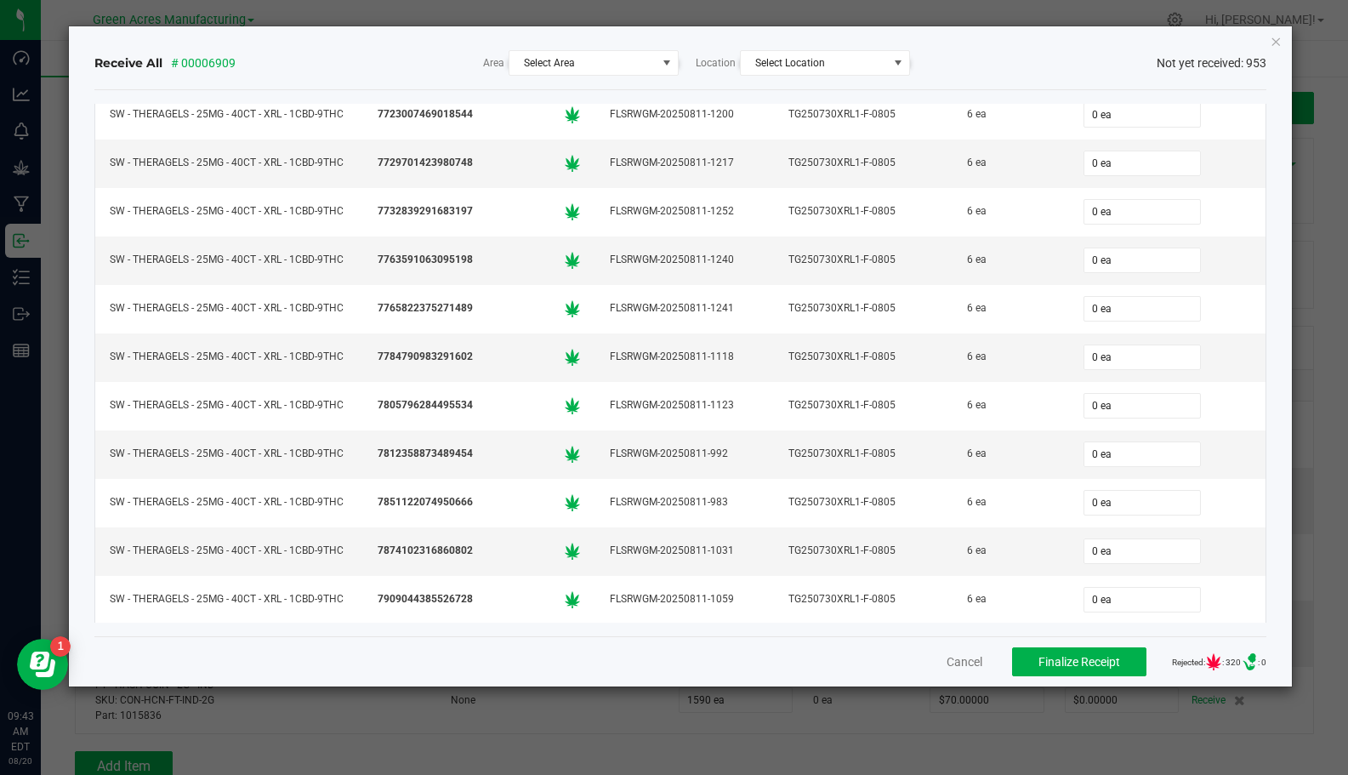
type input "06"
type input "6 ea"
type input "06"
type input "0"
type input "6 ea"
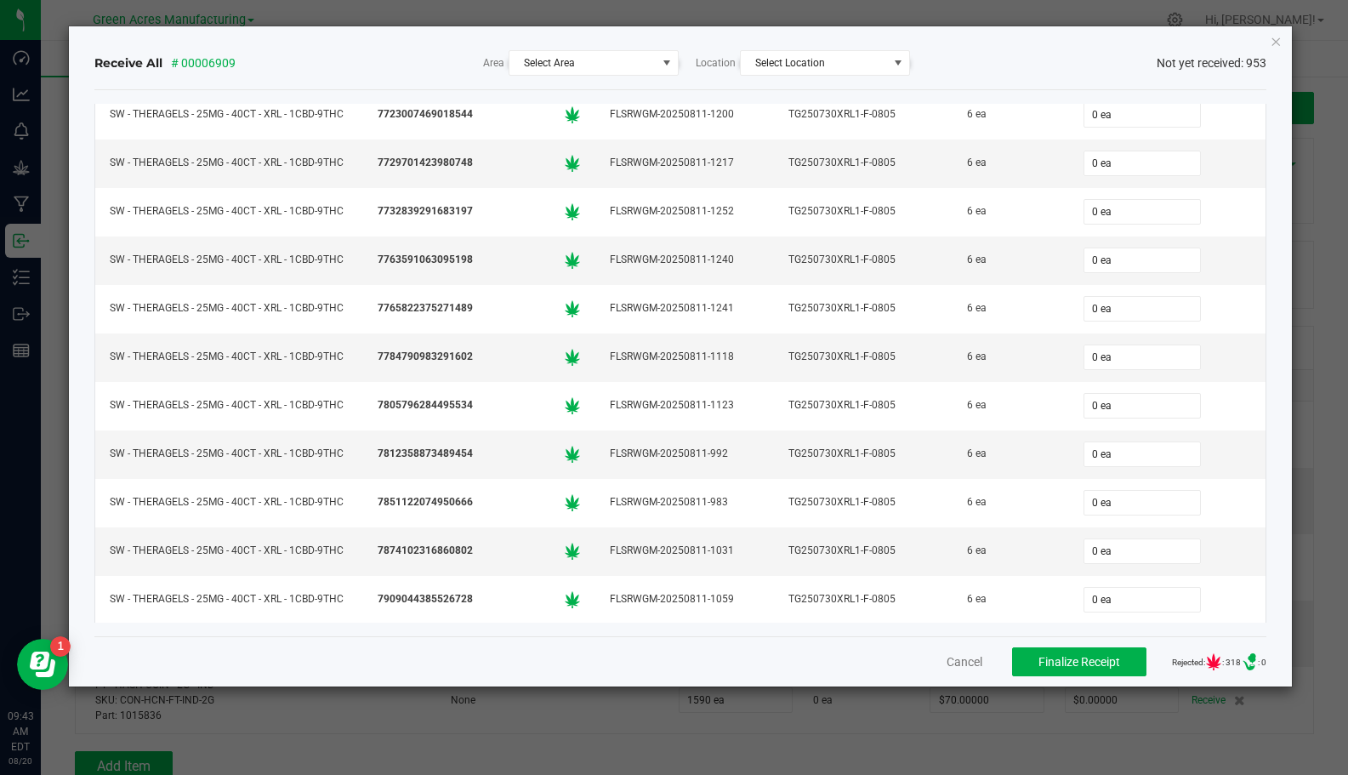
scroll to position [32513, 0]
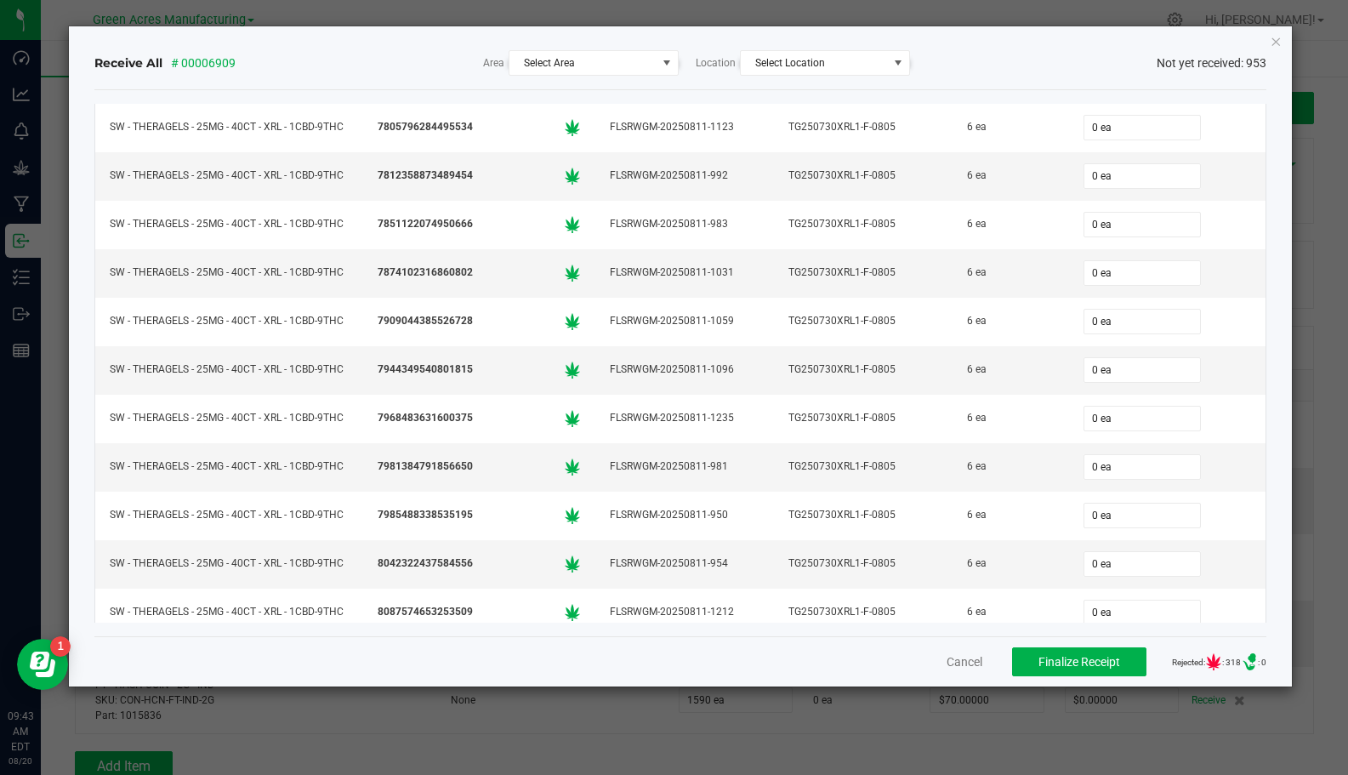
type input "06"
type input "0"
type input "6 ea"
type input "6"
type input "0"
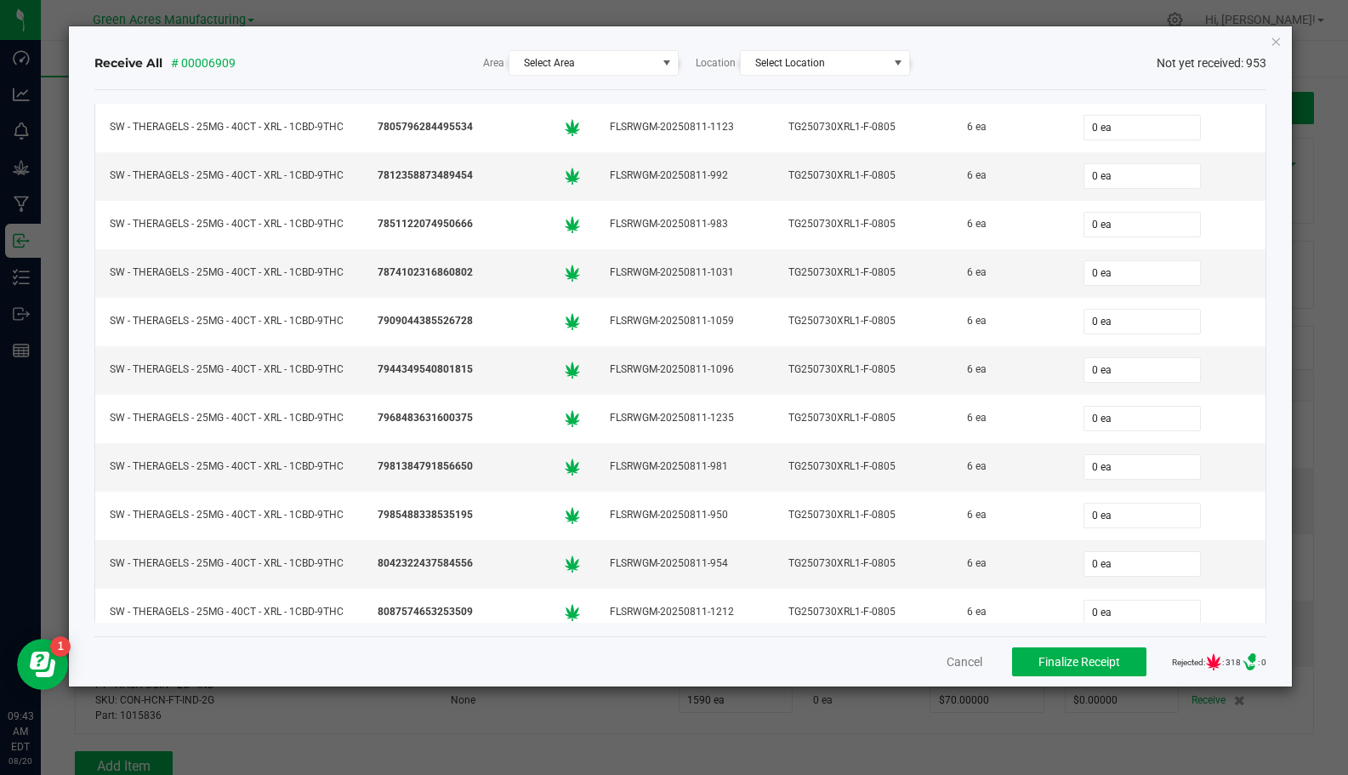
type input "6 ea"
type input "6"
type input "0"
type input "6 ea"
type input "0"
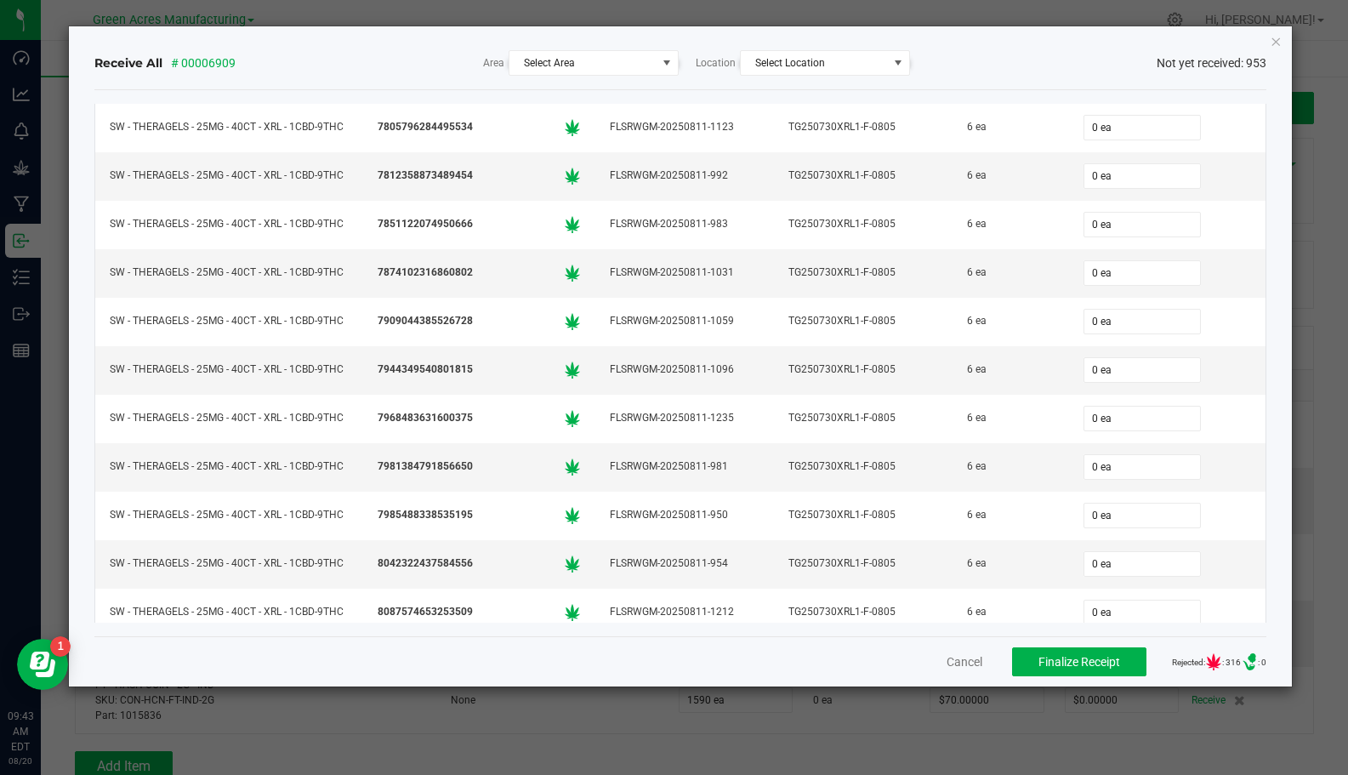
type input "0 ea"
type input "6"
type input "0"
type input "6 ea"
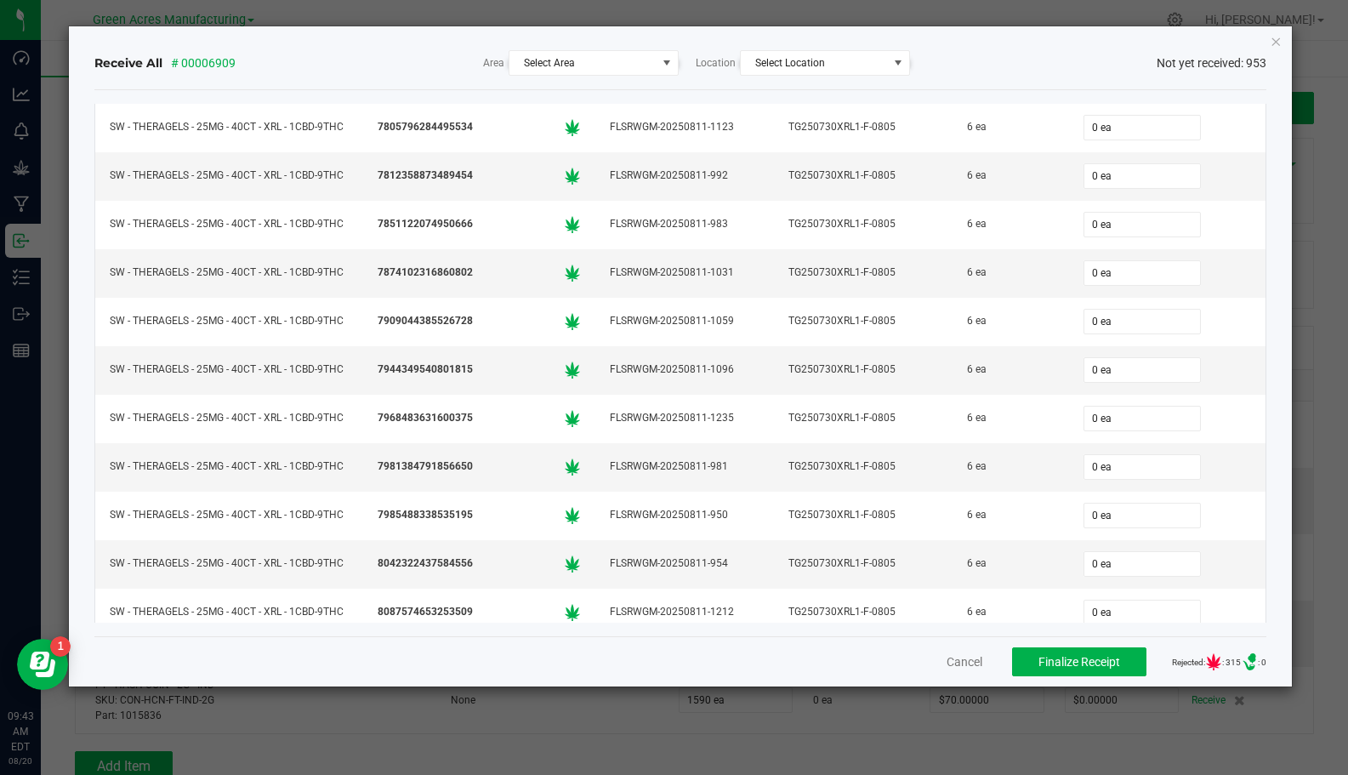
type input "6"
type input "6 ea"
type input "6"
type input "06"
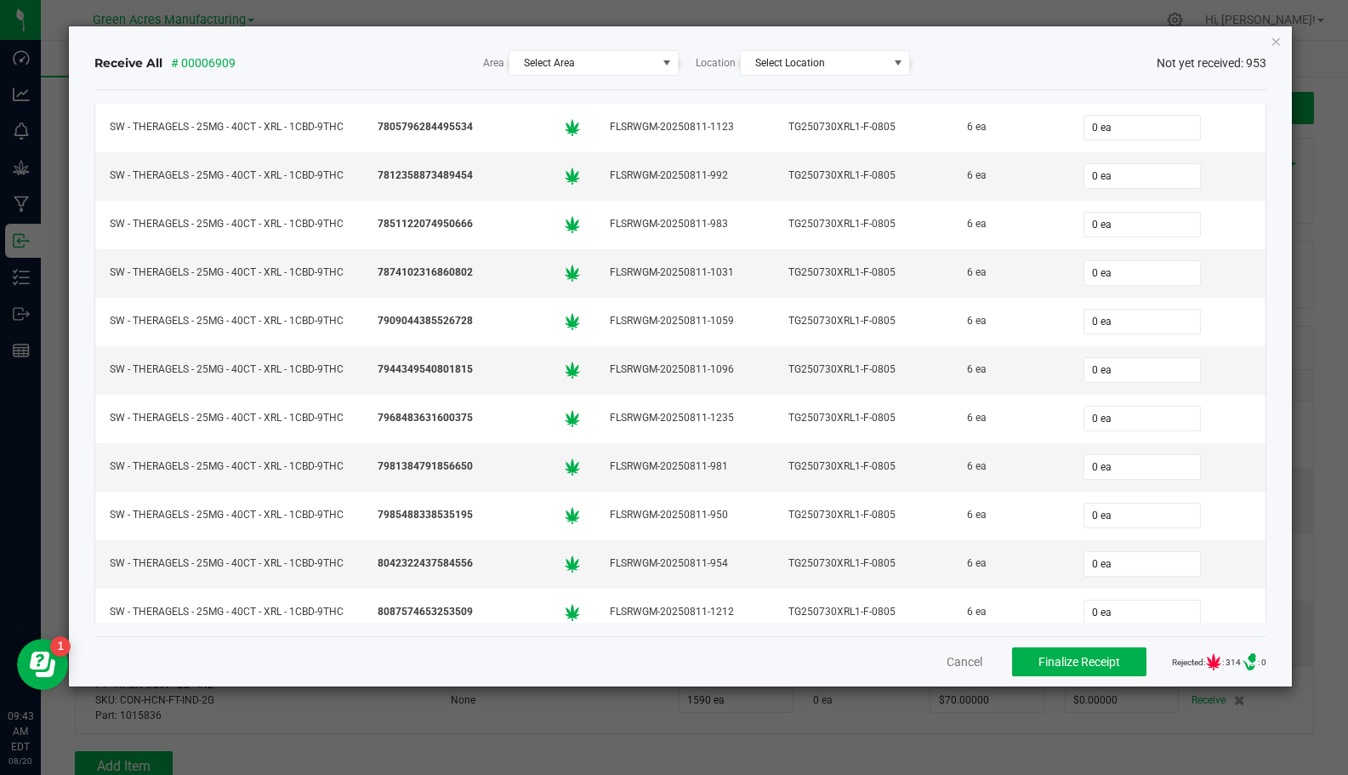
type input "6 ea"
type input "06"
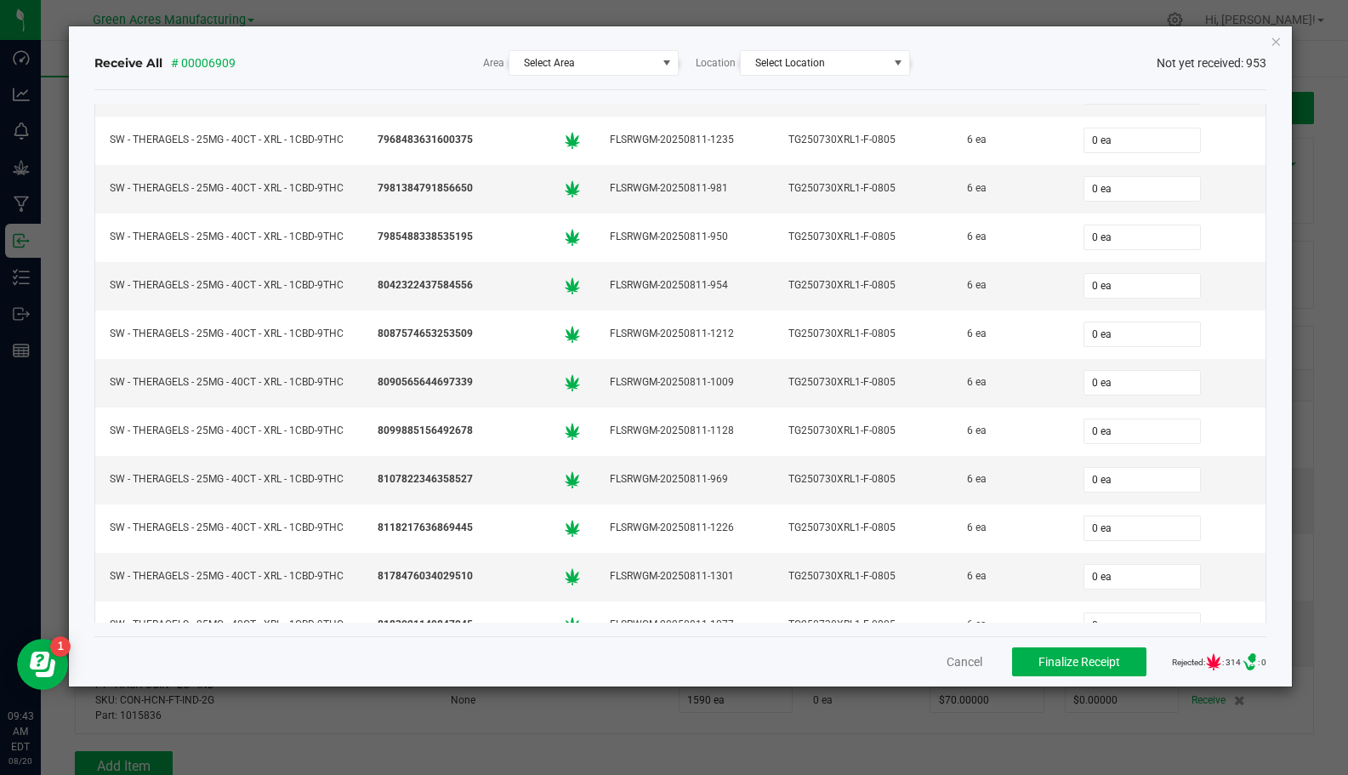
type input "6 ea"
type input "06"
type input "6 ea"
type input "06"
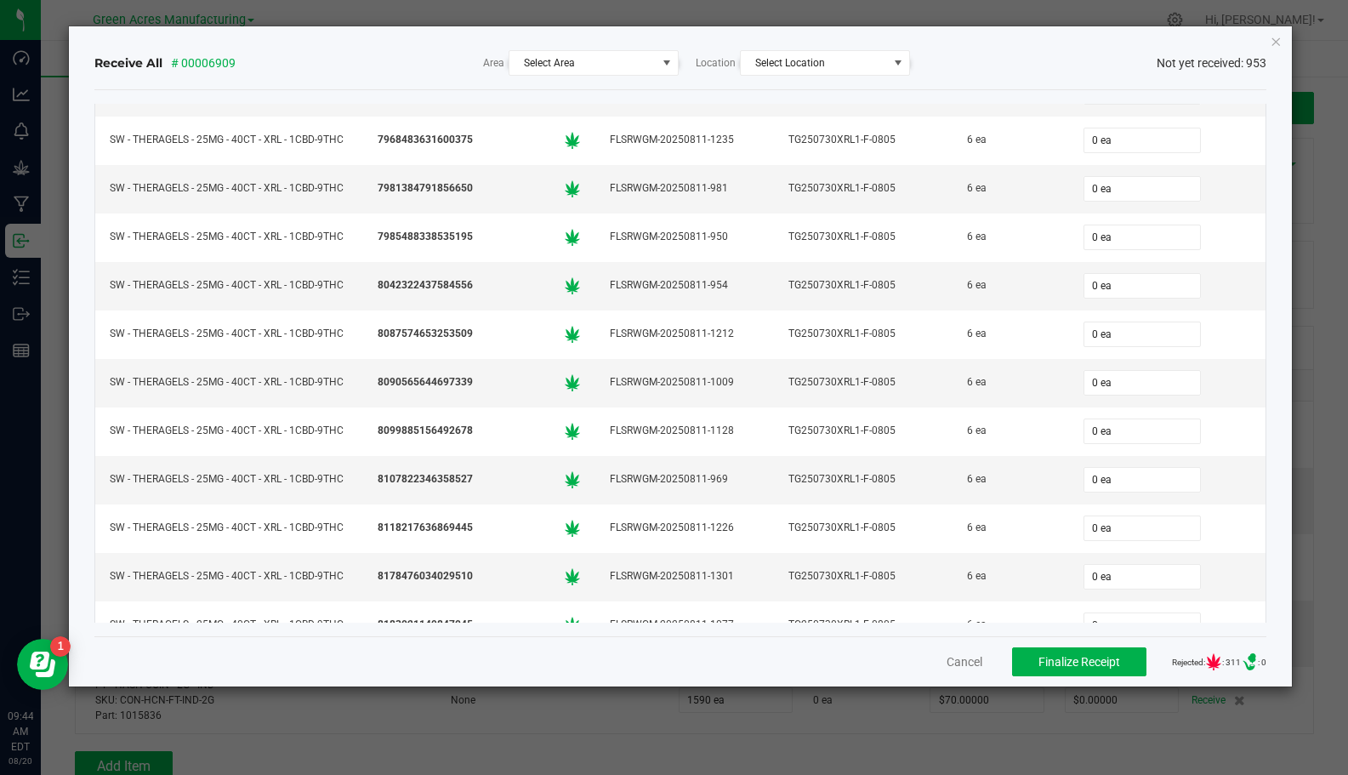
type input "06"
type input "6 ea"
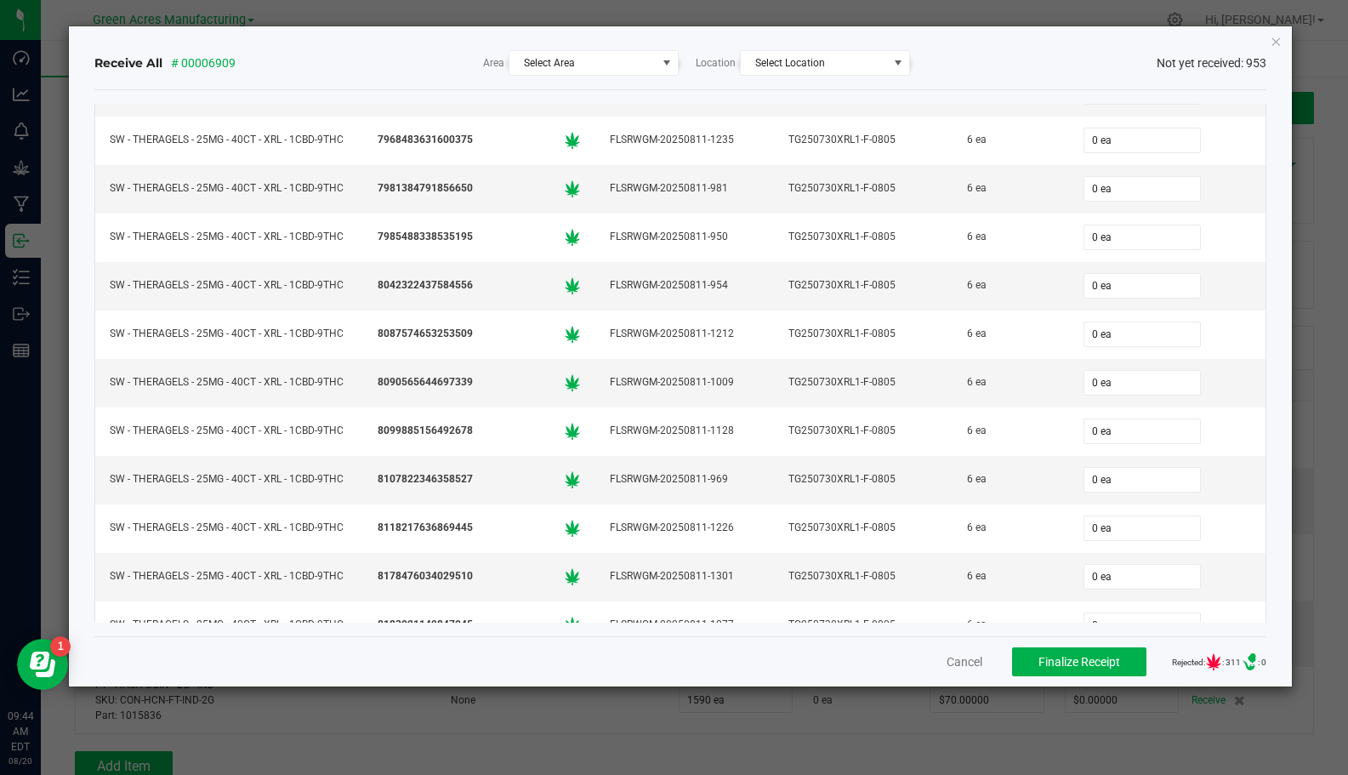
type input "06"
type input "6 ea"
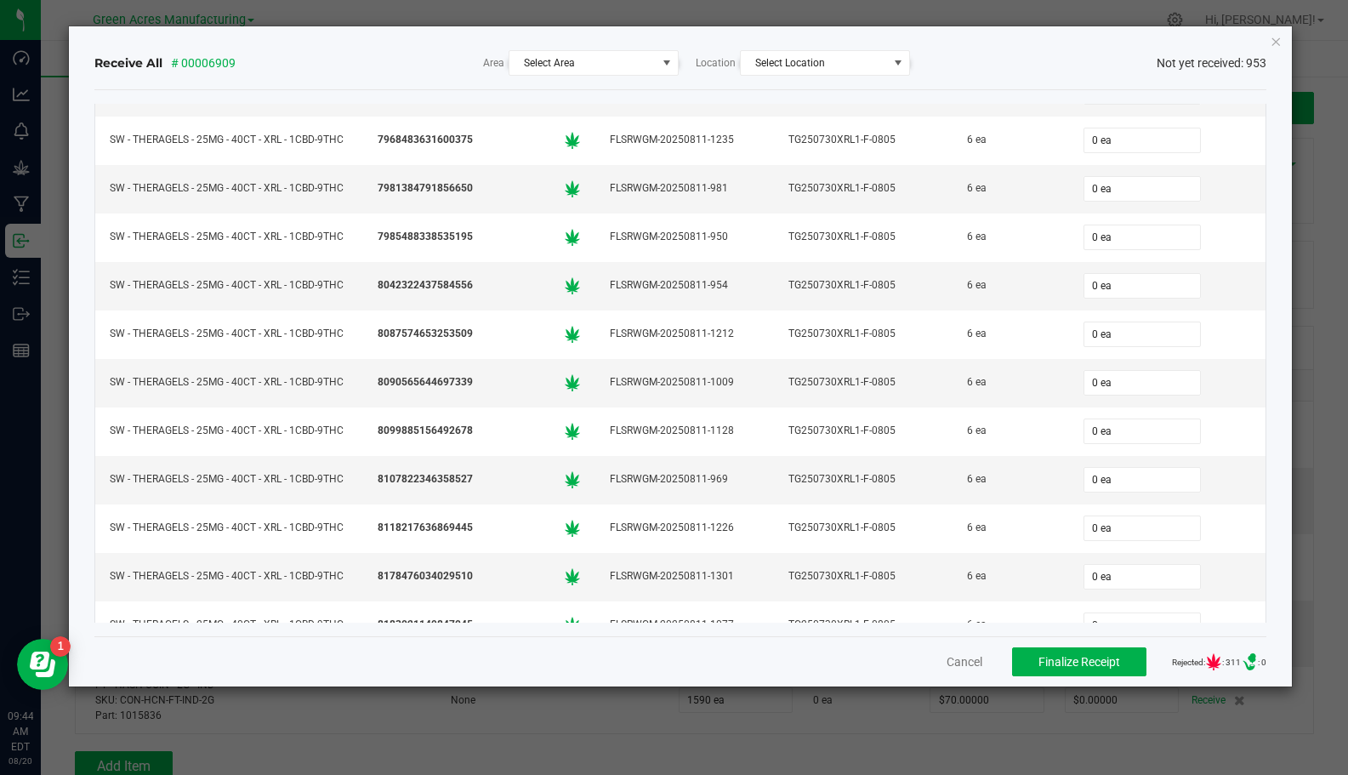
type input "6 ea"
type input "06"
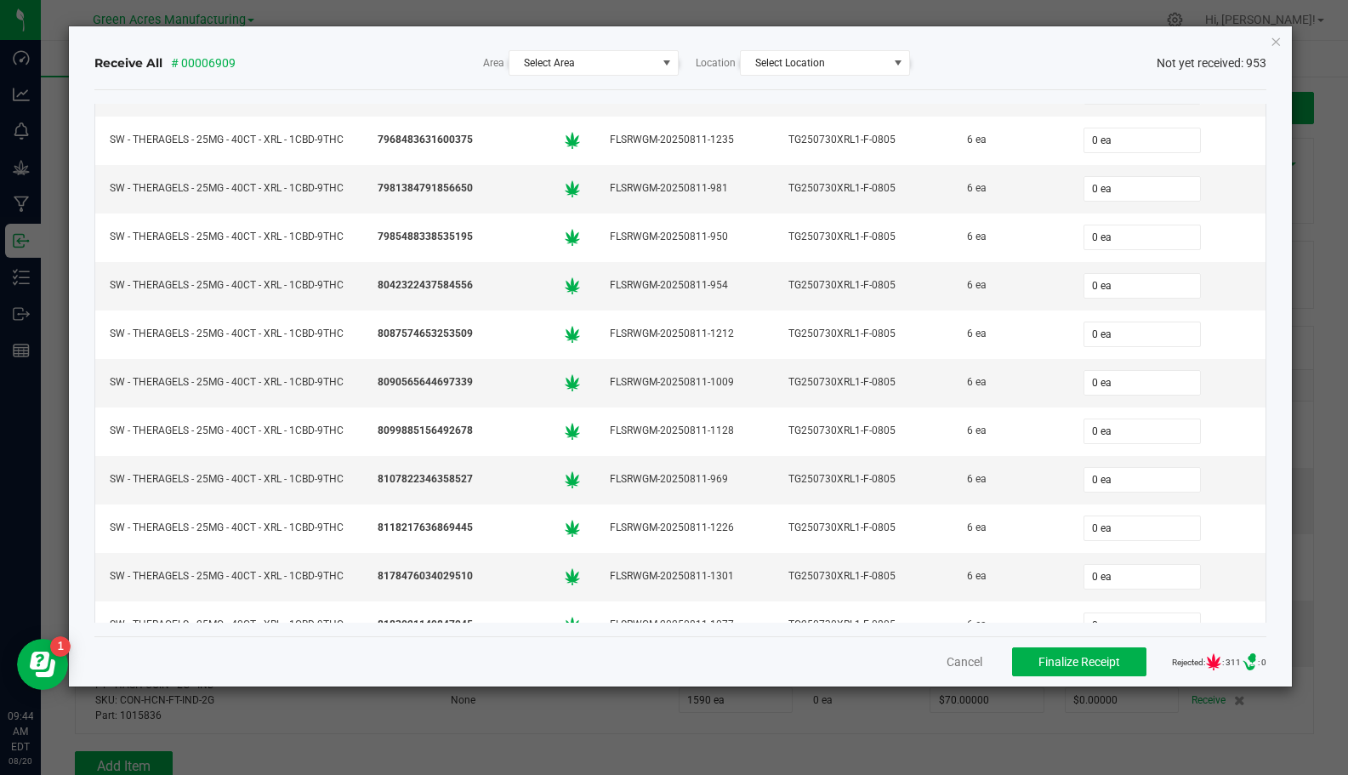
type input "06"
type input "6 ea"
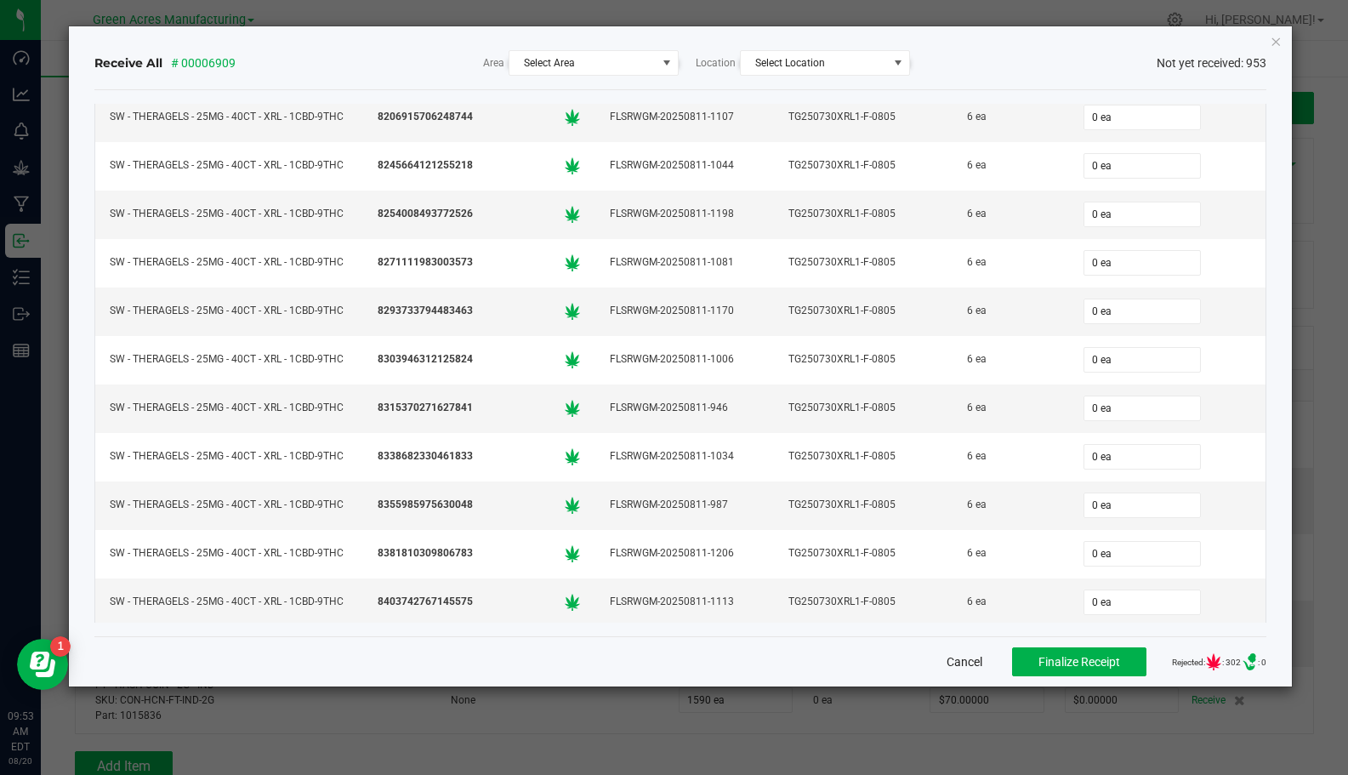
click at [952, 656] on button "Cancel" at bounding box center [964, 661] width 36 height 17
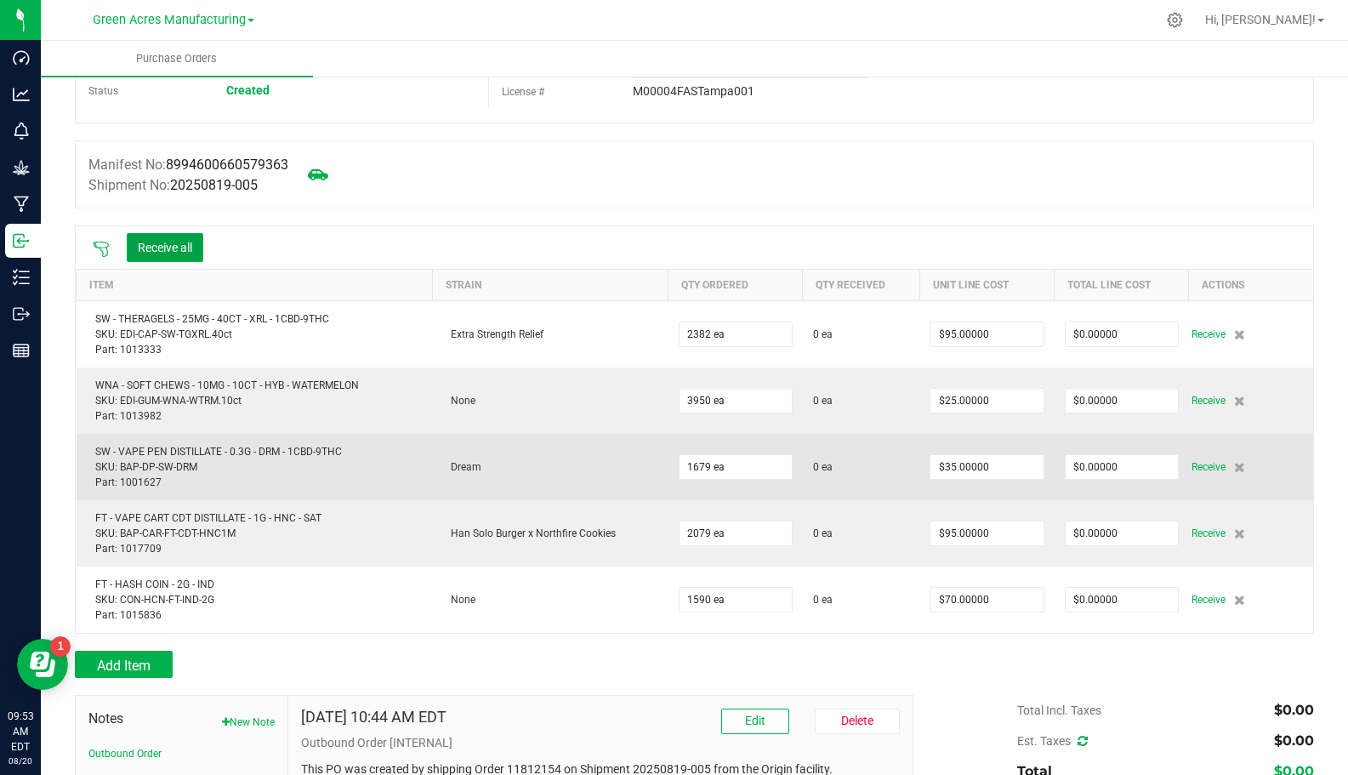
scroll to position [255, 0]
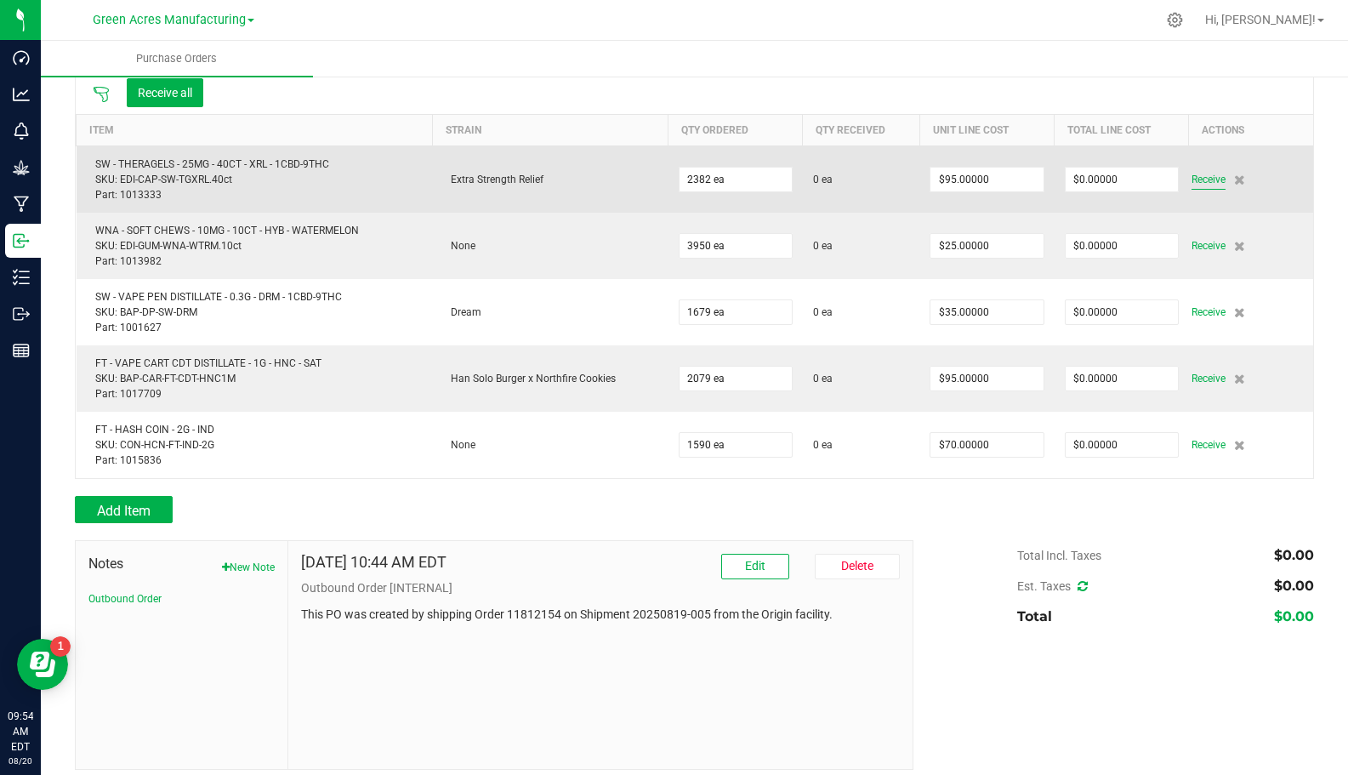
click at [1199, 180] on span "Receive" at bounding box center [1208, 179] width 34 height 20
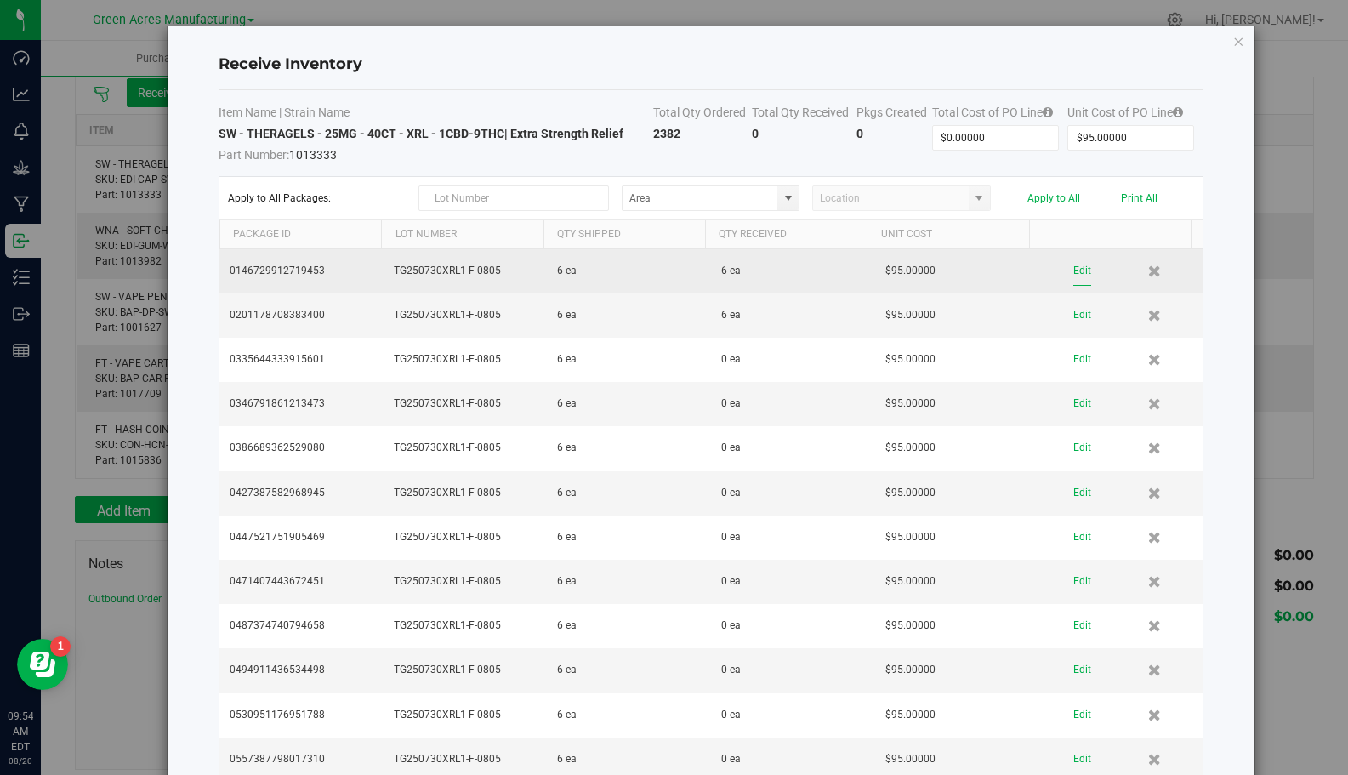
click at [1073, 266] on button "Edit" at bounding box center [1082, 271] width 18 height 30
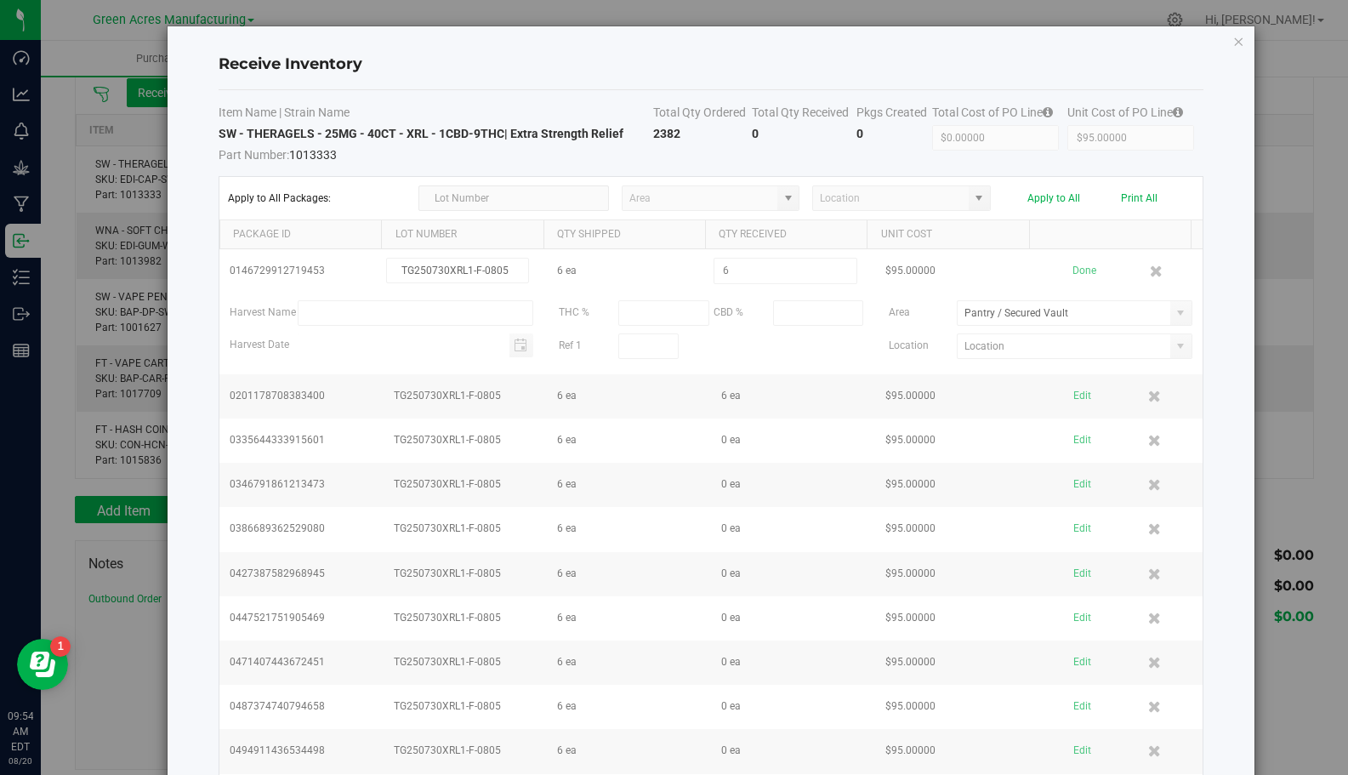
type input "Intake"
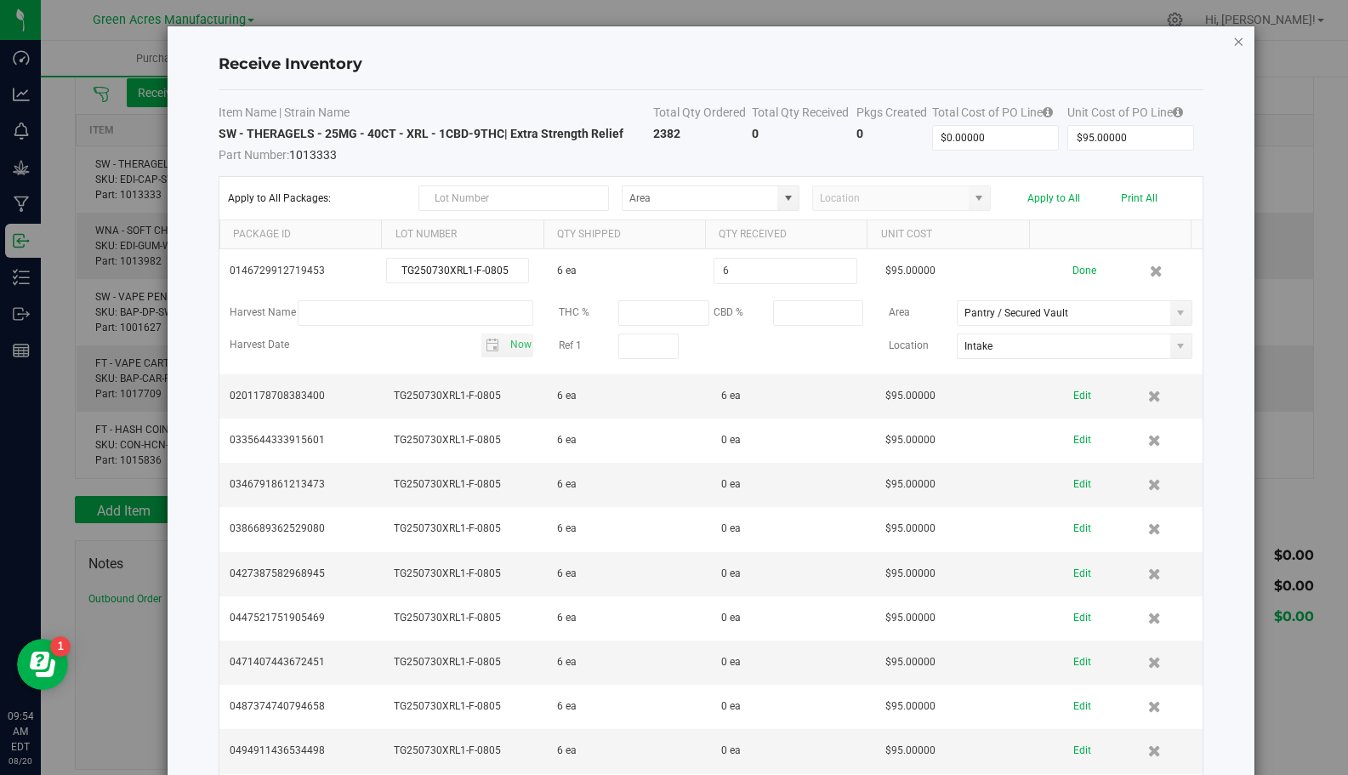
click at [1232, 41] on icon "Close modal" at bounding box center [1238, 41] width 12 height 20
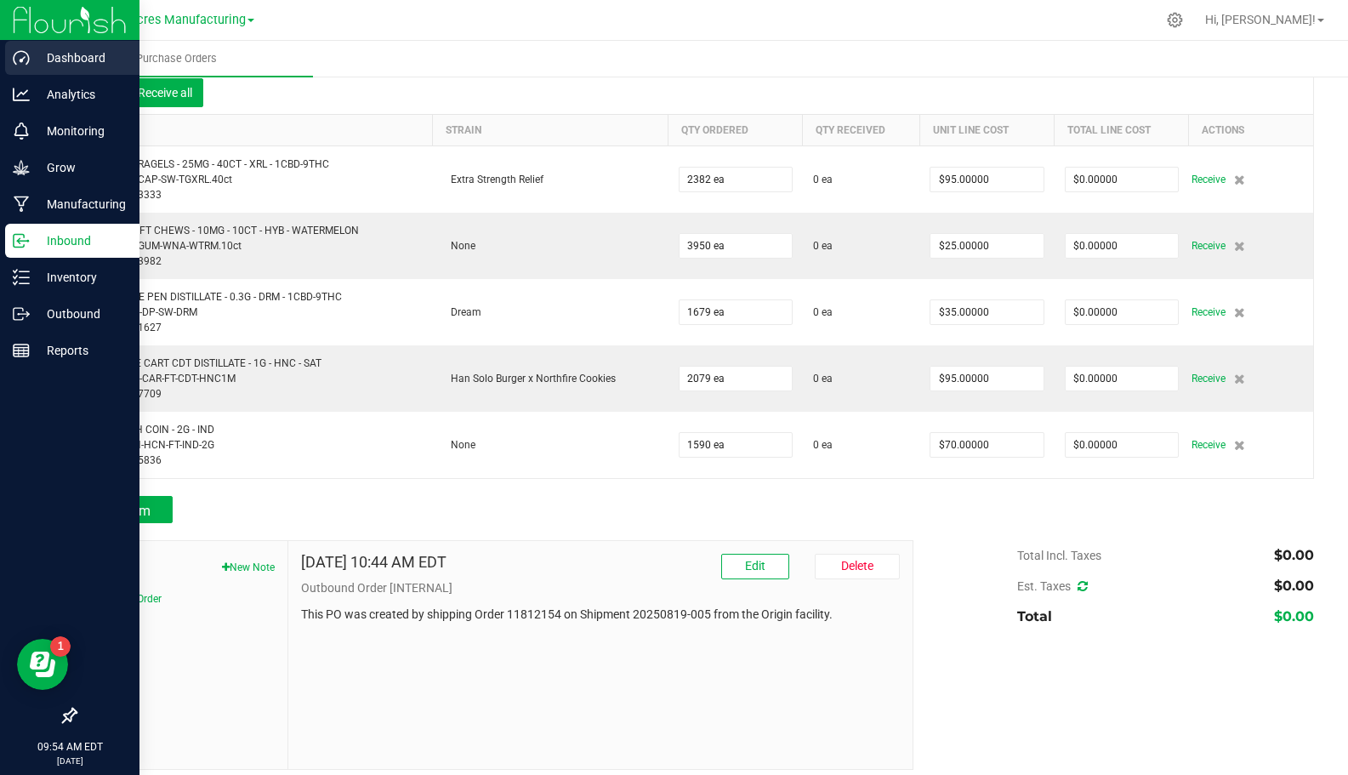
click at [36, 47] on div "Dashboard" at bounding box center [72, 58] width 134 height 34
